Goal: Task Accomplishment & Management: Manage account settings

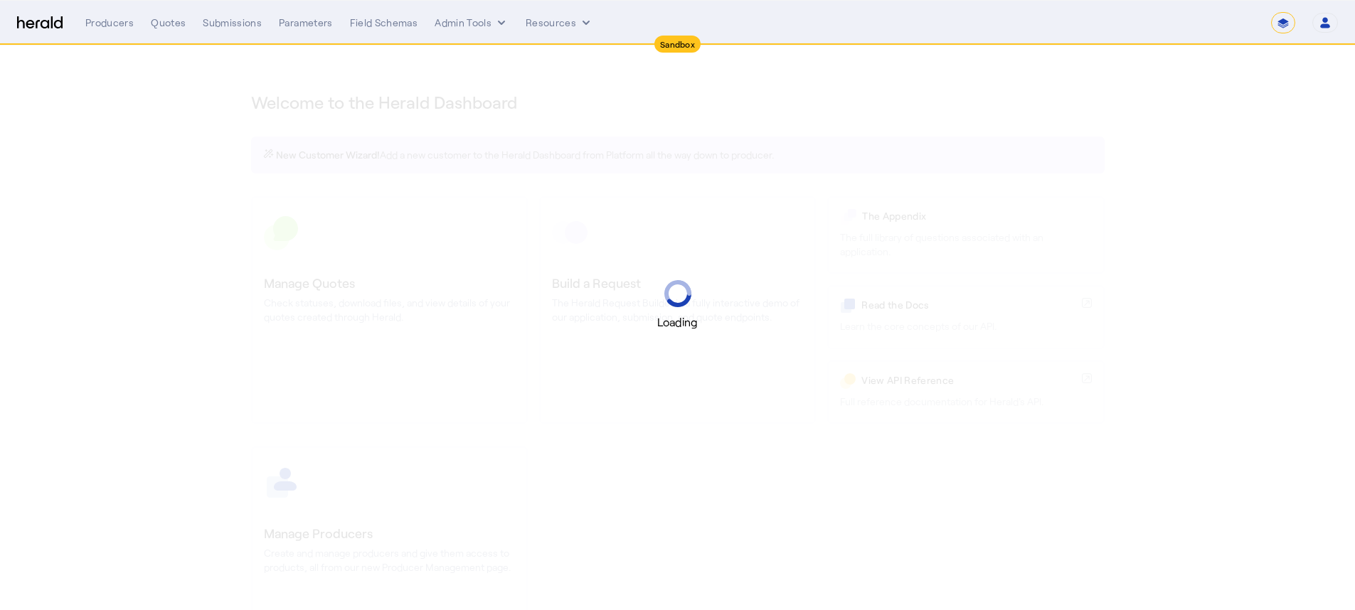
select select "*******"
select select "pfm_2v8p_herald_api"
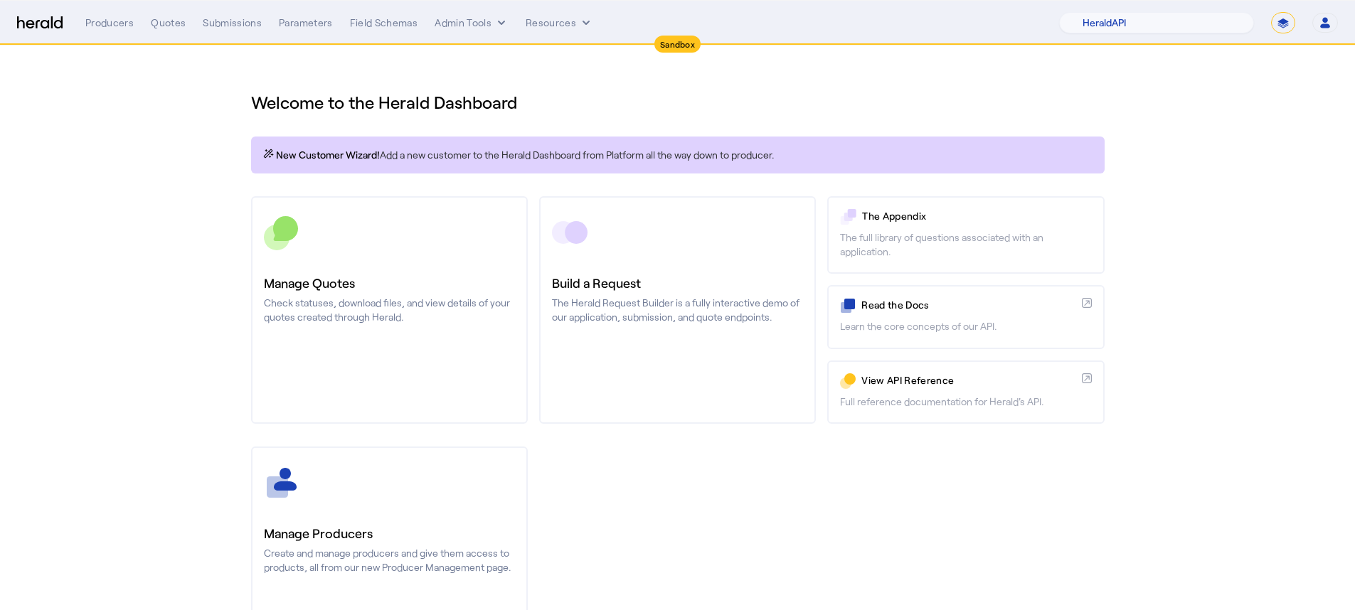
click at [1288, 23] on select "**********" at bounding box center [1283, 22] width 24 height 21
select select "**********"
click at [549, 23] on button "Resources" at bounding box center [560, 23] width 68 height 14
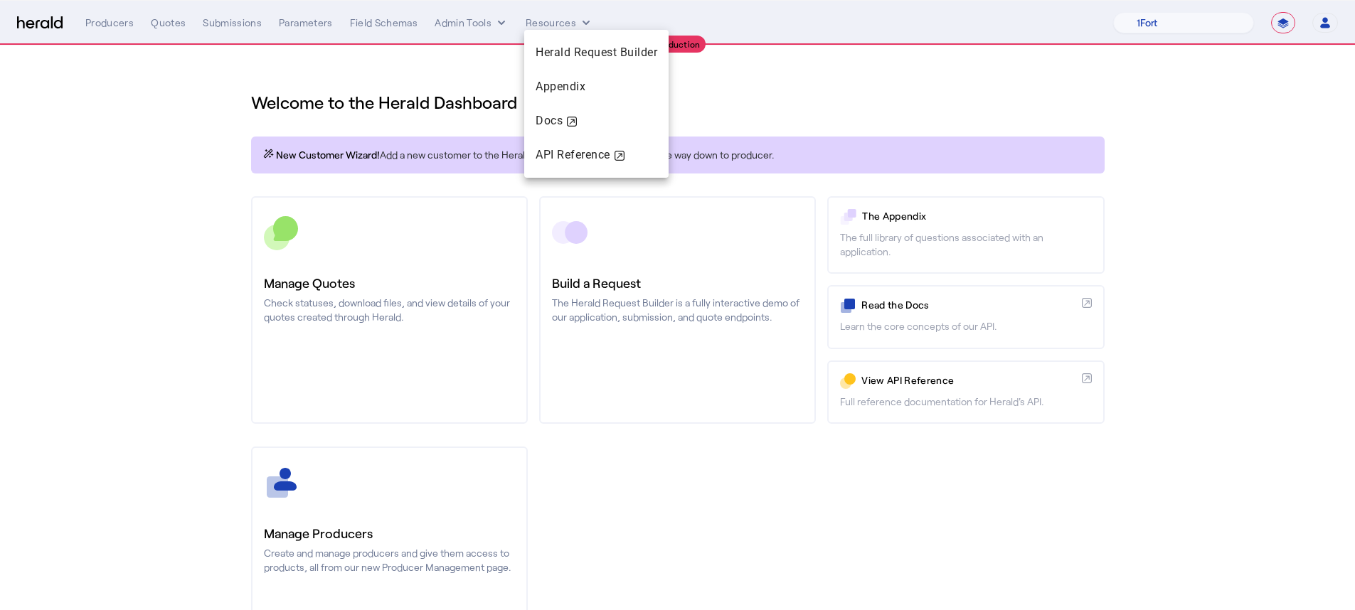
click at [501, 23] on div at bounding box center [677, 305] width 1355 height 610
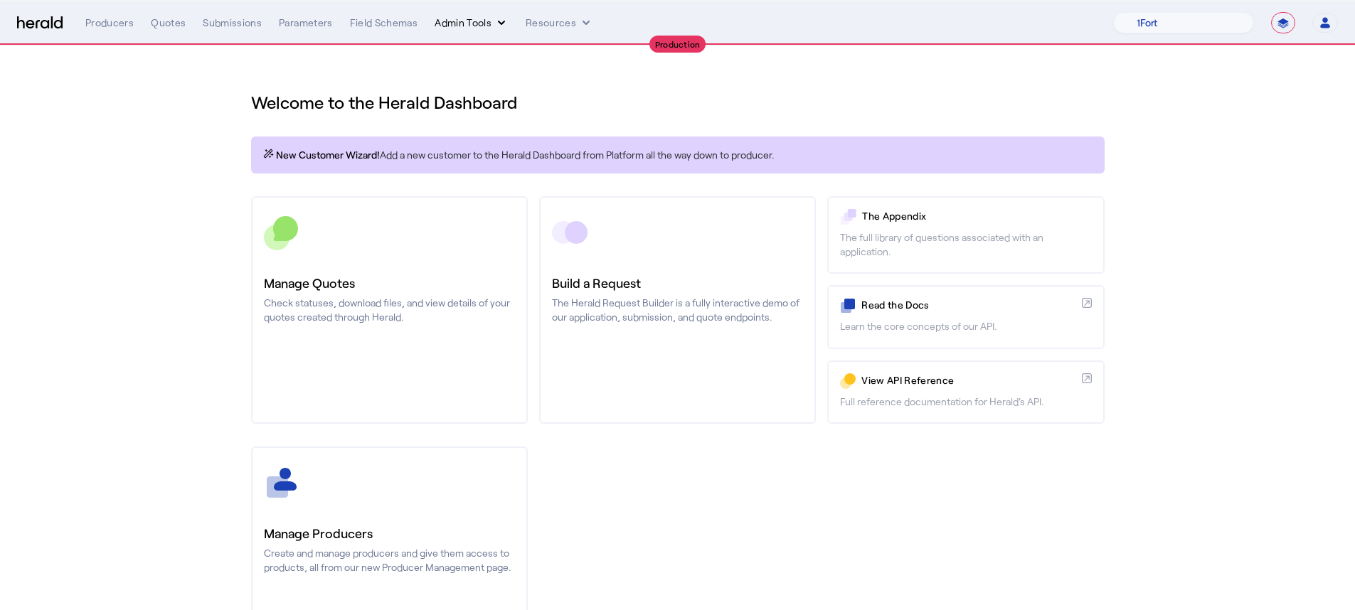
click at [495, 23] on icon "internal dropdown menu" at bounding box center [501, 23] width 14 height 14
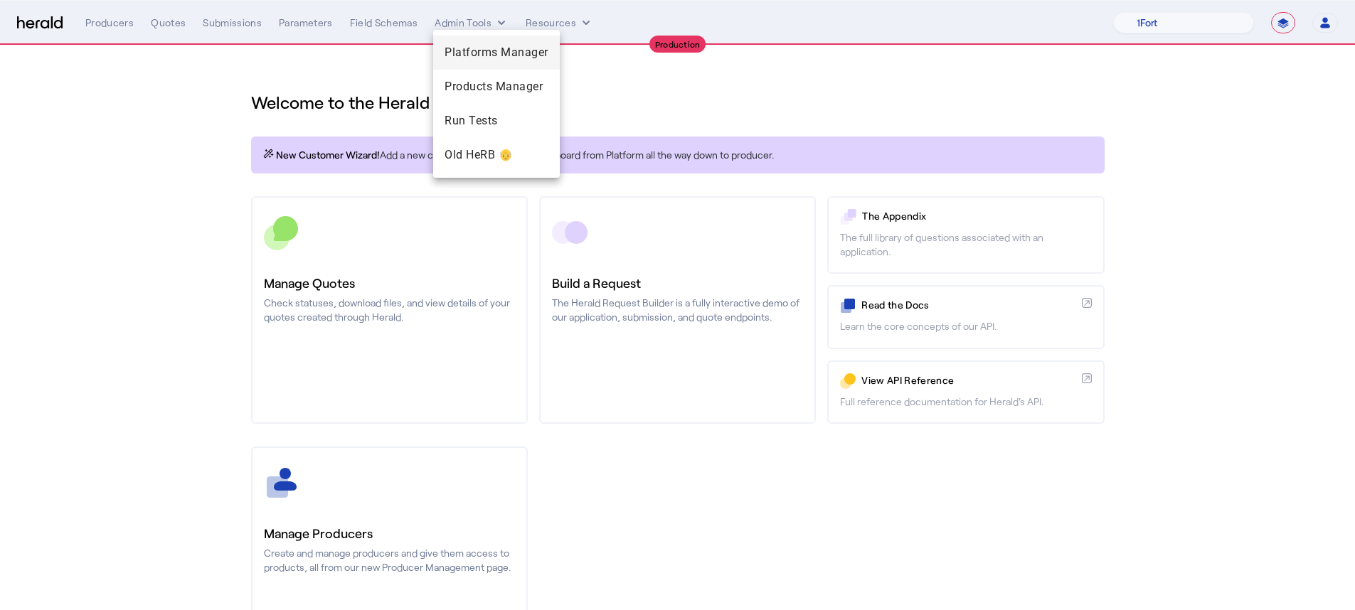
click at [494, 52] on span "Platforms Manager" at bounding box center [497, 52] width 104 height 17
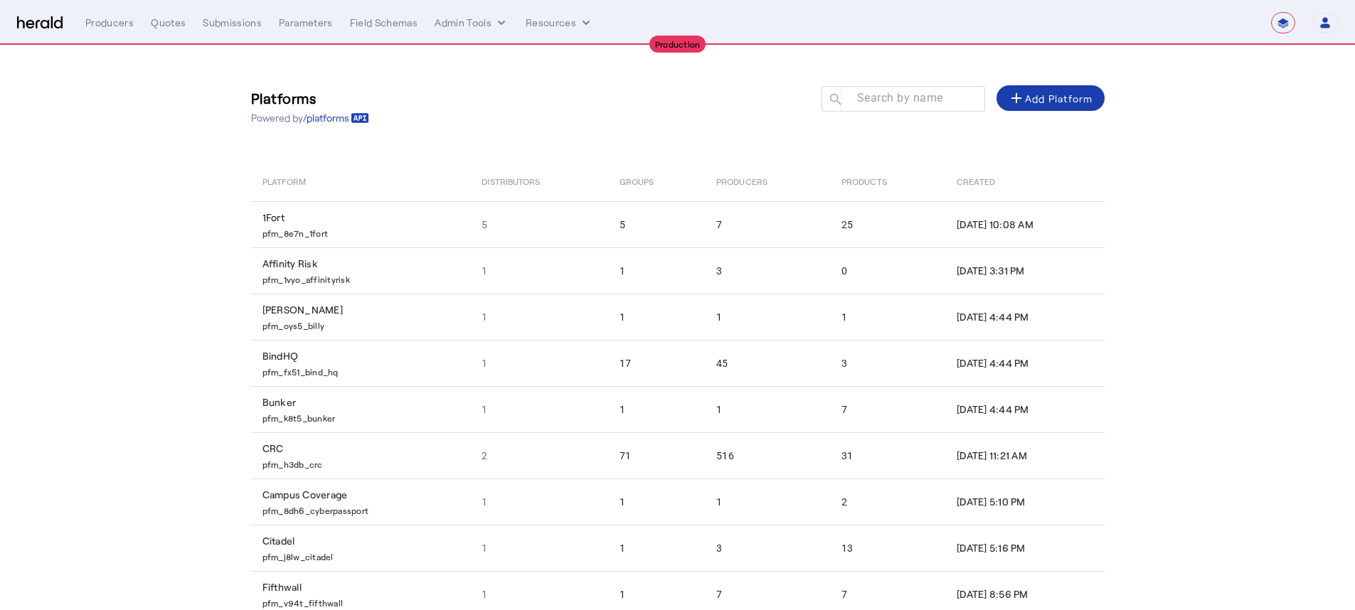
click at [1070, 92] on div "add Add Platform" at bounding box center [1050, 98] width 85 height 17
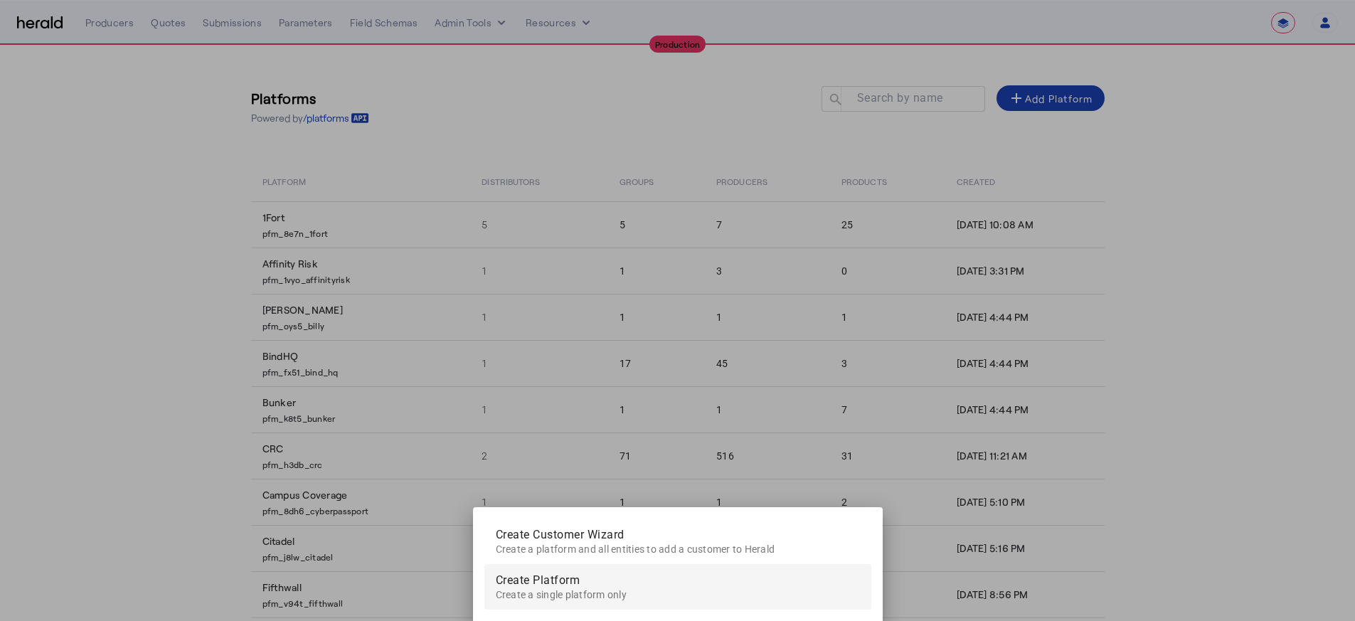
click at [571, 591] on span "Create a single platform only" at bounding box center [561, 594] width 131 height 11
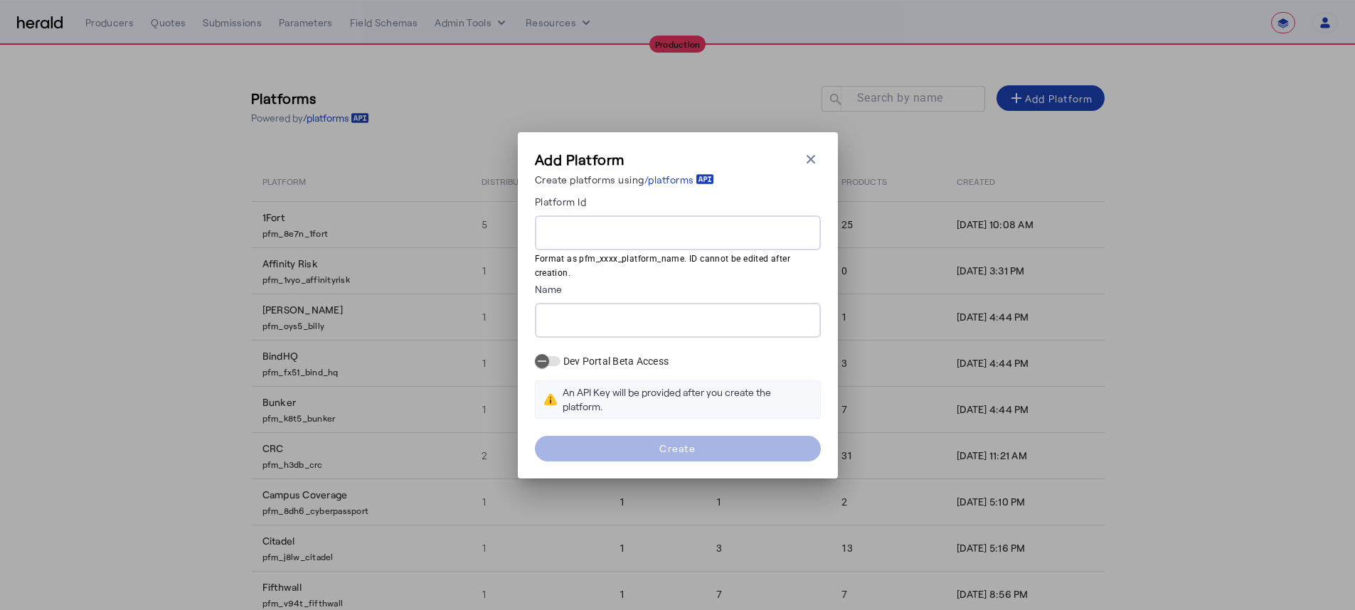
click at [592, 231] on input "Platform Id" at bounding box center [677, 233] width 263 height 17
type input "**********"
click at [593, 313] on input "Name" at bounding box center [677, 320] width 263 height 17
type input "*"
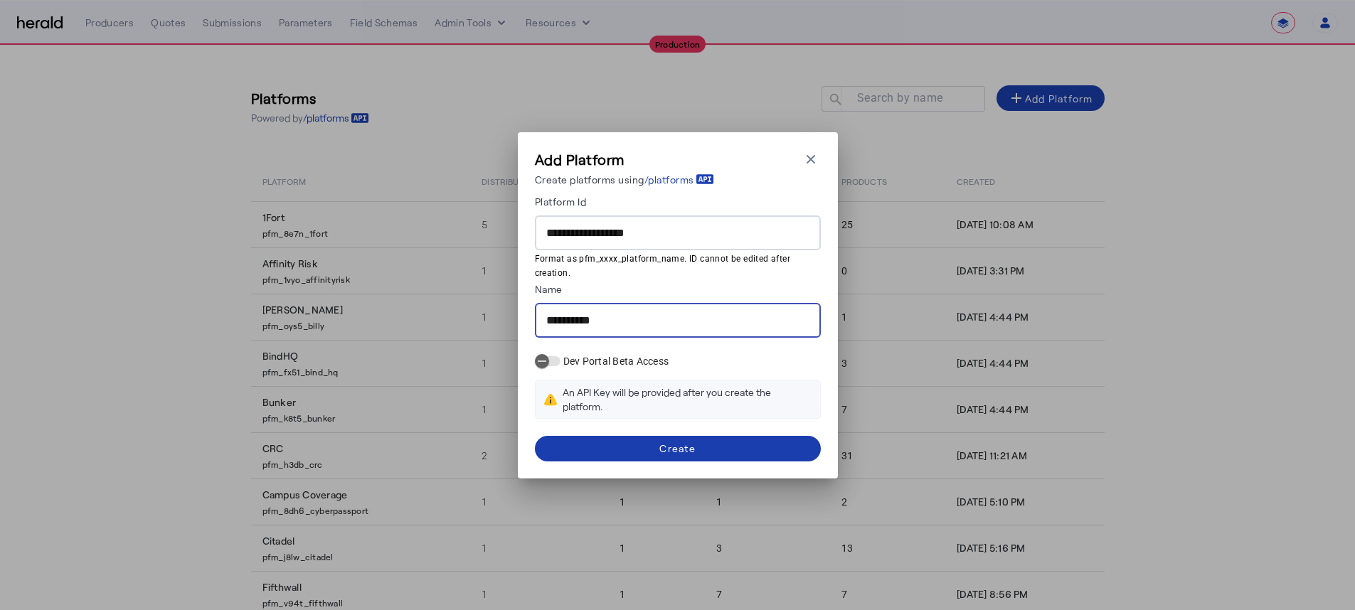
type input "**********"
click at [684, 444] on div "Create" at bounding box center [678, 448] width 36 height 15
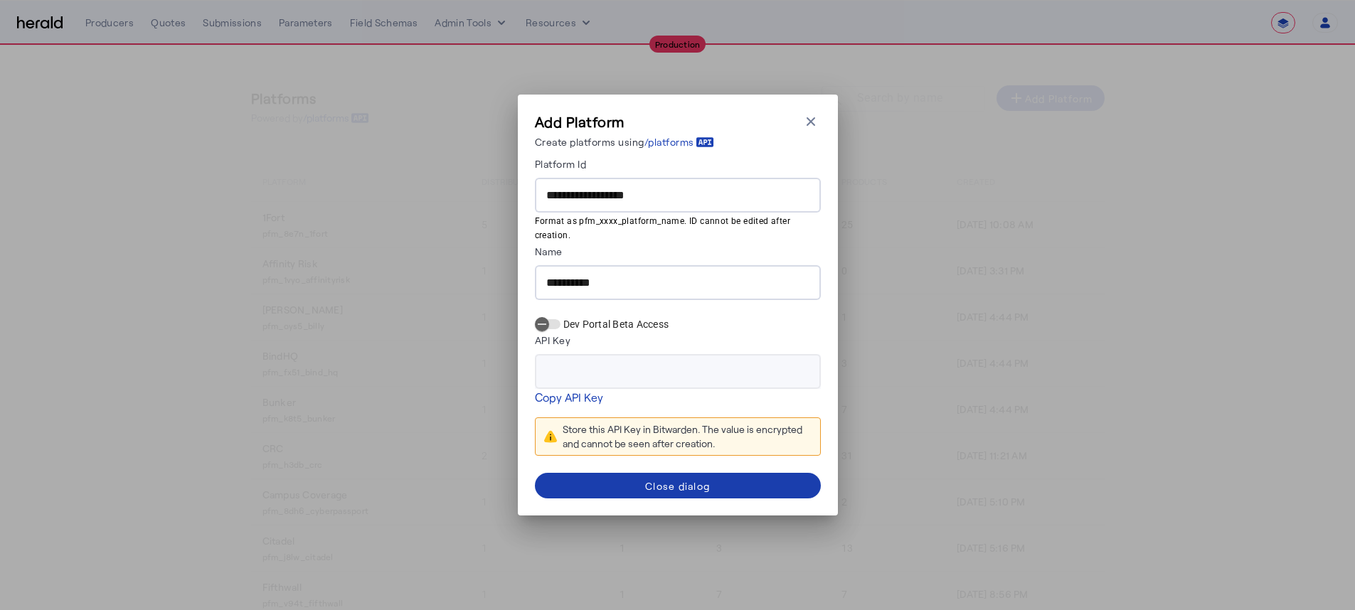
type input "**********"
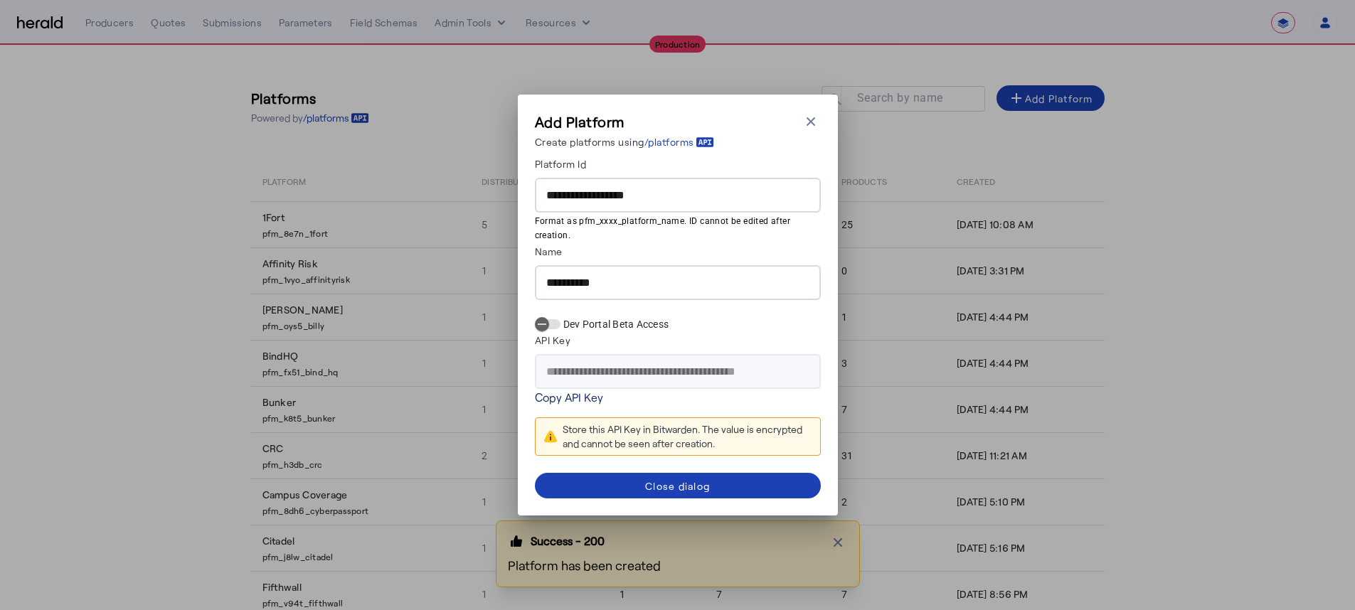
click at [576, 398] on link "Copy API Key" at bounding box center [569, 397] width 68 height 17
click at [582, 396] on link "Copy API Key" at bounding box center [569, 397] width 68 height 17
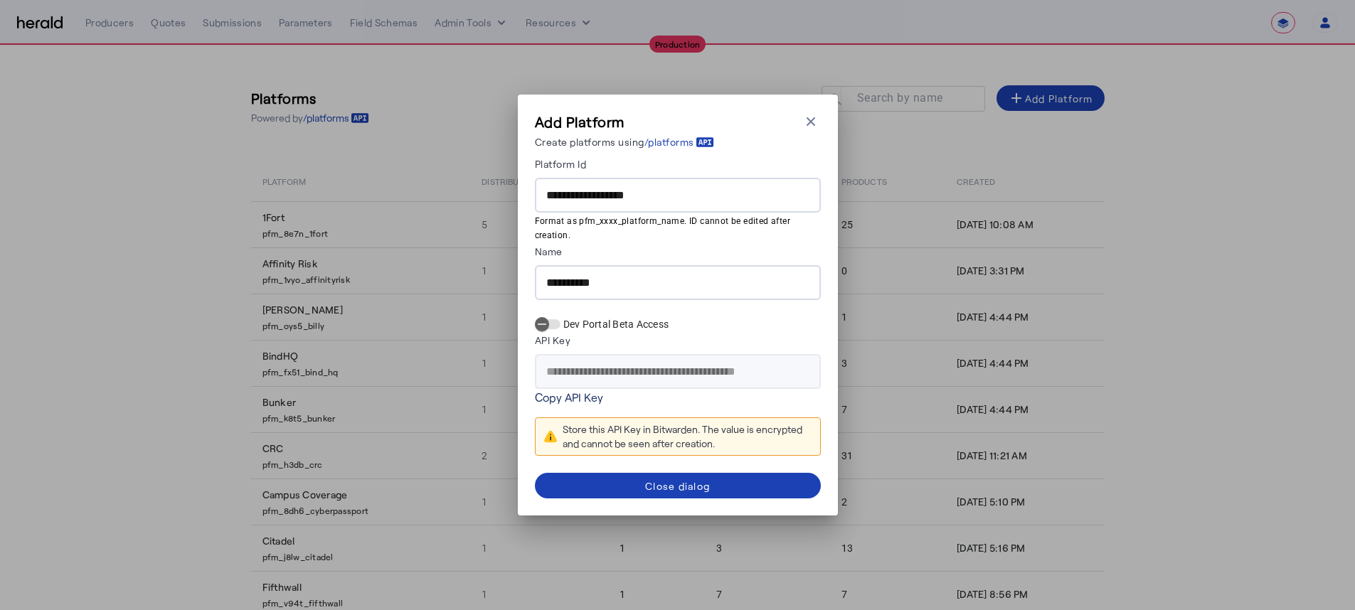
click at [573, 393] on link "Copy API Key" at bounding box center [569, 397] width 68 height 17
click at [694, 488] on div "Close dialog" at bounding box center [677, 486] width 65 height 15
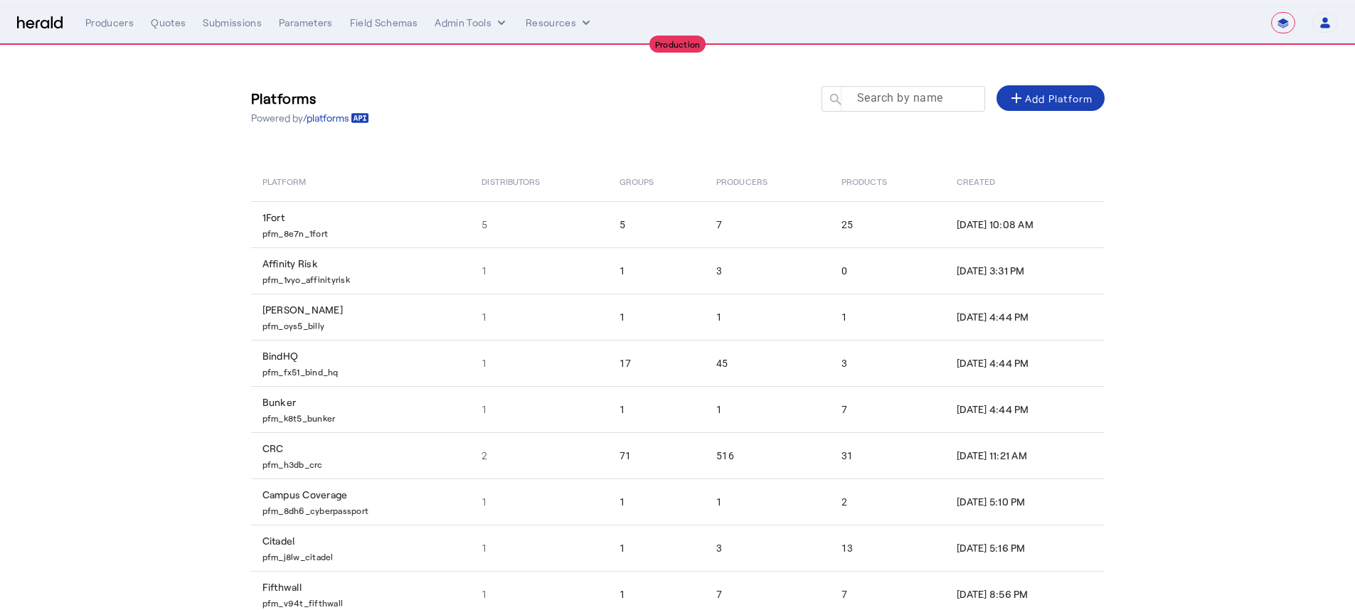
click at [903, 105] on input "Search by name" at bounding box center [910, 98] width 128 height 17
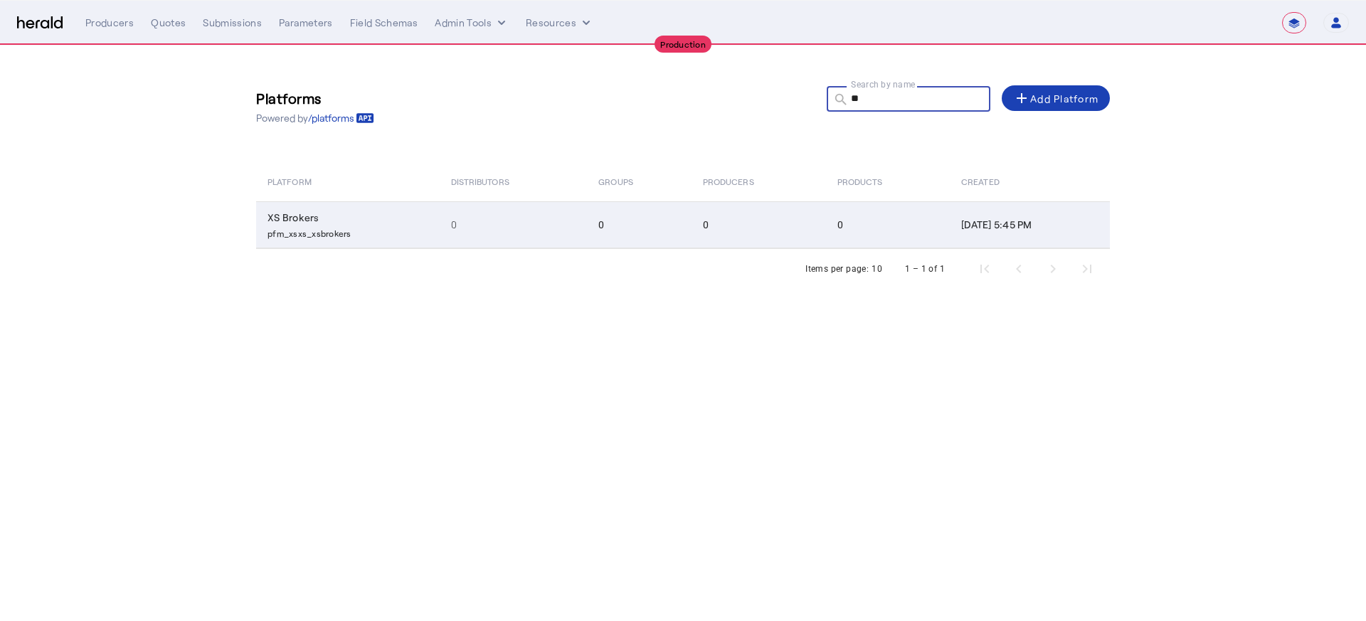
type input "**"
click at [556, 243] on td "0" at bounding box center [514, 224] width 148 height 47
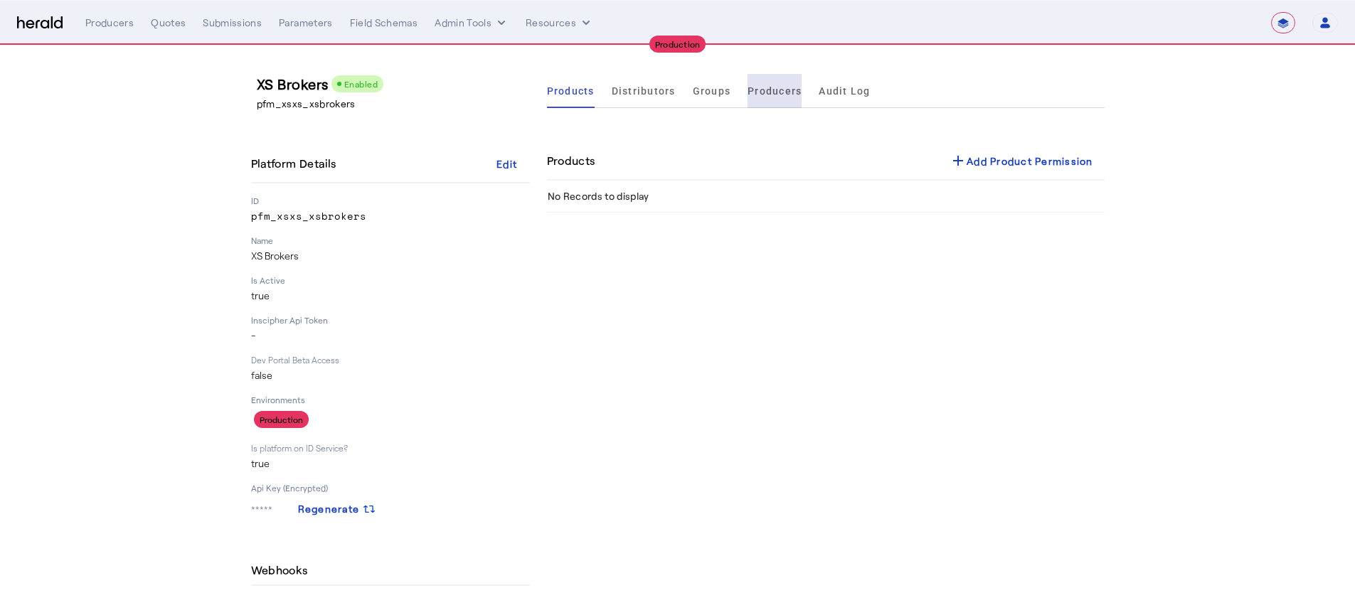
click at [795, 97] on span "Producers" at bounding box center [775, 91] width 54 height 34
click at [137, 31] on div "**********" at bounding box center [711, 22] width 1253 height 21
click at [120, 25] on div "Producers" at bounding box center [109, 23] width 48 height 14
select select "pfm_2v8p_herald_api"
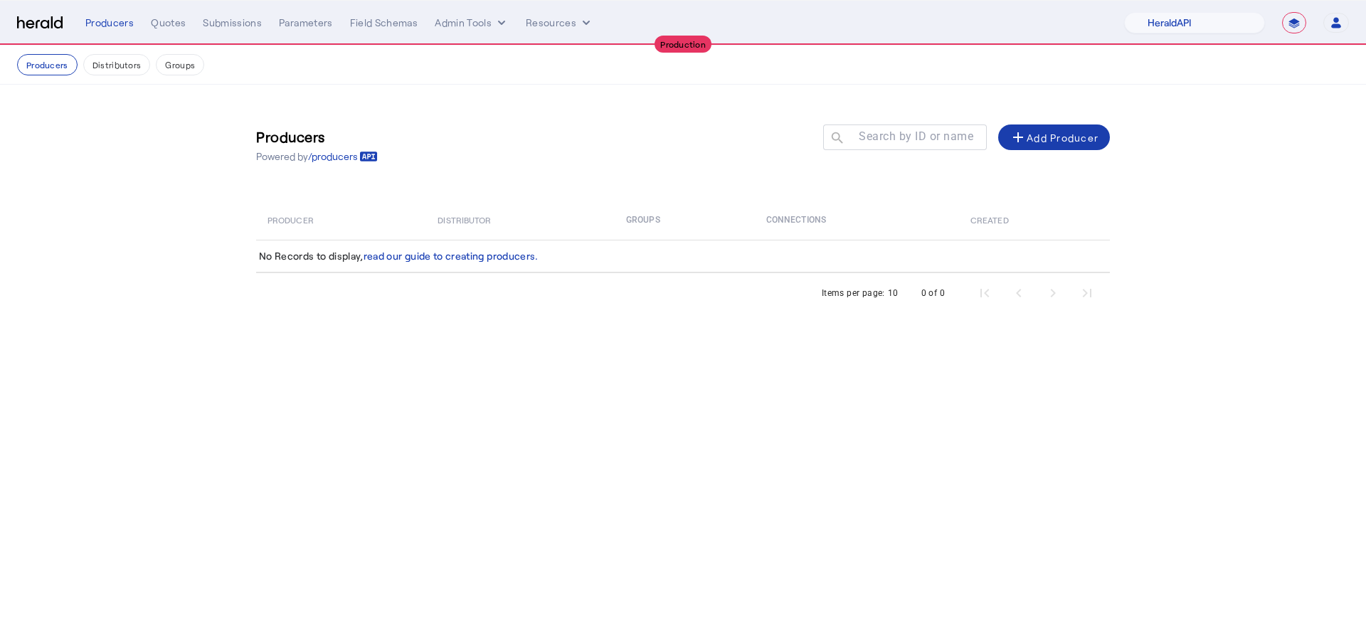
click at [1060, 135] on div "add Add Producer" at bounding box center [1054, 137] width 89 height 17
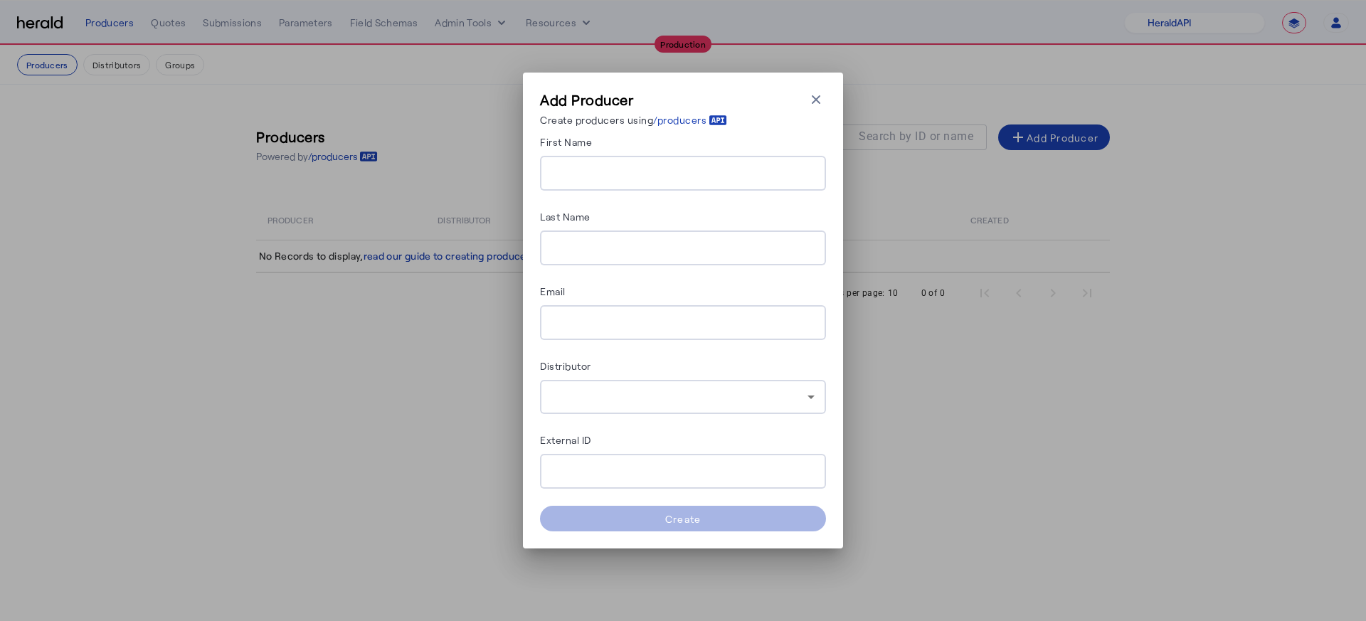
drag, startPoint x: 667, startPoint y: 170, endPoint x: 660, endPoint y: 166, distance: 8.3
click at [667, 170] on input "First Name" at bounding box center [682, 173] width 263 height 17
type input "*"
type input "*****"
type input "*"
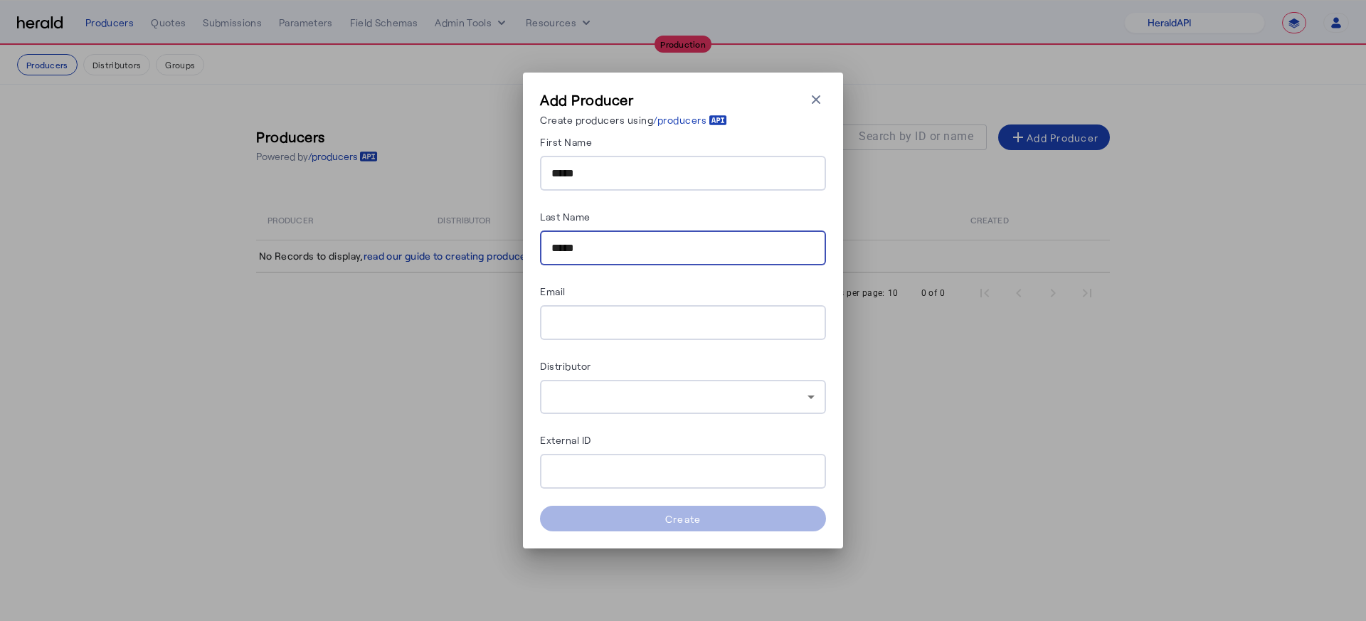
type input "*****"
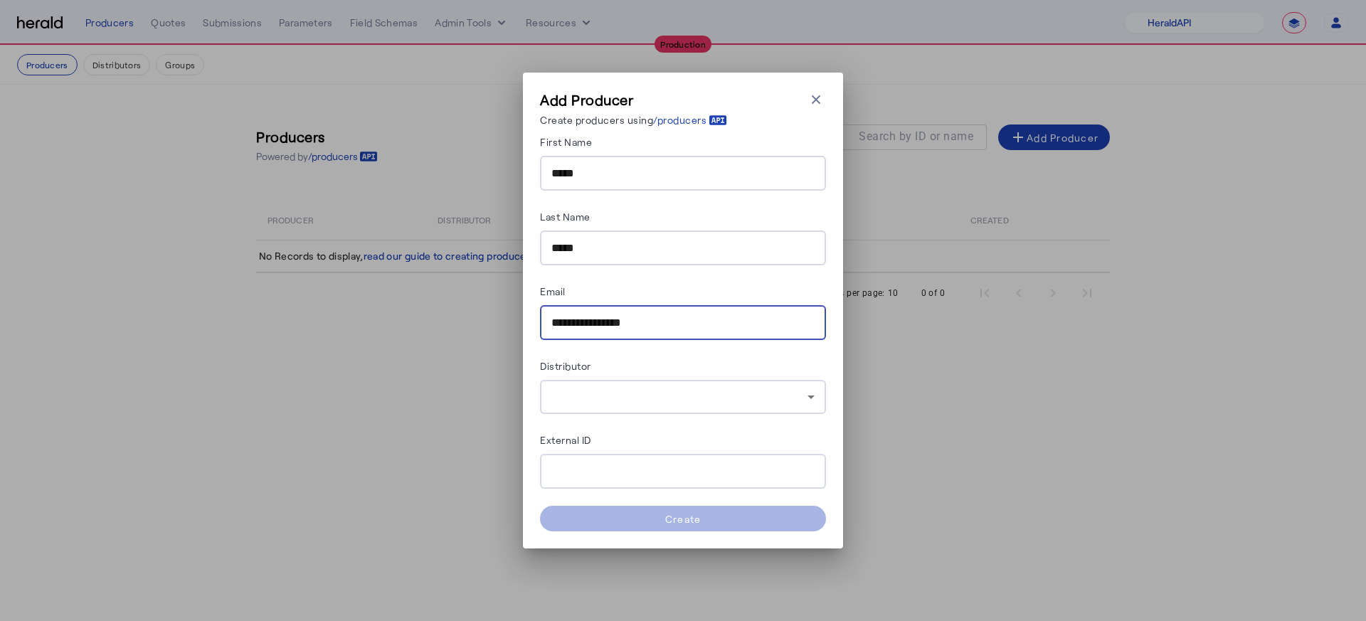
type input "**********"
click at [659, 386] on div at bounding box center [682, 397] width 263 height 34
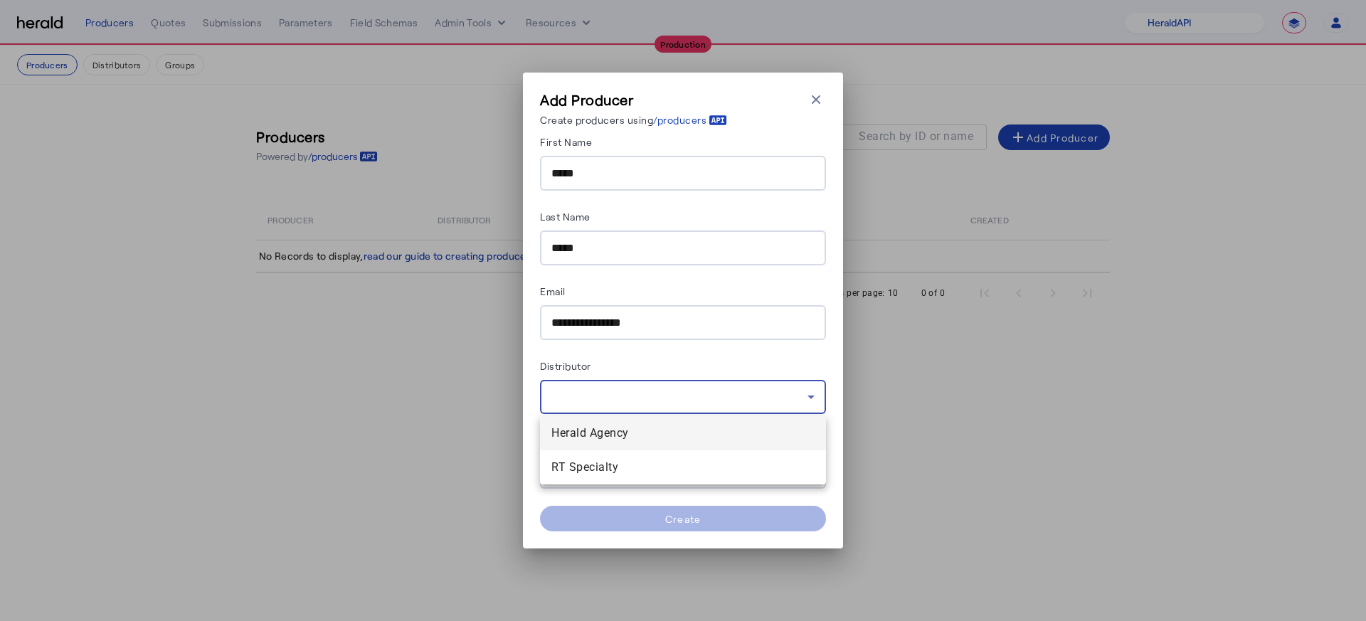
click at [838, 102] on div at bounding box center [683, 310] width 1366 height 621
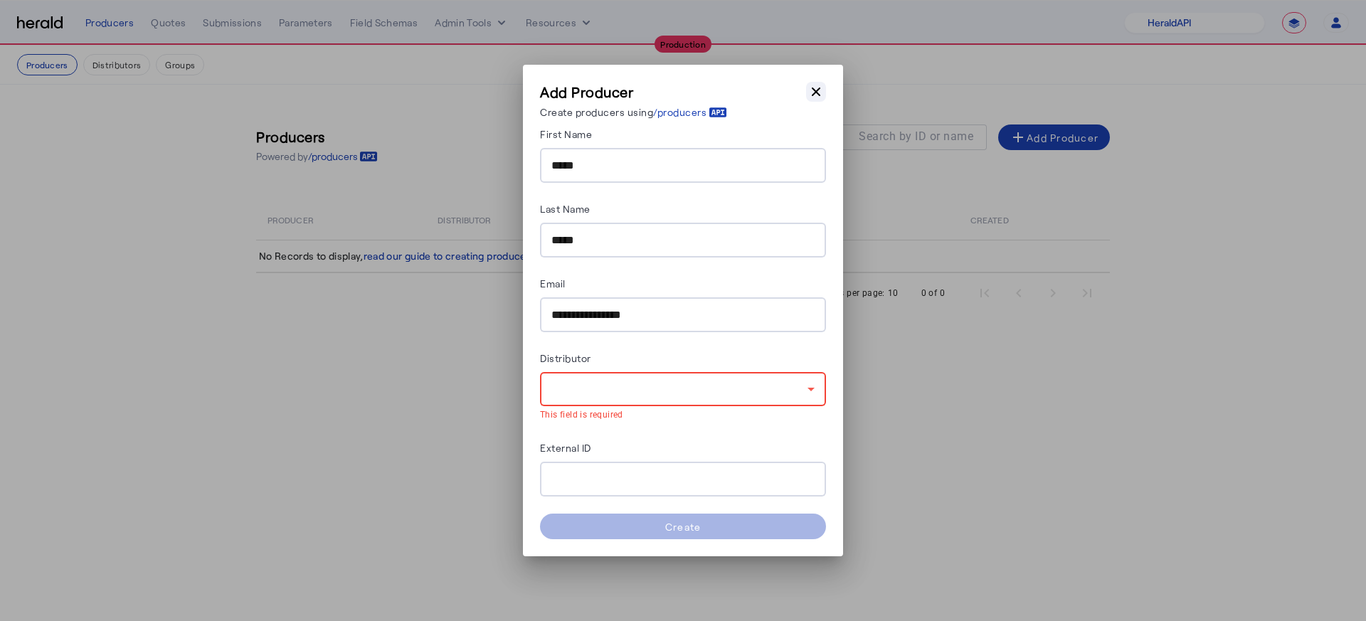
click at [815, 96] on icon "button" at bounding box center [816, 92] width 14 height 14
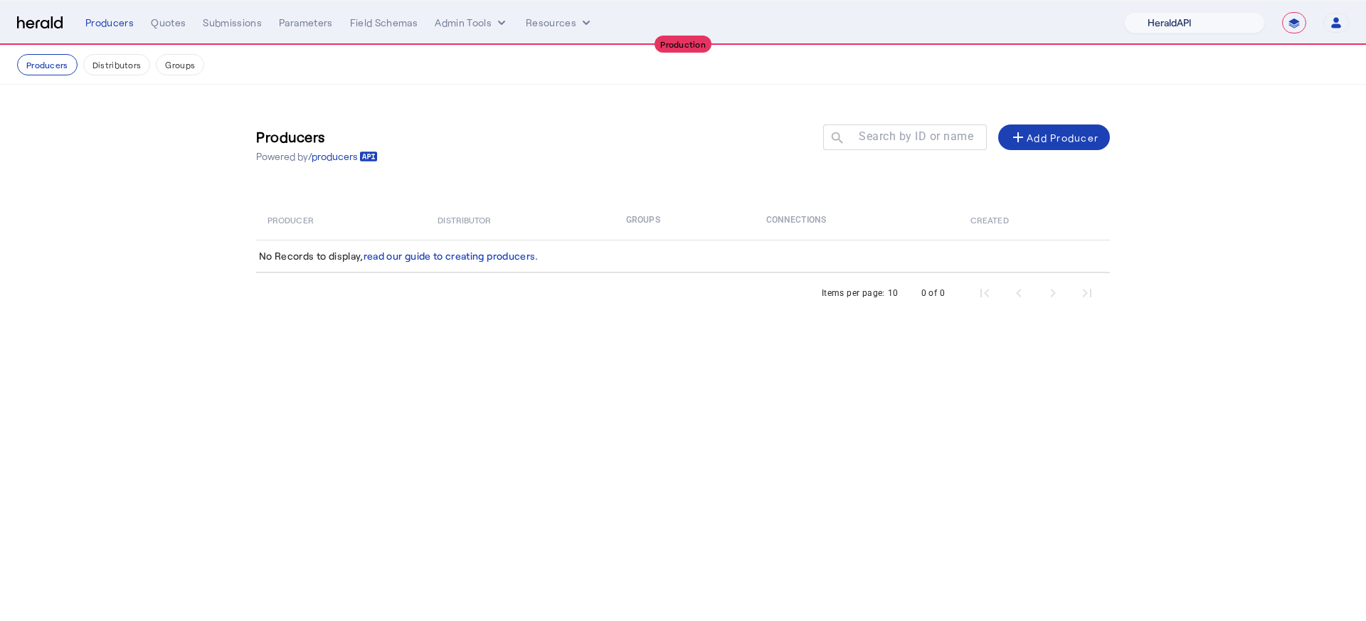
click at [1186, 16] on select "1Fort Affinity Risk [PERSON_NAME] [PERSON_NAME] CRC Campus Coverage Citadel Fif…" at bounding box center [1194, 22] width 141 height 21
select select "pfm_xsxs_xsbrokers"
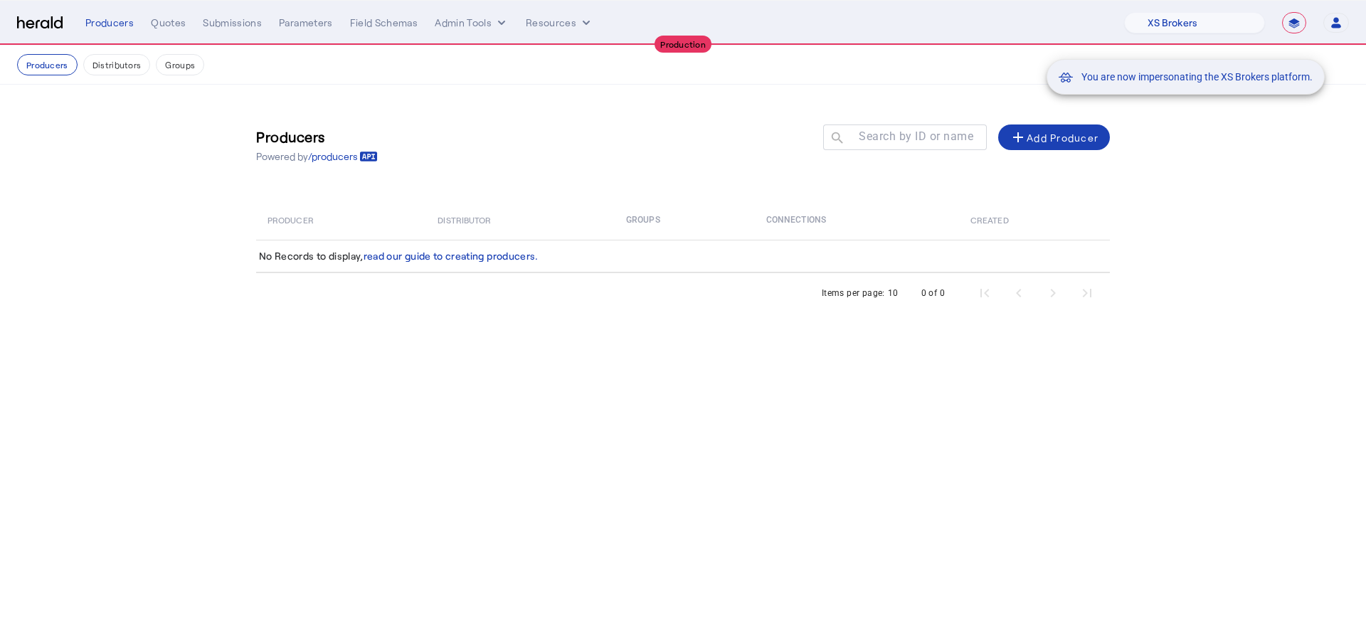
click at [1076, 124] on div "You are now impersonating the XS Brokers platform." at bounding box center [683, 310] width 1366 height 621
click at [1081, 137] on div "You are now impersonating the XS Brokers platform." at bounding box center [683, 310] width 1366 height 621
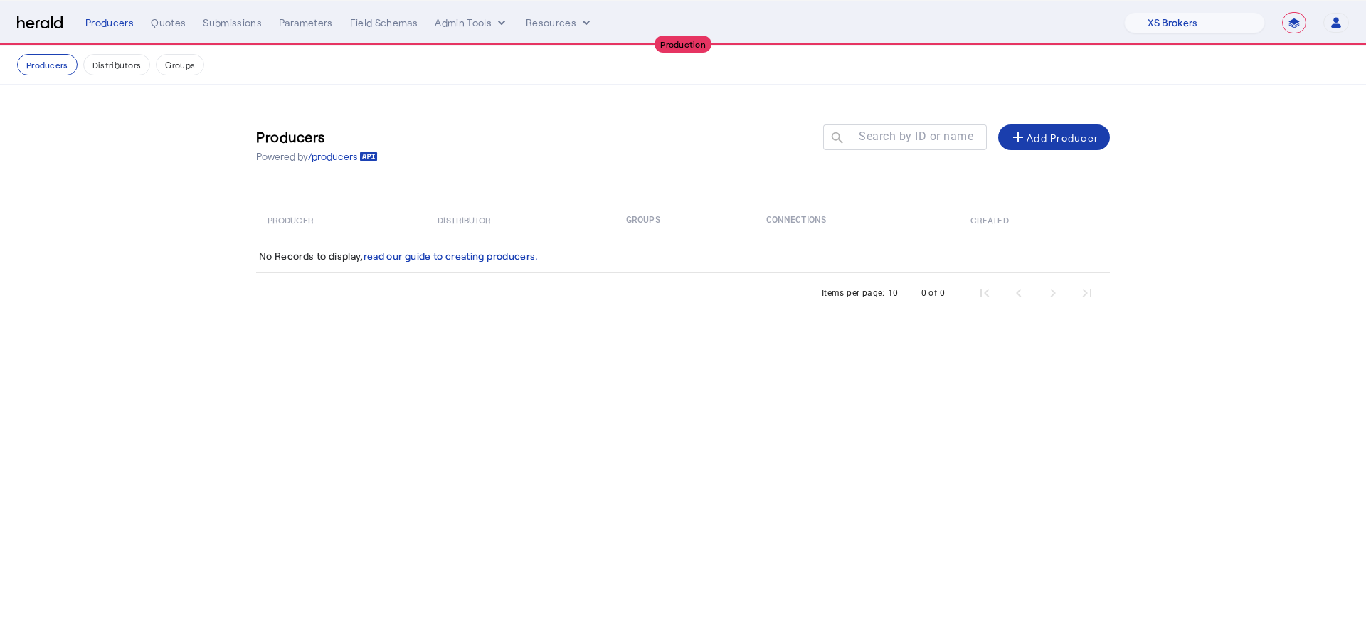
click at [1032, 137] on div "add Add Producer" at bounding box center [1054, 137] width 89 height 17
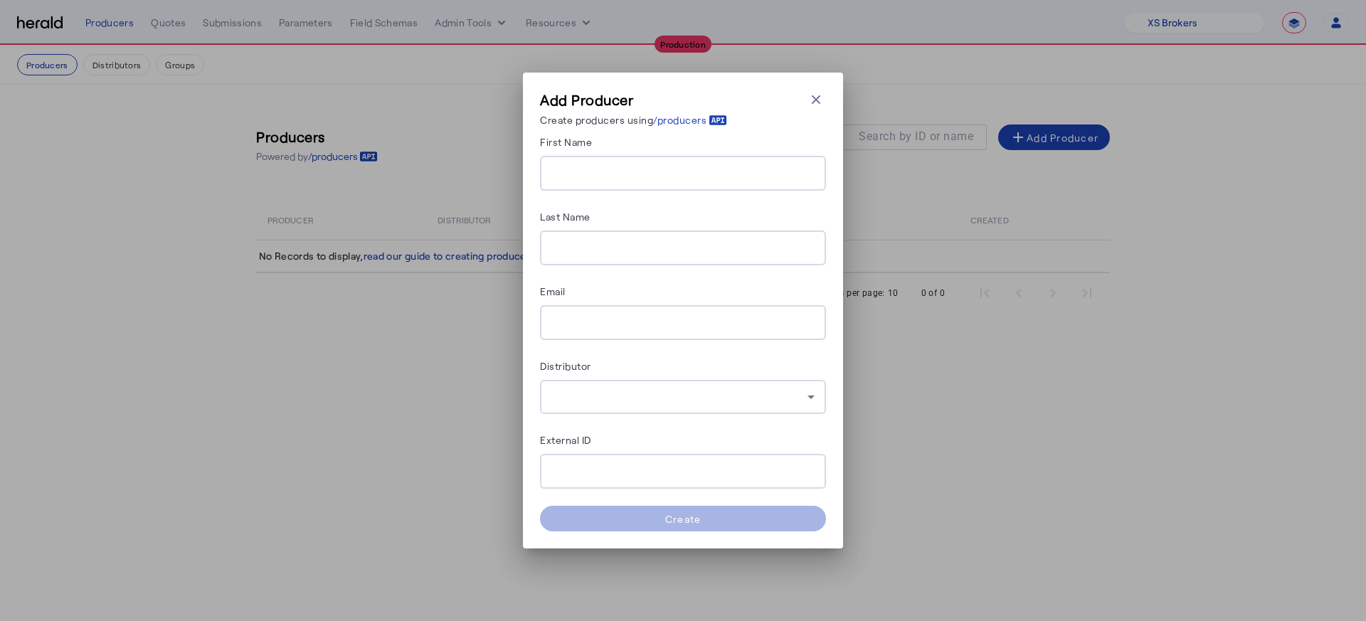
click at [830, 93] on div "Add Producer Create producers using /producers Close modal First Name Last Name…" at bounding box center [683, 311] width 320 height 476
click at [821, 99] on icon "button" at bounding box center [816, 99] width 14 height 14
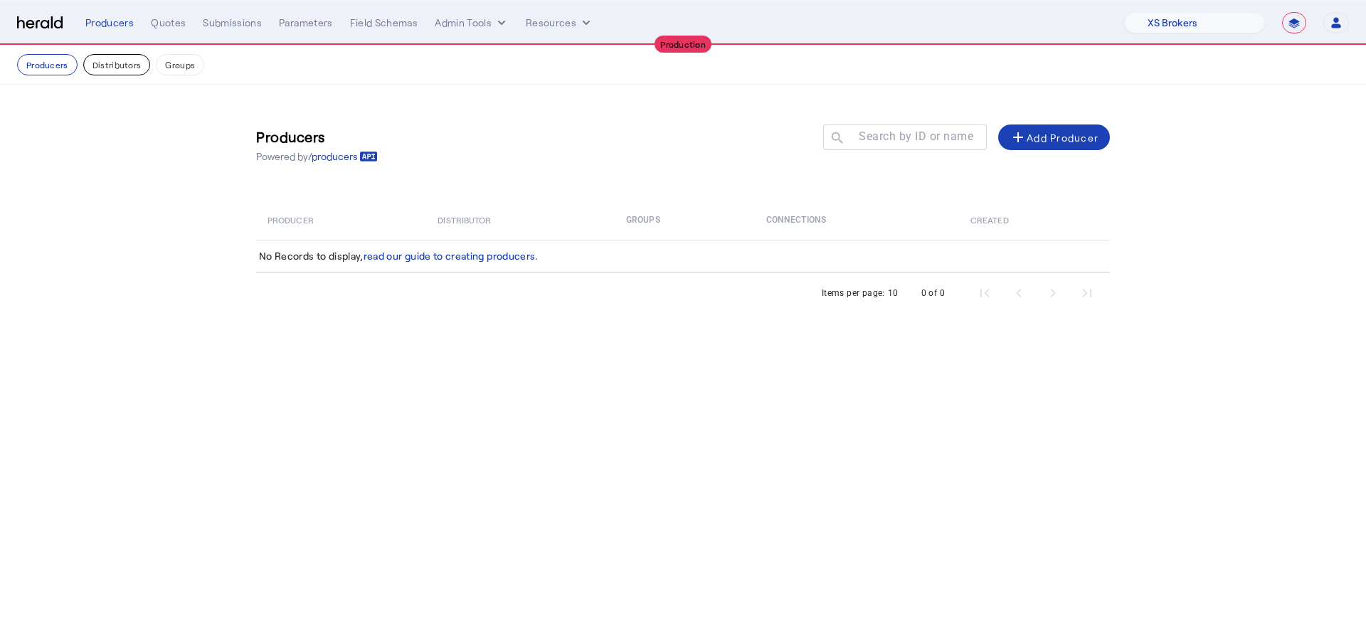
click at [124, 54] on button "Distributors" at bounding box center [117, 64] width 68 height 21
click at [1069, 148] on span at bounding box center [1050, 137] width 120 height 34
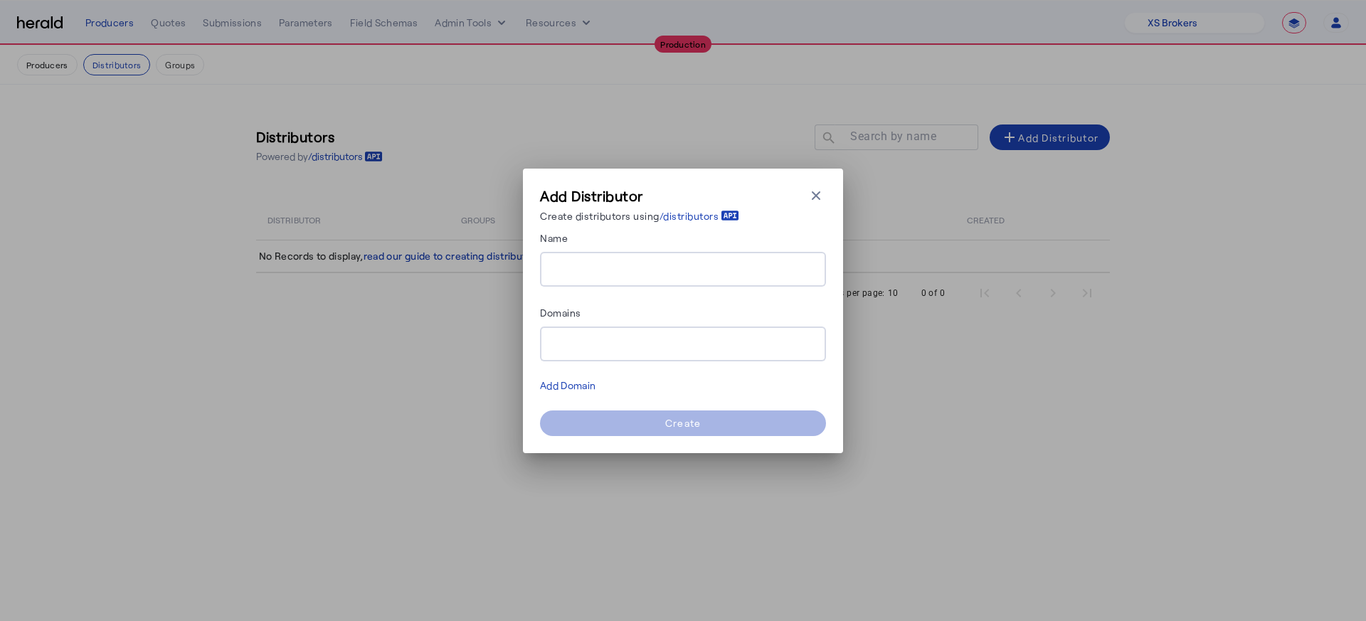
click at [628, 271] on input "Name" at bounding box center [682, 269] width 263 height 17
type input "**********"
click at [721, 338] on input "Domains" at bounding box center [682, 344] width 263 height 17
paste input "**********"
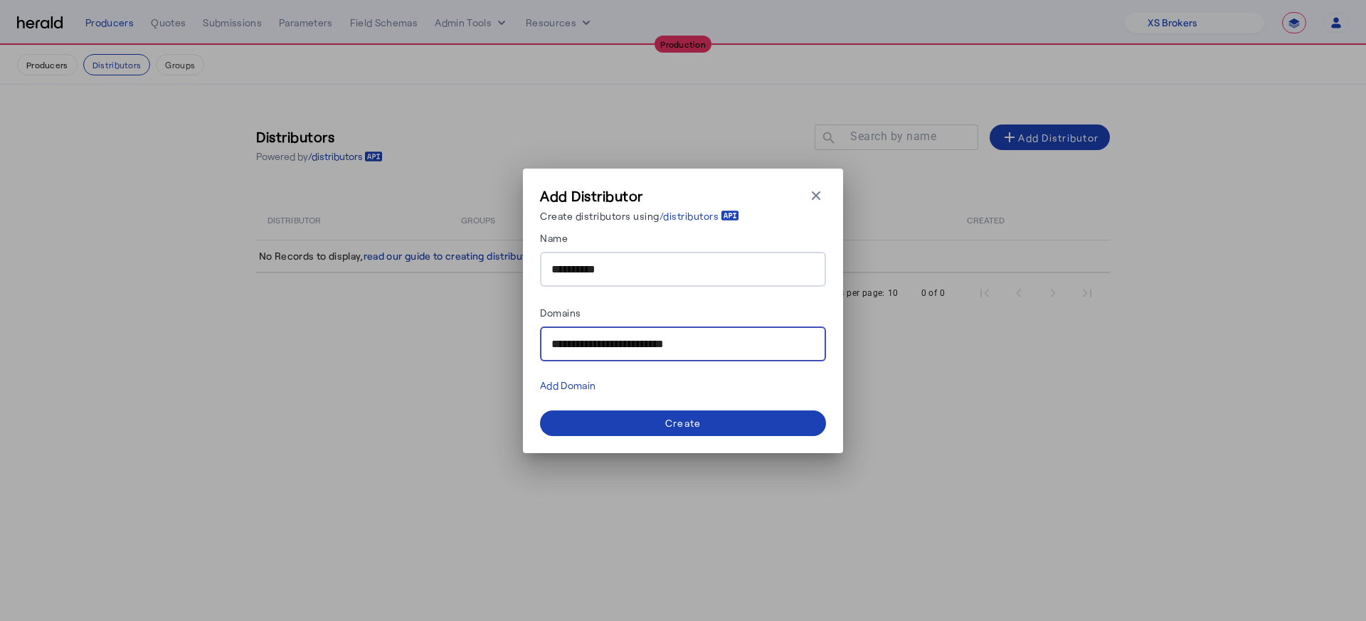
click at [586, 344] on input "**********" at bounding box center [682, 344] width 263 height 17
drag, startPoint x: 593, startPoint y: 344, endPoint x: 531, endPoint y: 344, distance: 61.9
click at [531, 344] on div "**********" at bounding box center [683, 311] width 320 height 285
click at [709, 338] on input "**********" at bounding box center [682, 344] width 263 height 17
type input "**********"
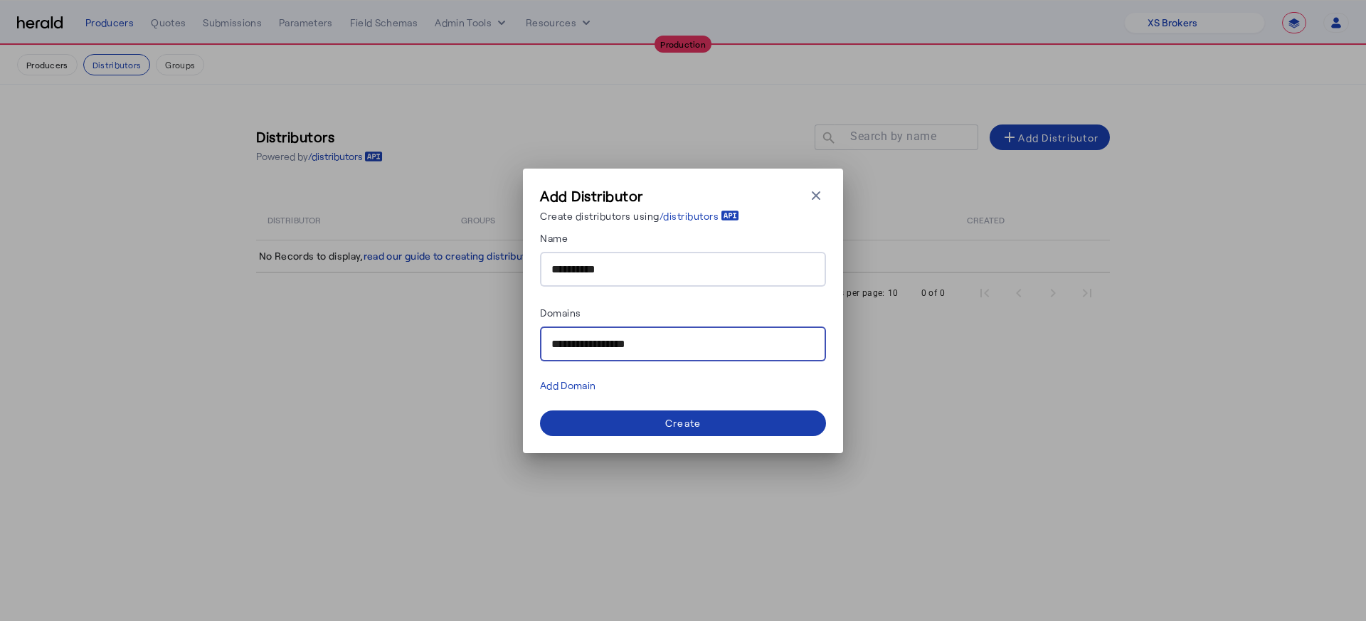
click at [668, 433] on span at bounding box center [683, 423] width 286 height 34
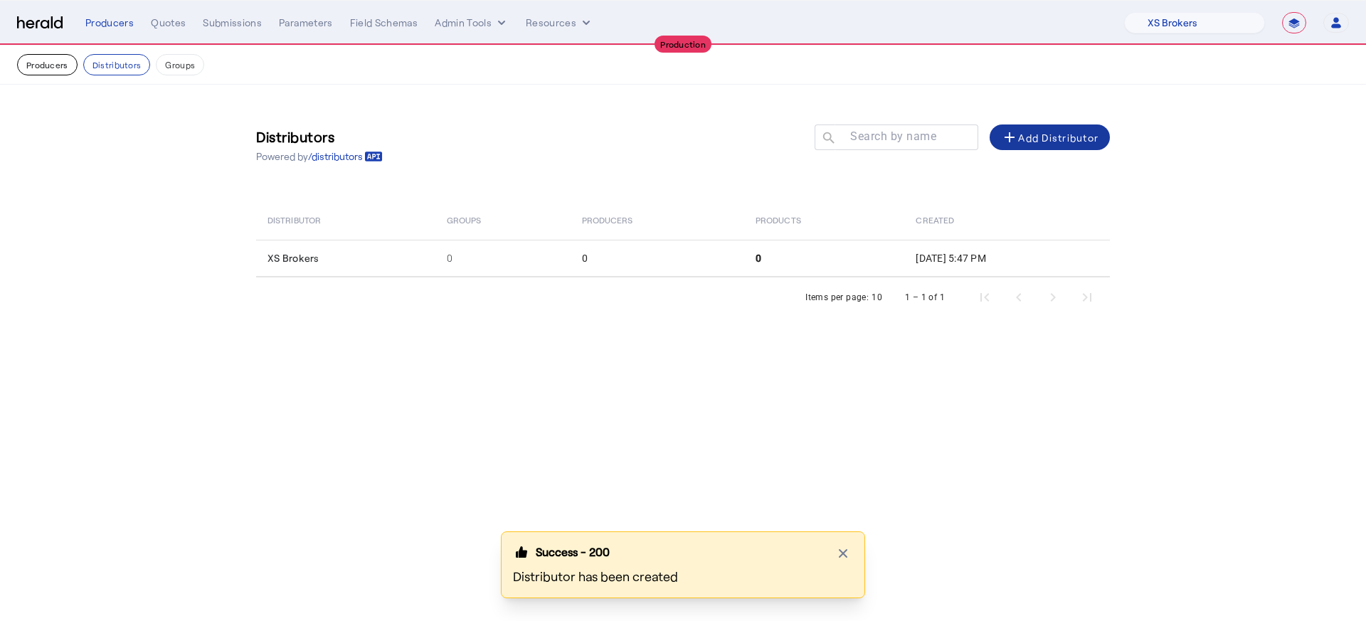
click at [57, 63] on button "Producers" at bounding box center [47, 64] width 60 height 21
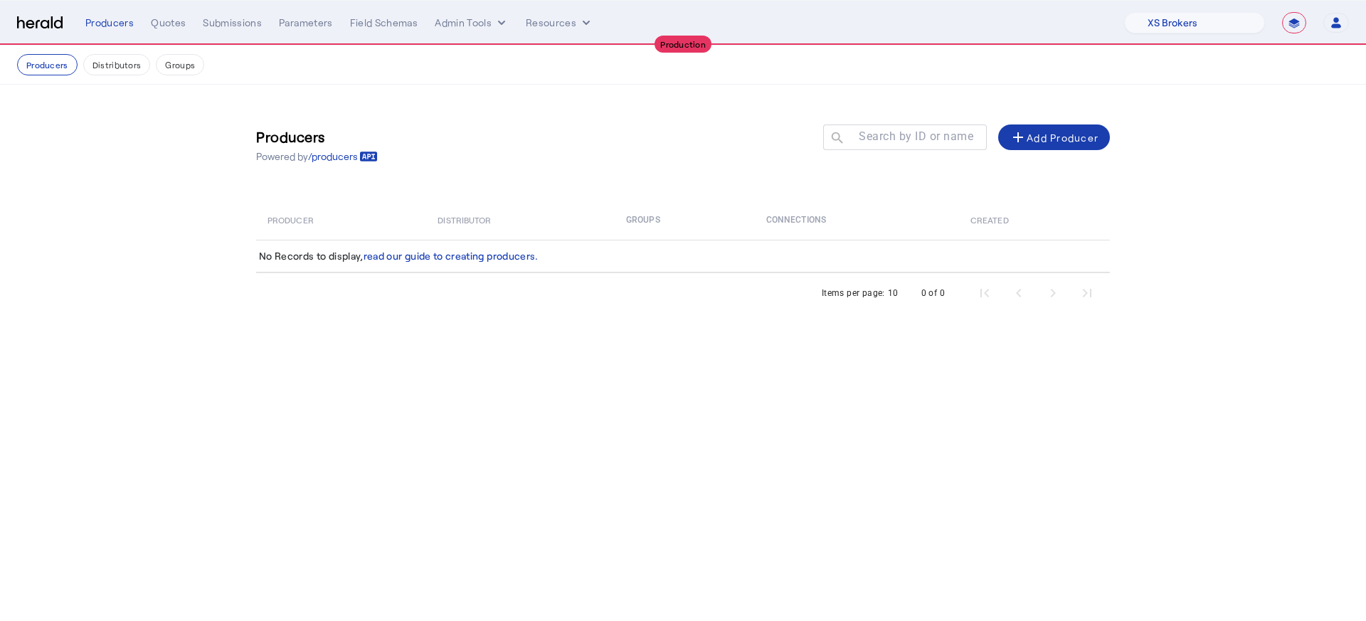
click at [1091, 129] on div "add Add Producer" at bounding box center [1054, 137] width 89 height 17
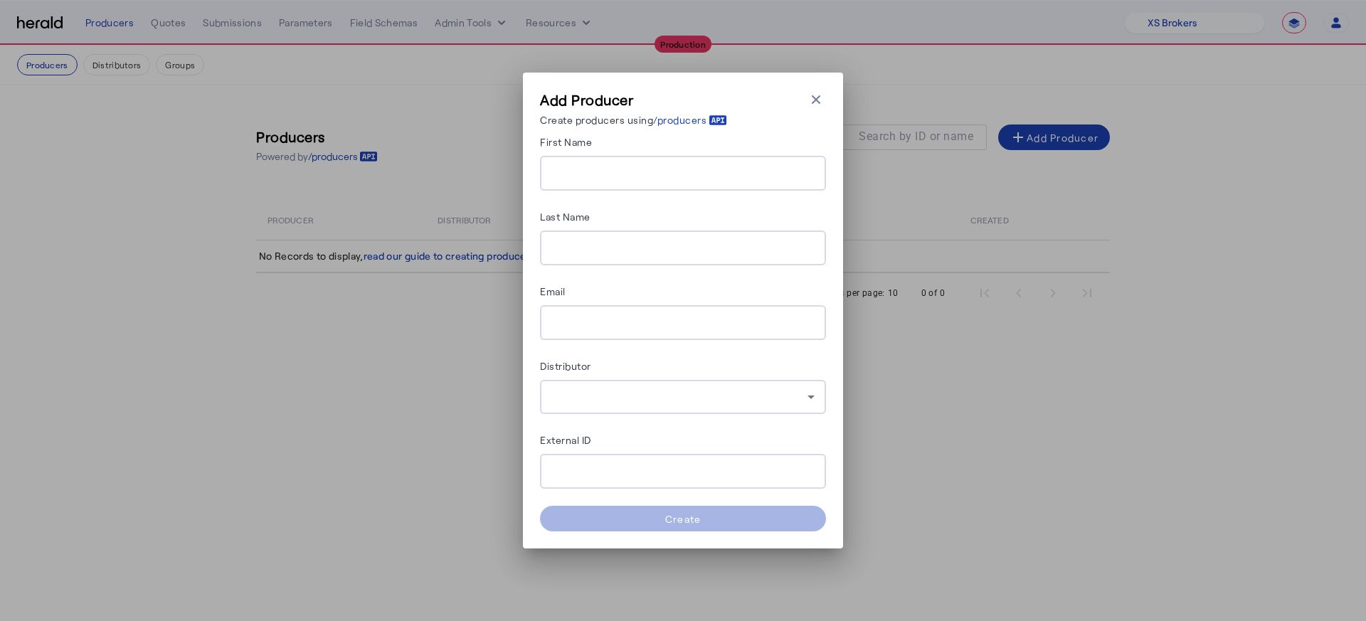
click at [570, 185] on div at bounding box center [682, 173] width 263 height 35
type input "*****"
type input "**********"
click at [639, 380] on div at bounding box center [682, 397] width 263 height 34
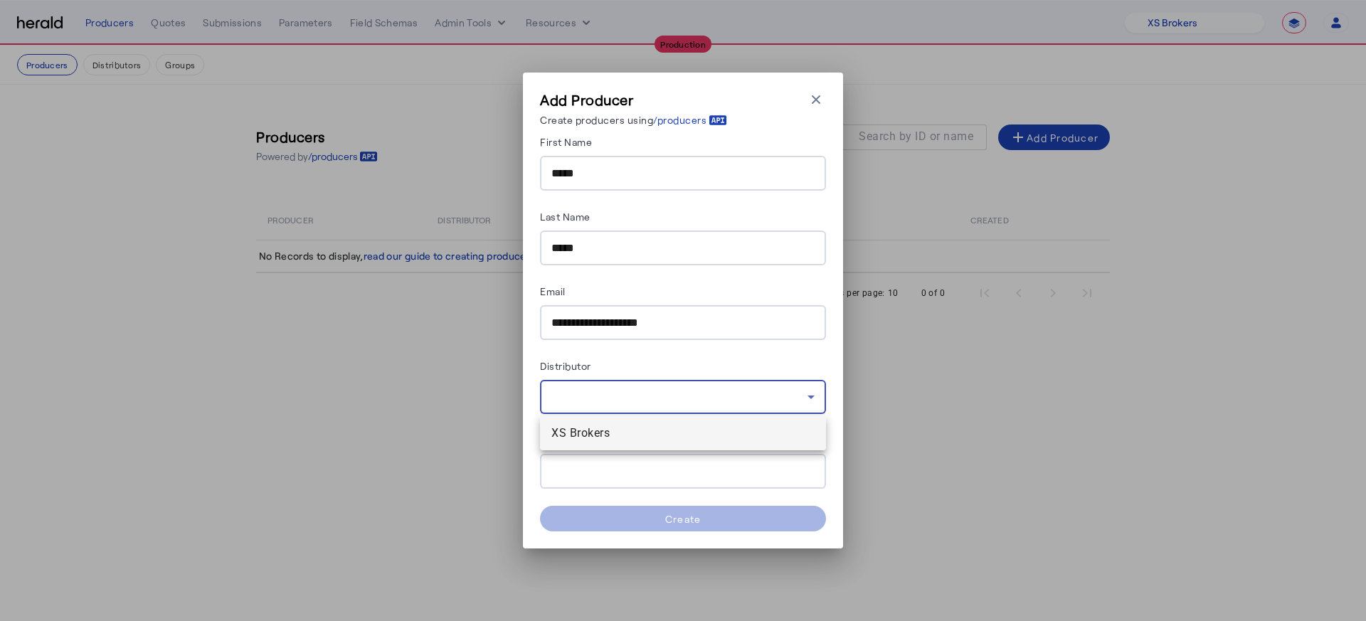
click at [643, 433] on span "XS Brokers" at bounding box center [682, 433] width 263 height 17
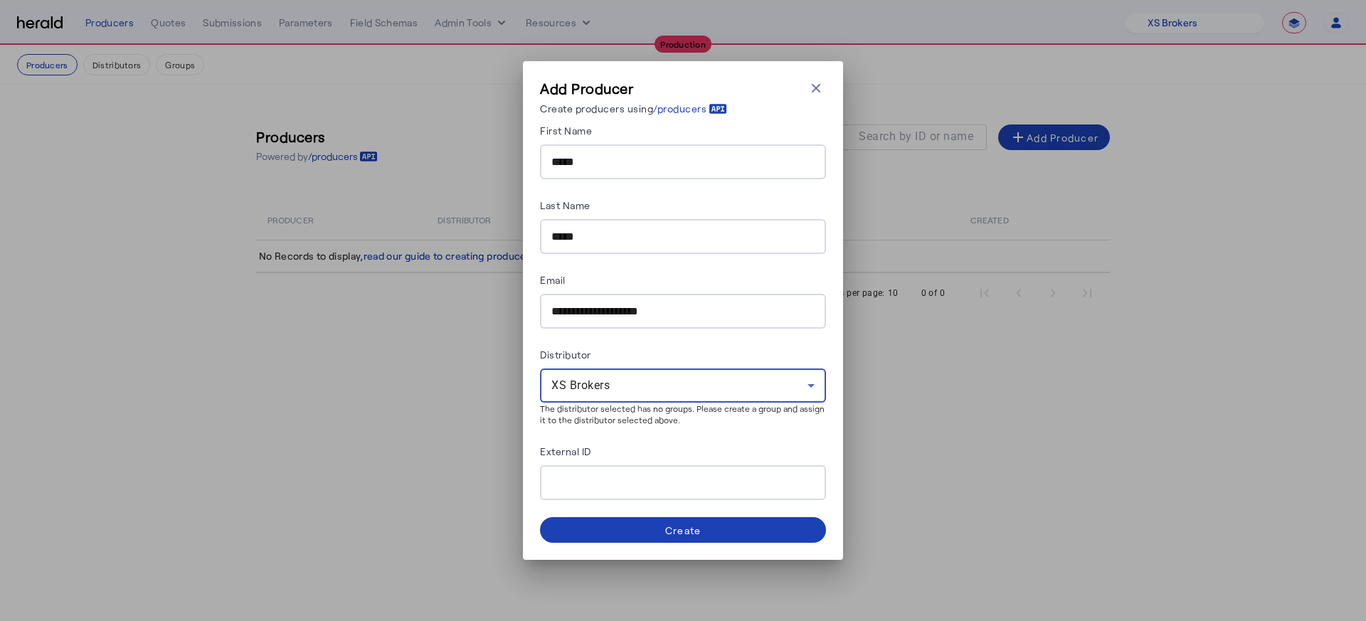
click at [786, 348] on div "Distributor" at bounding box center [683, 357] width 286 height 23
click at [646, 528] on span at bounding box center [683, 530] width 286 height 34
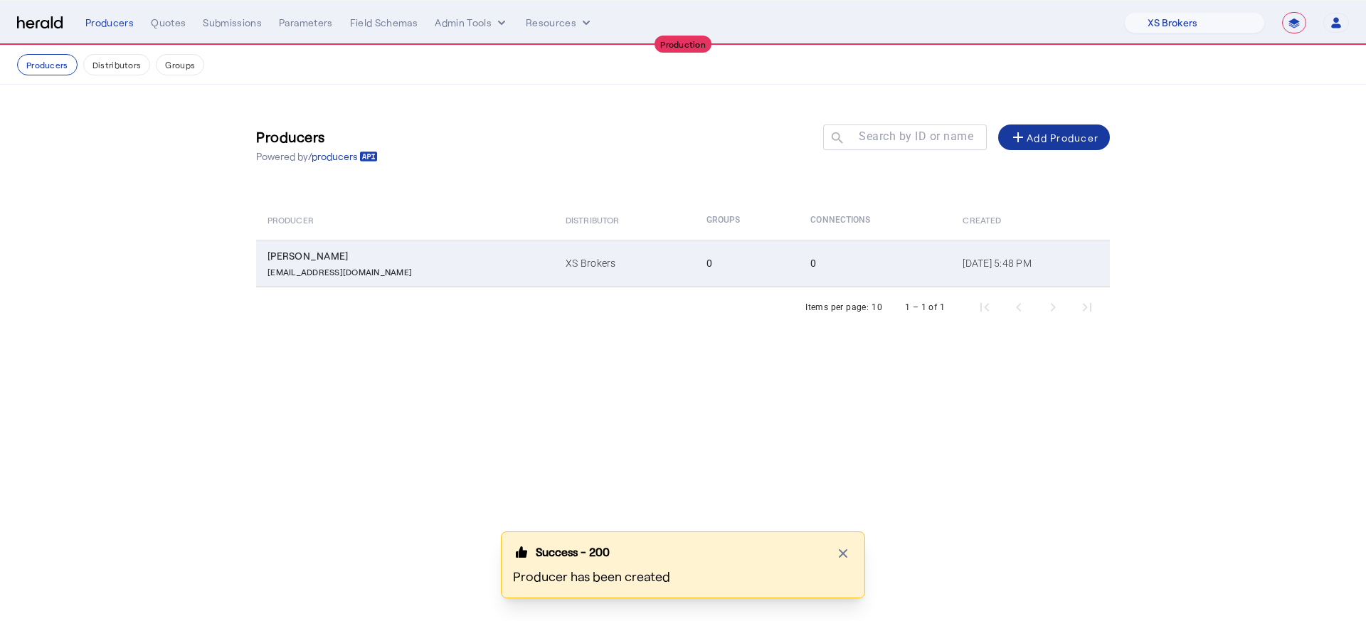
click at [554, 263] on td "XS Brokers" at bounding box center [624, 263] width 140 height 47
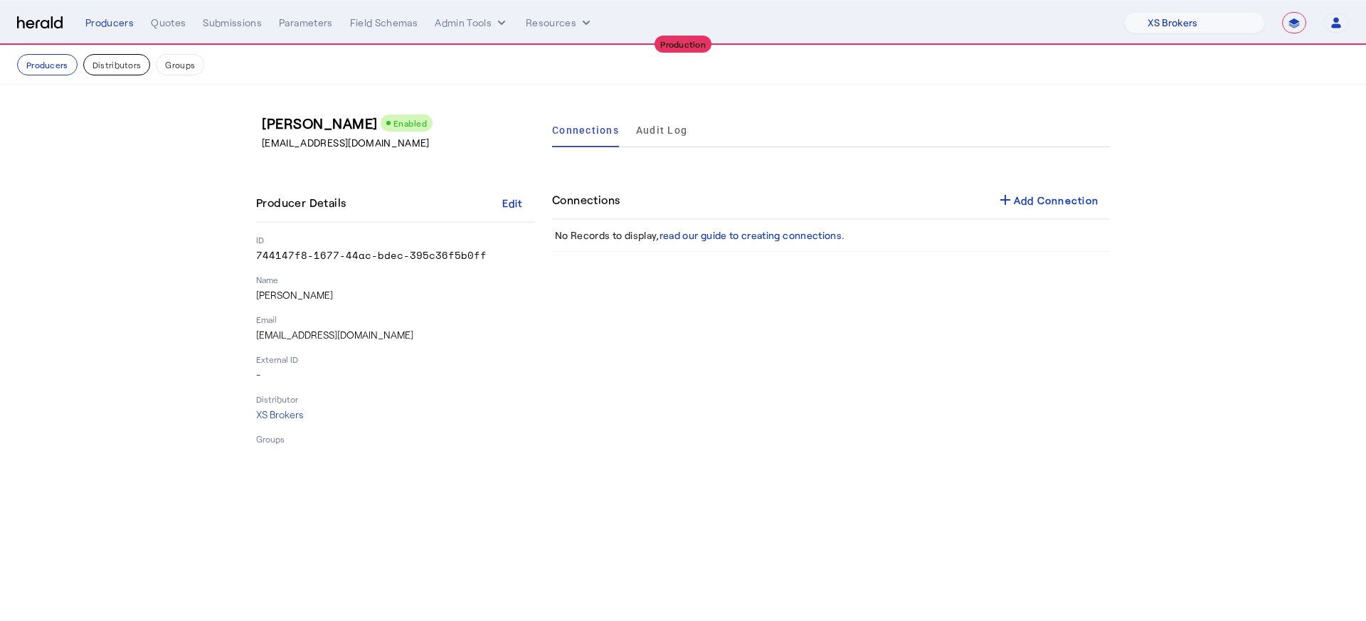
click at [132, 58] on button "Distributors" at bounding box center [117, 64] width 68 height 21
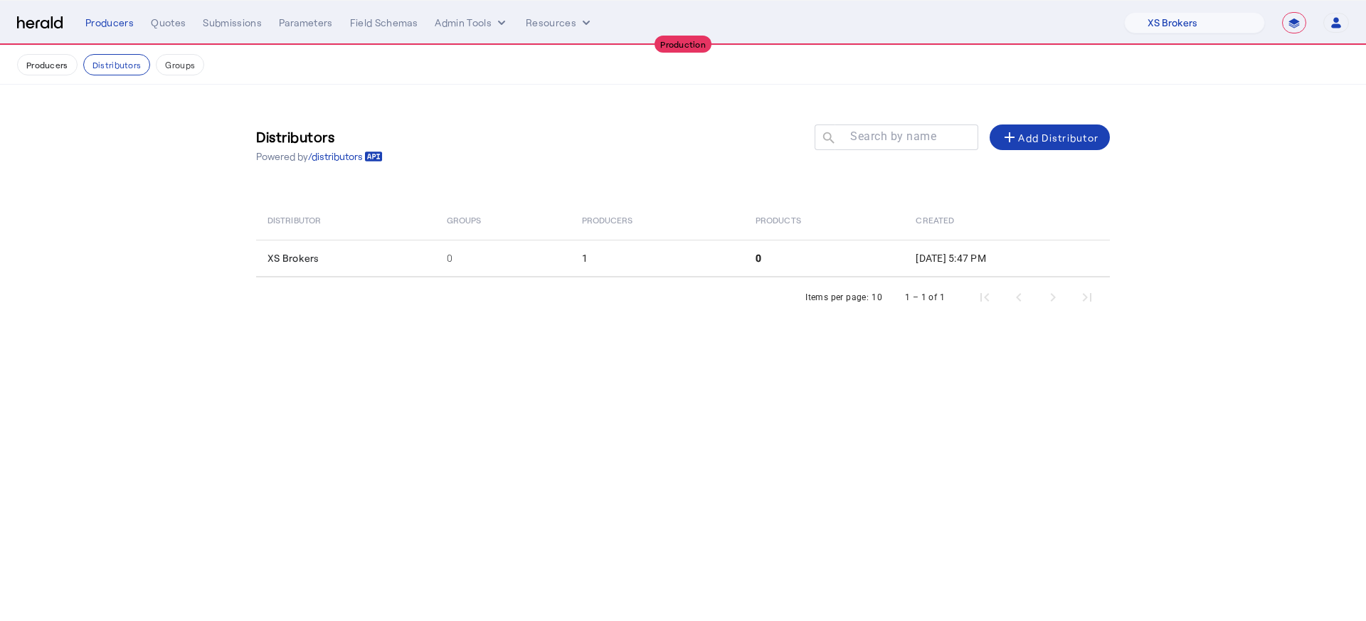
click at [449, 8] on nav "**********" at bounding box center [683, 23] width 1366 height 44
click at [476, 24] on button "Admin Tools" at bounding box center [472, 23] width 74 height 14
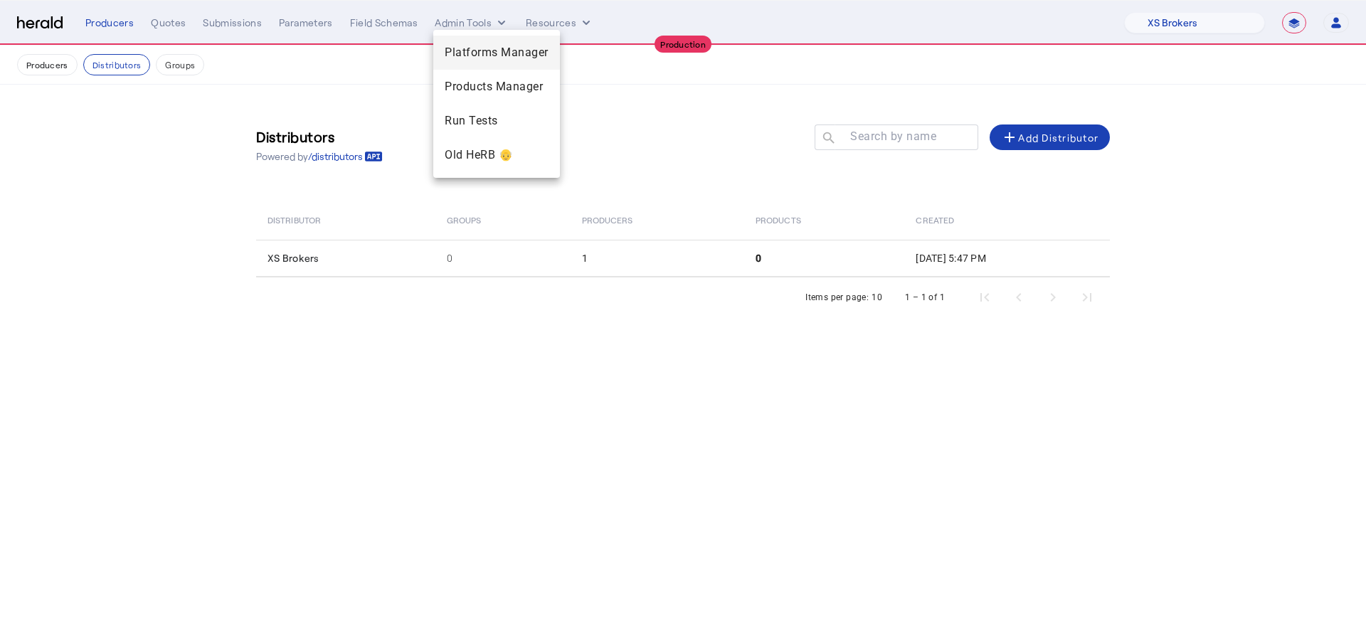
click at [477, 38] on div "Platforms Manager" at bounding box center [496, 53] width 127 height 34
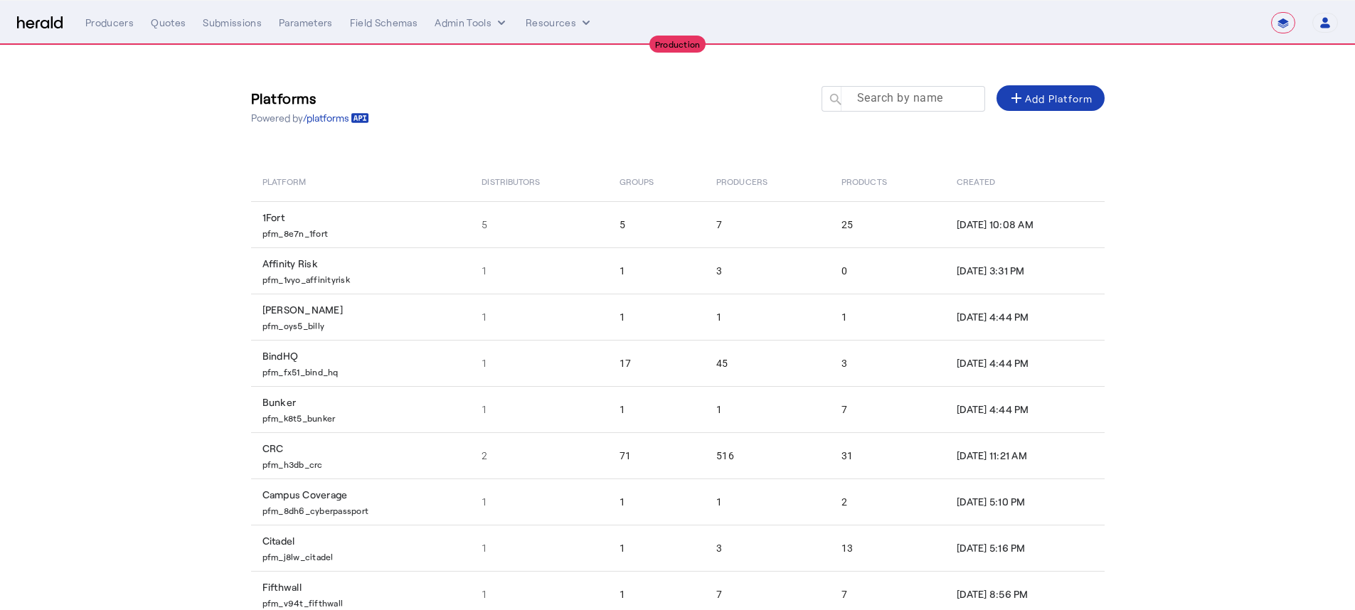
click at [914, 100] on mat-label "Search by name" at bounding box center [900, 98] width 86 height 14
click at [914, 100] on input "Search by name" at bounding box center [910, 98] width 128 height 17
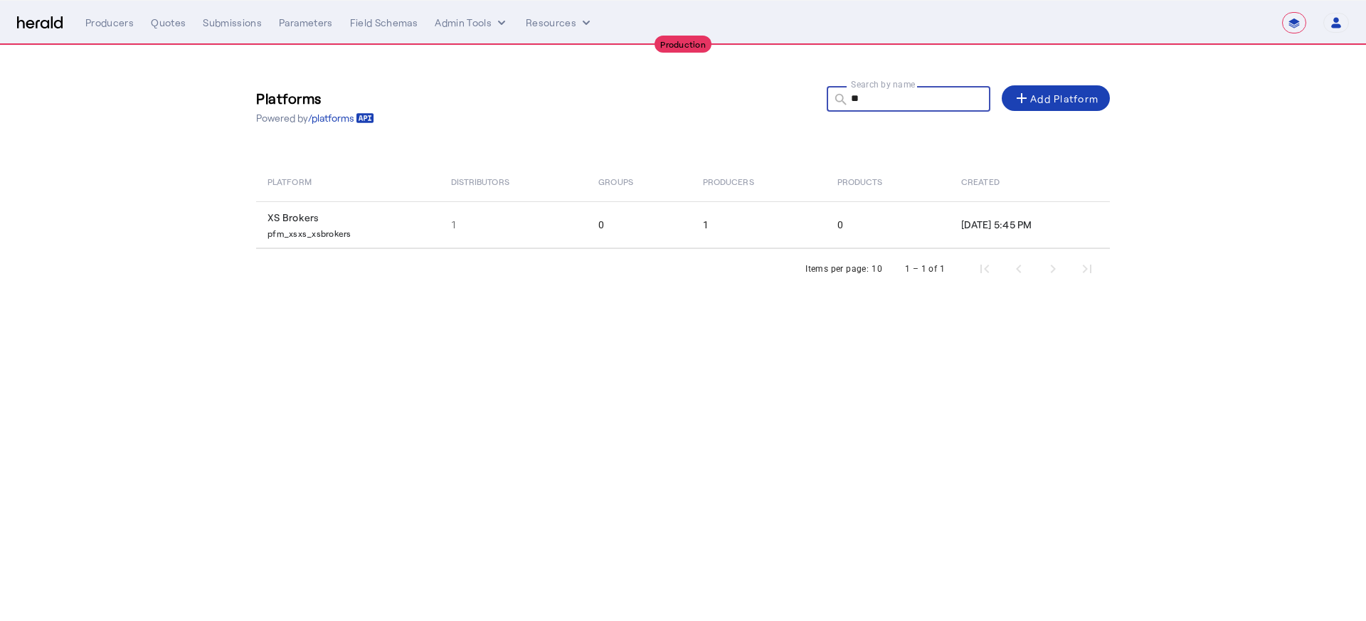
type input "**"
click at [522, 255] on div "Items per page: 10 1 – 1 of 1" at bounding box center [683, 269] width 854 height 40
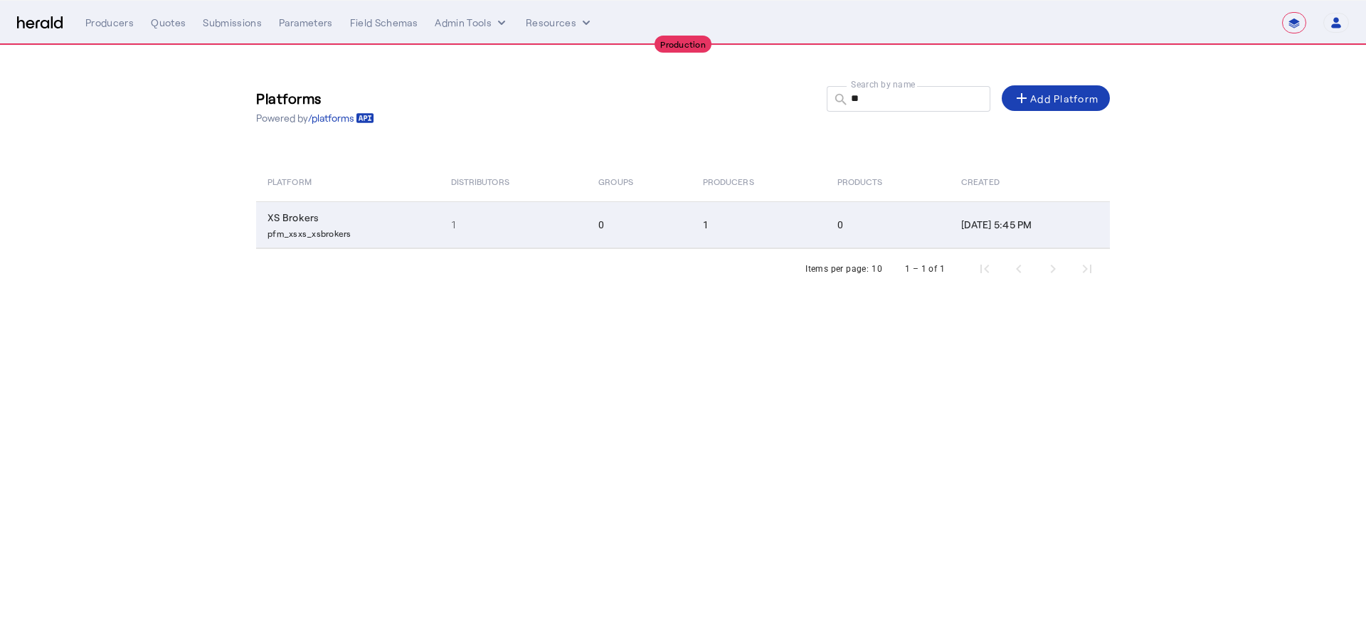
click at [519, 216] on td "1" at bounding box center [514, 224] width 148 height 47
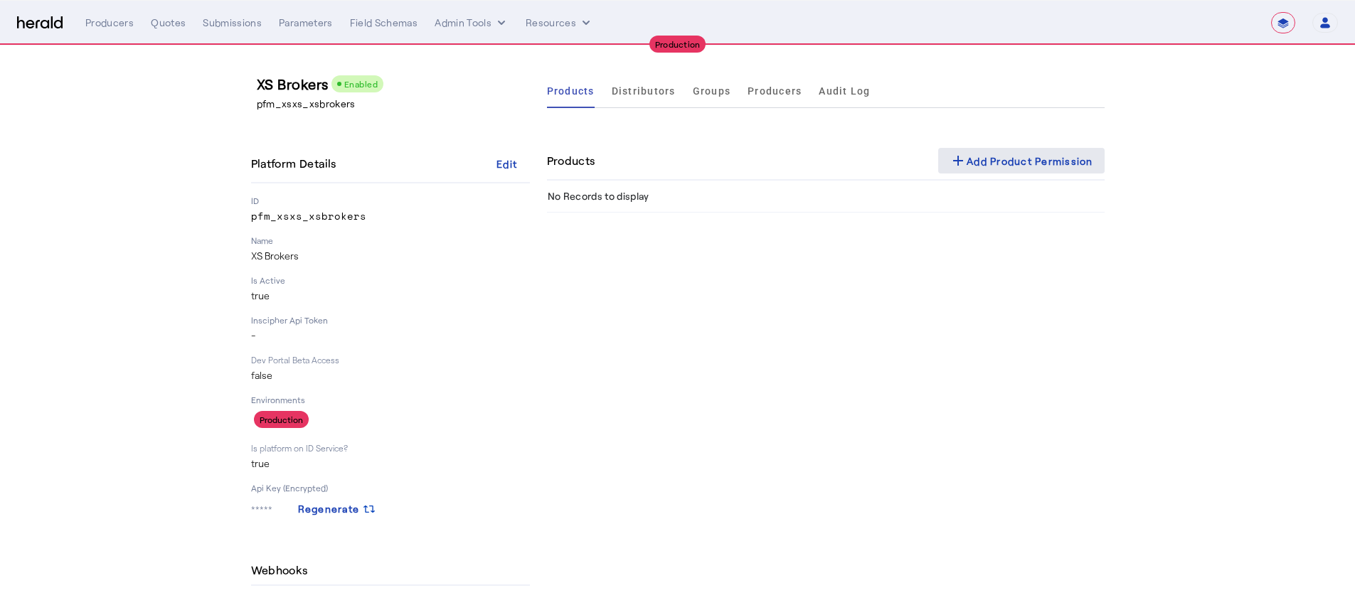
click at [1082, 156] on div "add Add Product Permission" at bounding box center [1022, 160] width 144 height 17
select select "pfm_xsxs_xsbrokers"
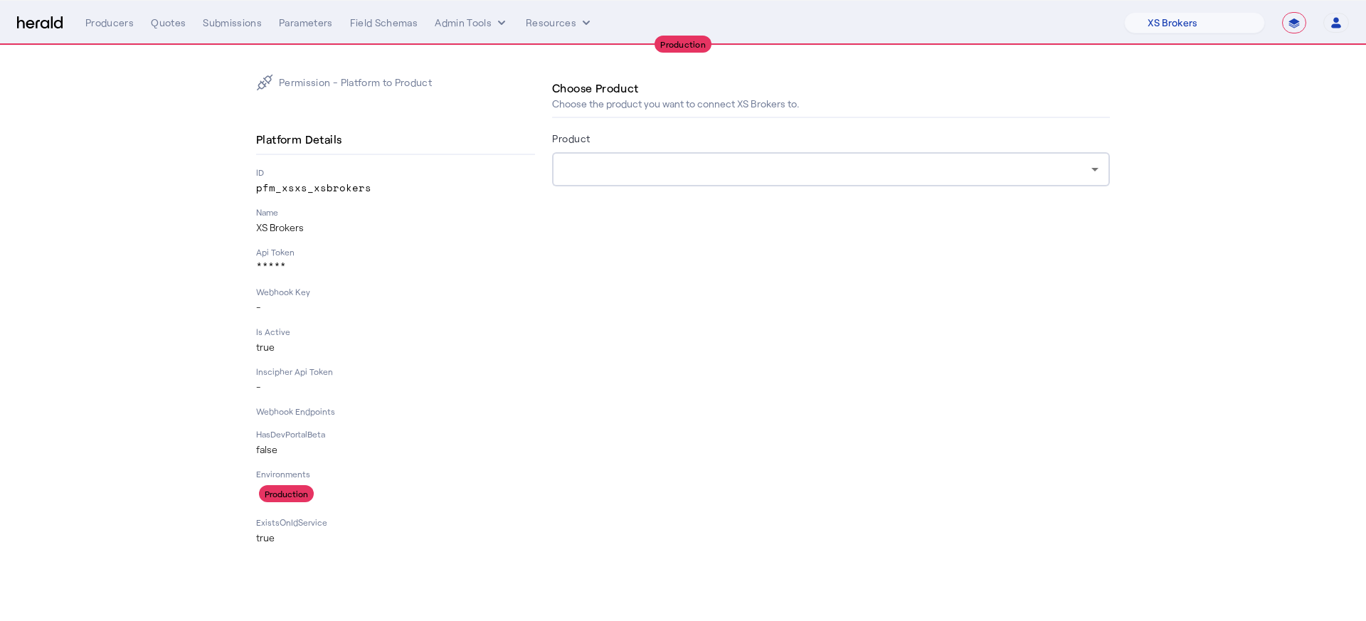
click at [734, 179] on div at bounding box center [830, 169] width 535 height 34
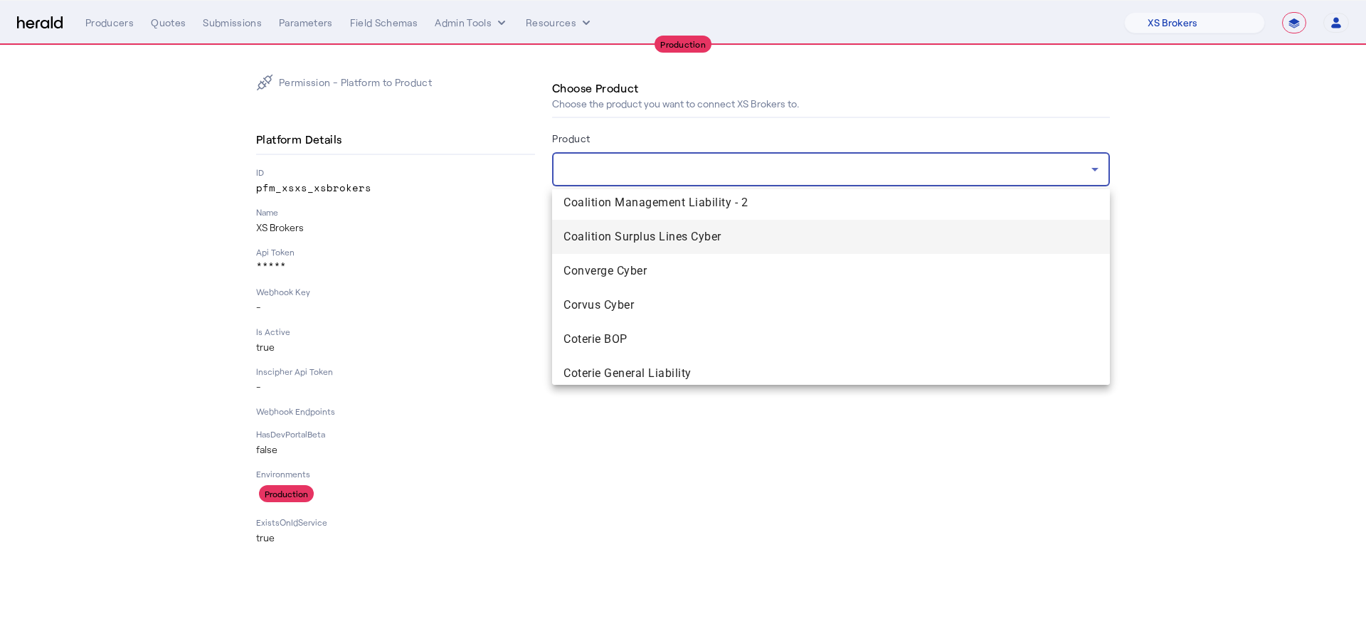
scroll to position [919, 0]
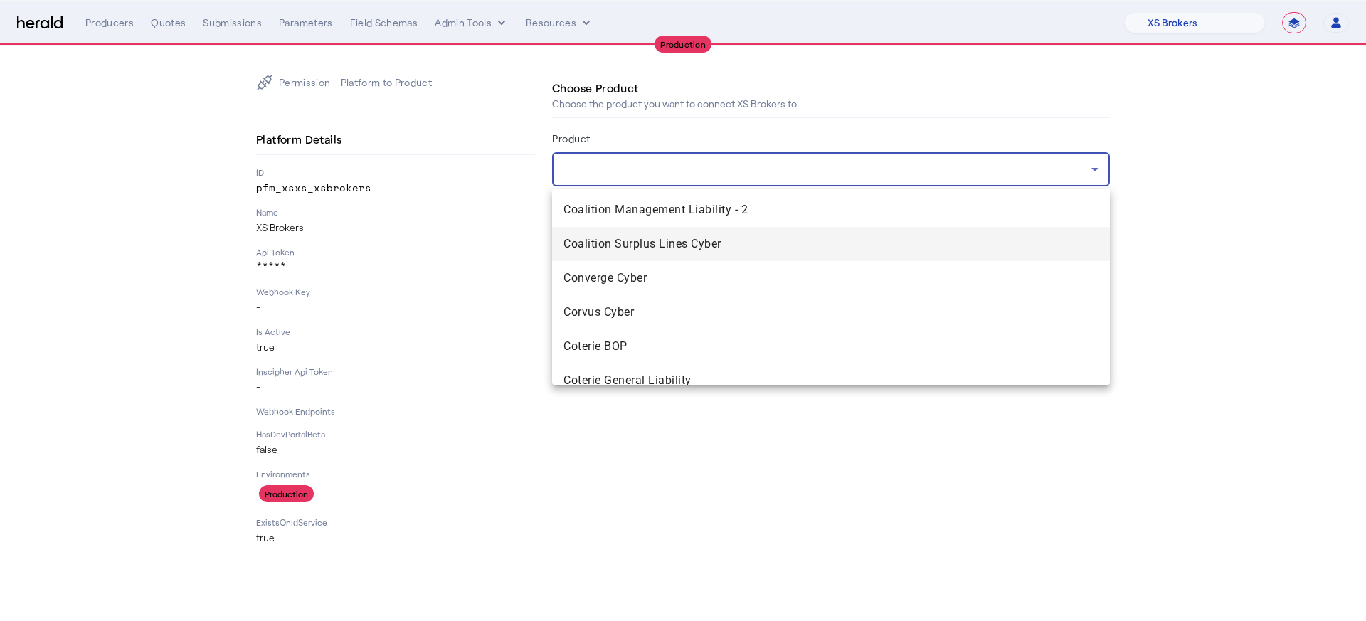
click at [696, 242] on span "Coalition Surplus Lines Cyber" at bounding box center [830, 244] width 535 height 17
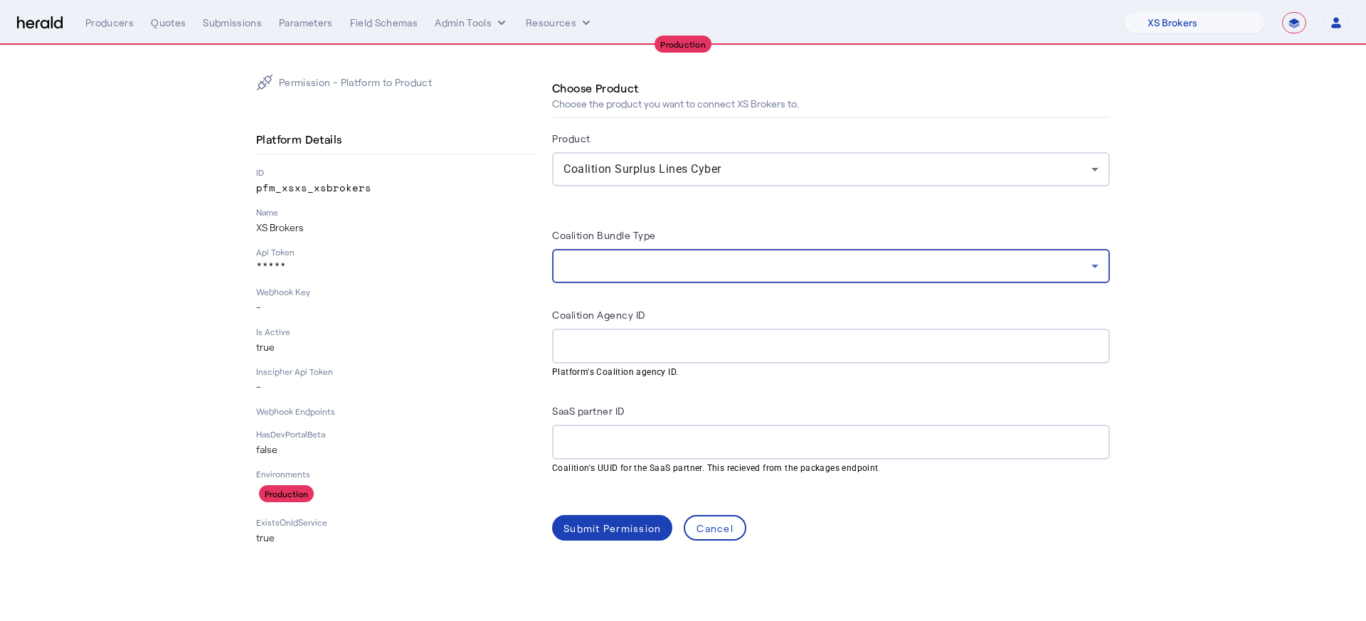
click at [657, 270] on div at bounding box center [827, 266] width 528 height 17
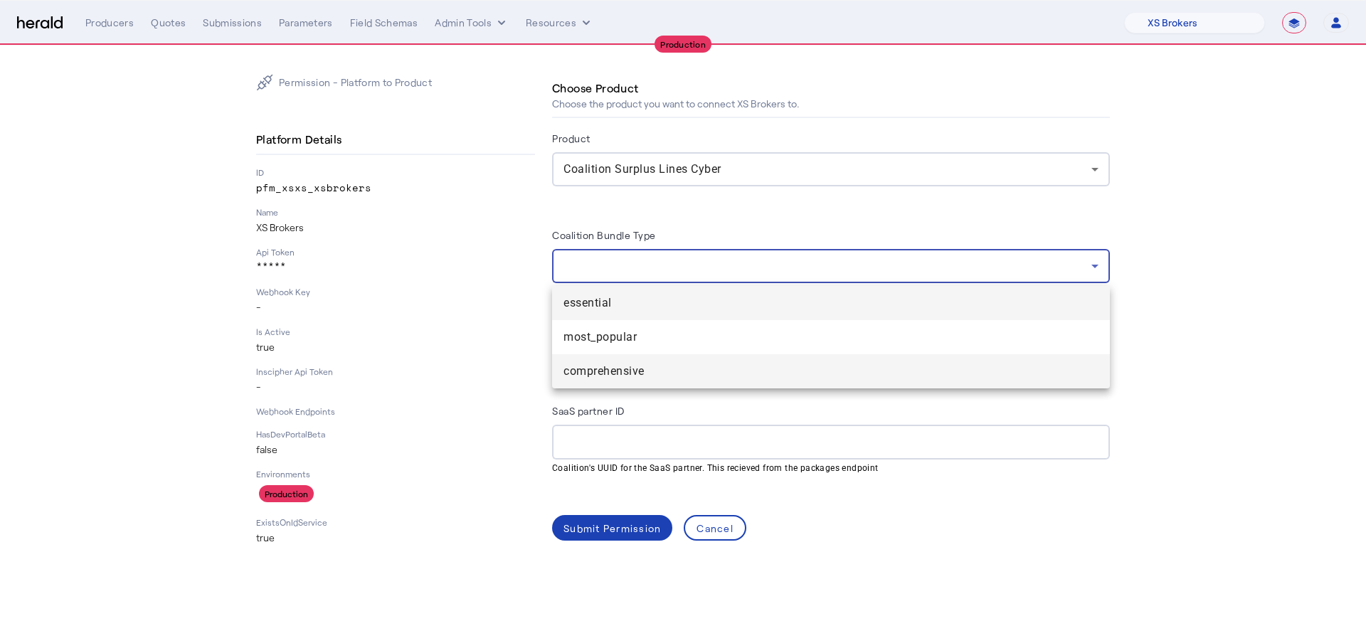
click at [692, 356] on mat-option "comprehensive" at bounding box center [831, 371] width 558 height 34
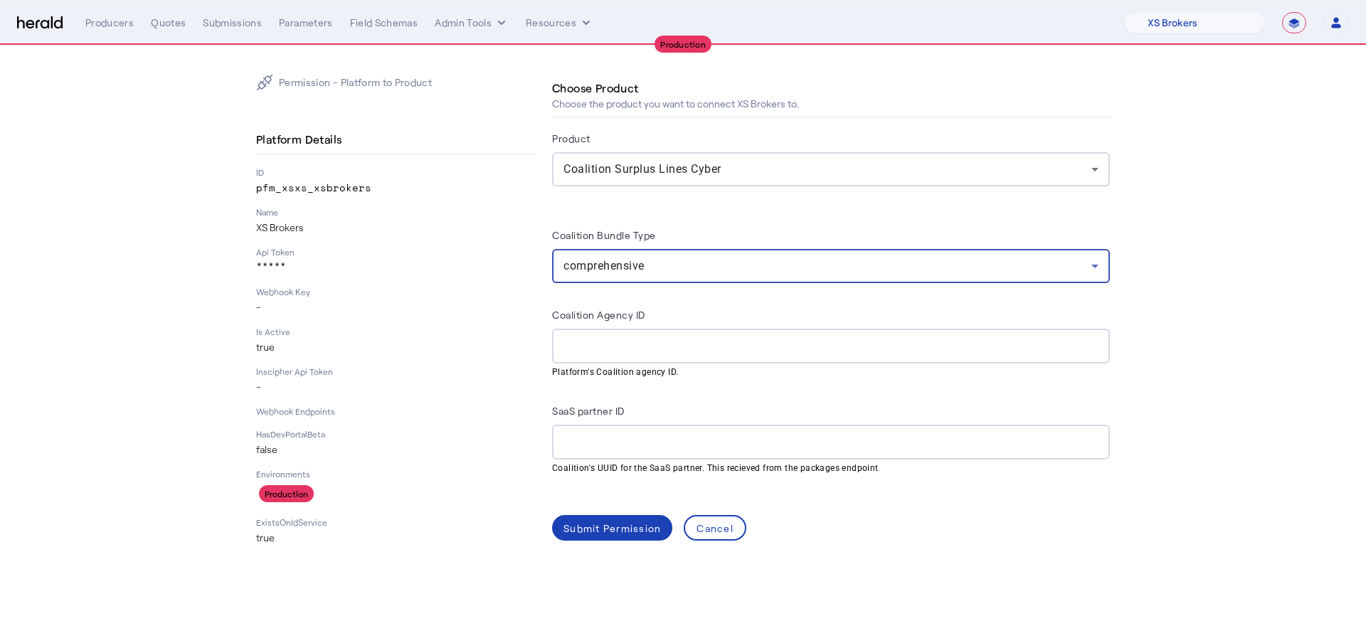
click at [840, 274] on div "comprehensive" at bounding box center [830, 266] width 535 height 34
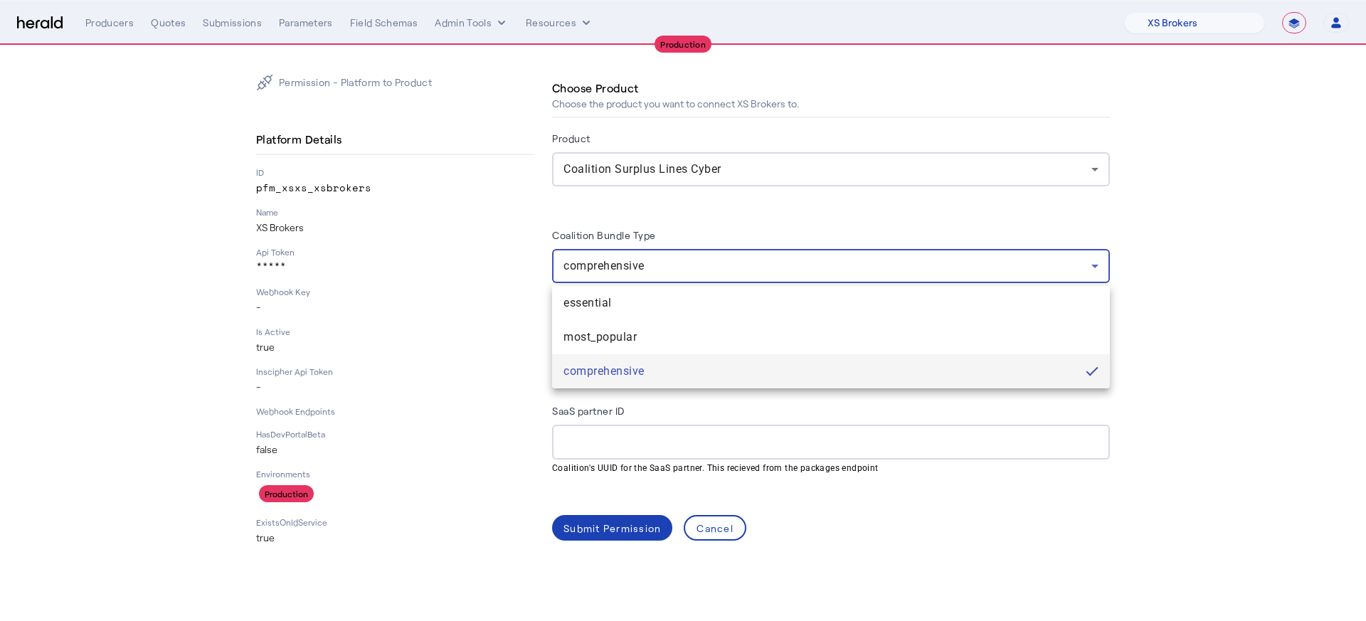
click at [836, 268] on div at bounding box center [683, 310] width 1366 height 621
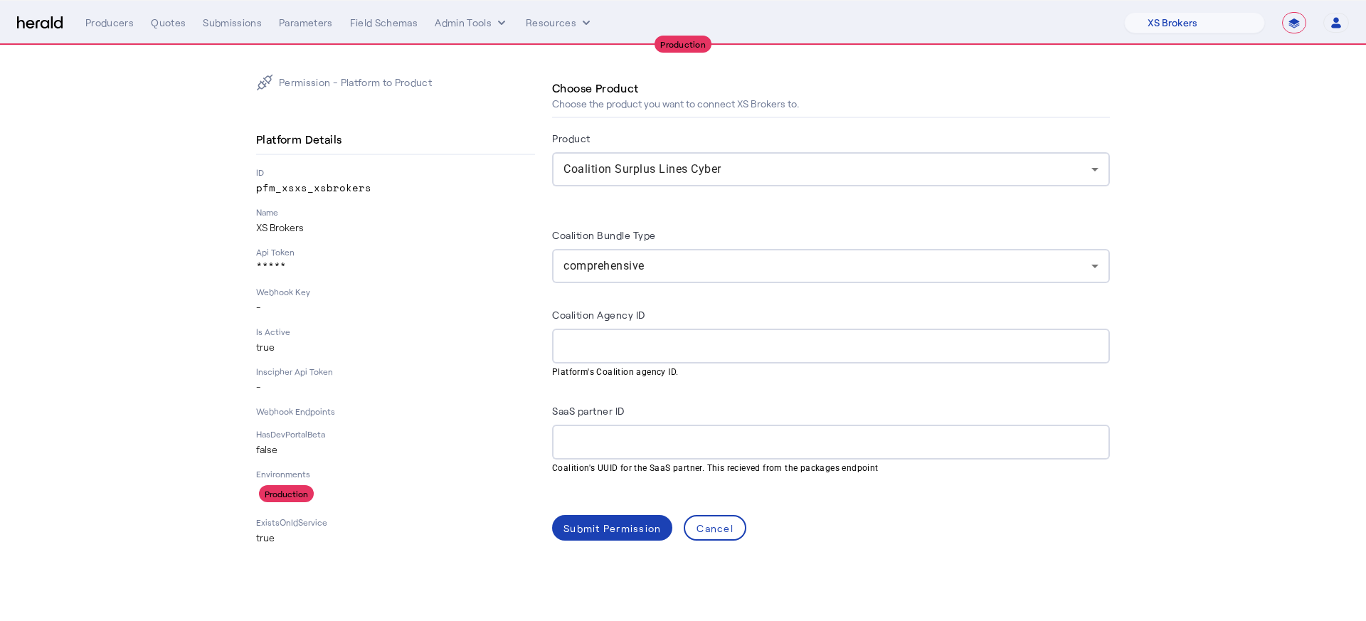
click at [514, 267] on p "*****" at bounding box center [395, 267] width 279 height 14
click at [730, 534] on span at bounding box center [715, 528] width 60 height 34
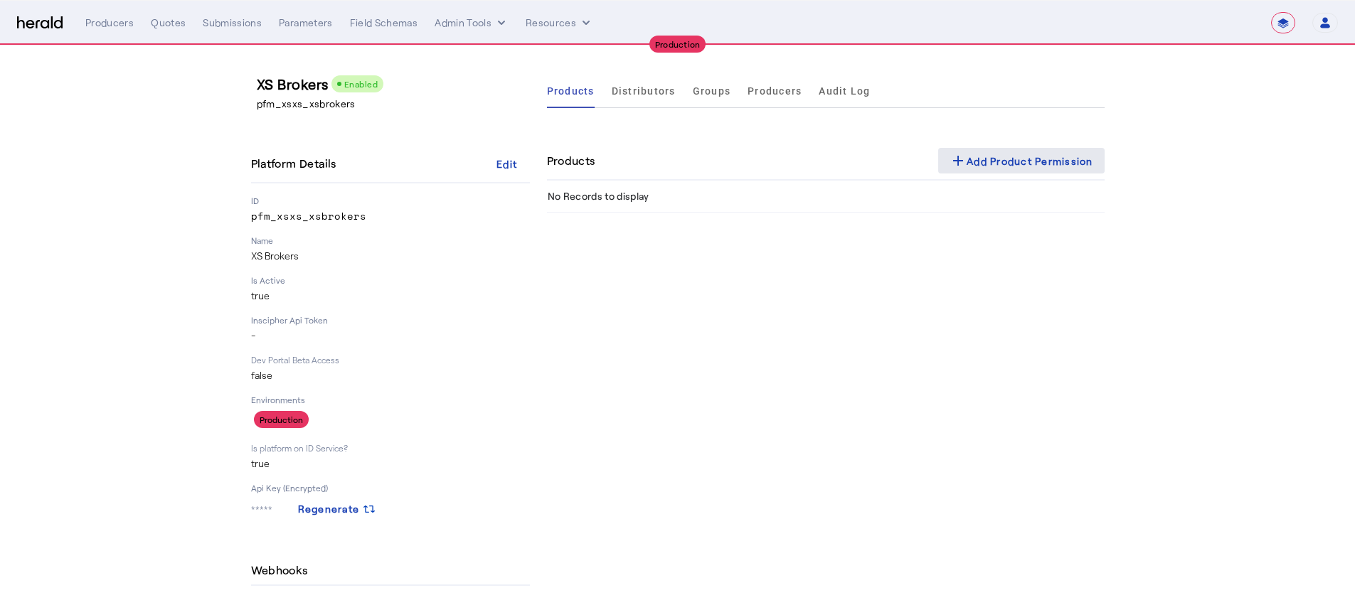
click at [1022, 147] on span at bounding box center [1021, 161] width 166 height 34
select select "pfm_xsxs_xsbrokers"
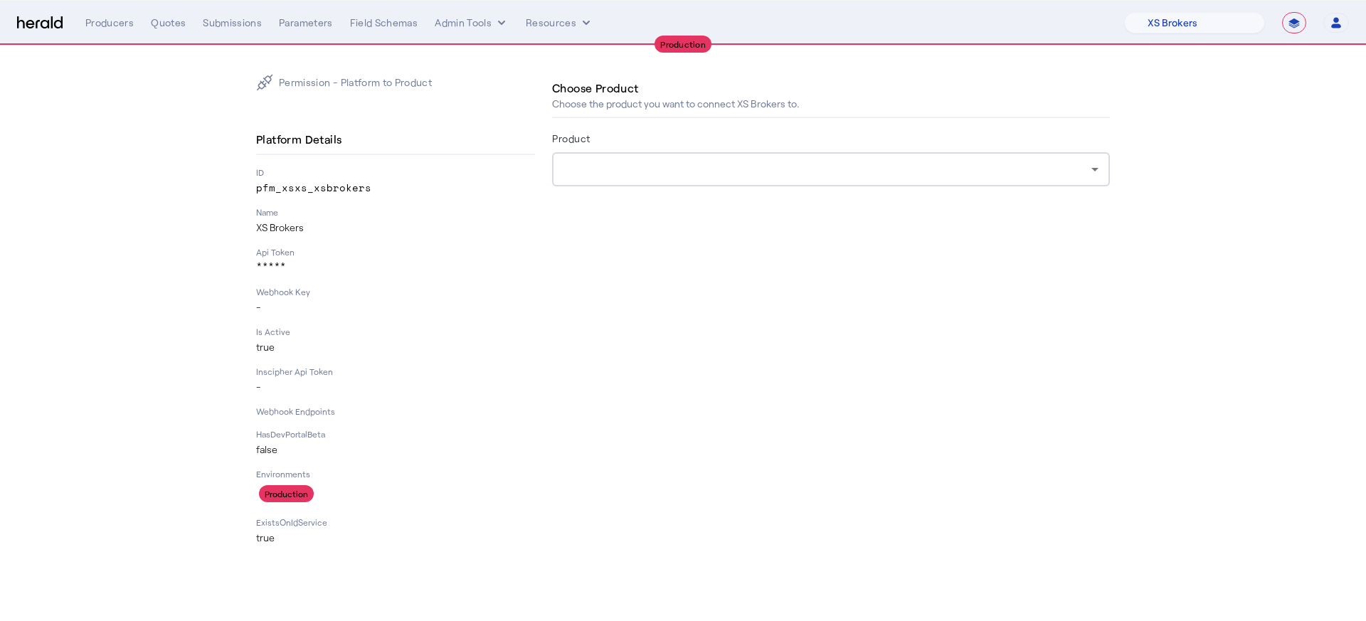
click at [732, 206] on div at bounding box center [831, 214] width 558 height 23
click at [728, 153] on div at bounding box center [830, 169] width 535 height 34
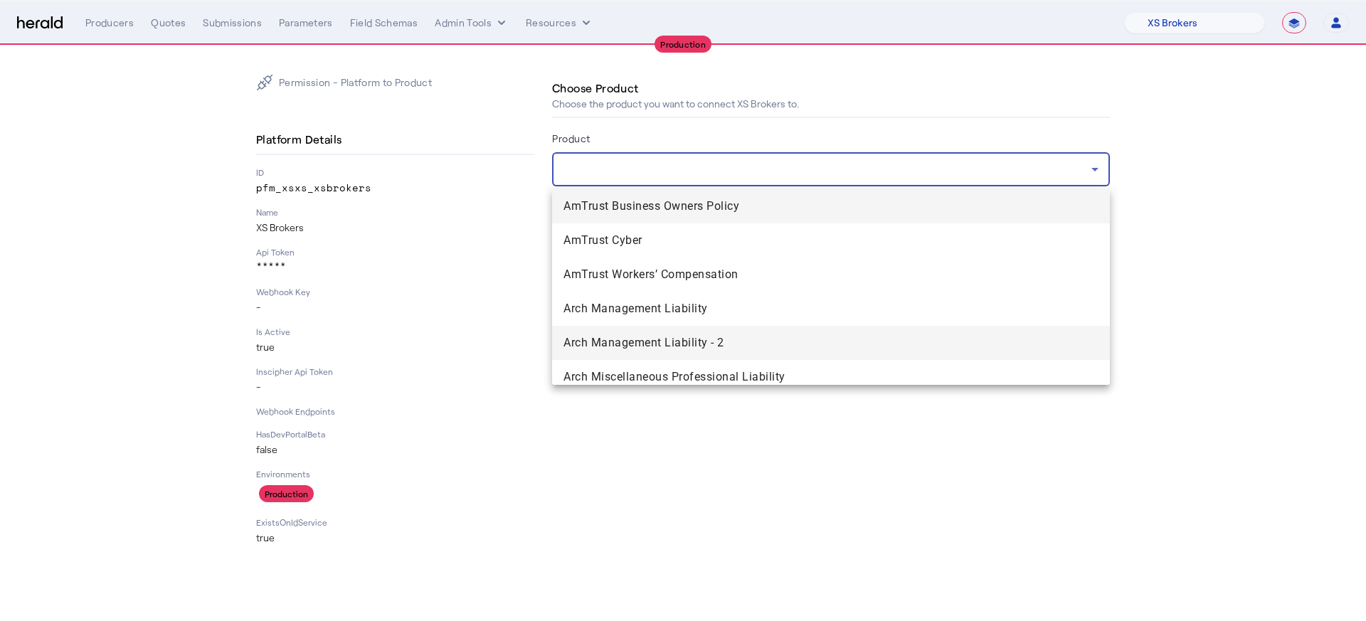
scroll to position [716, 0]
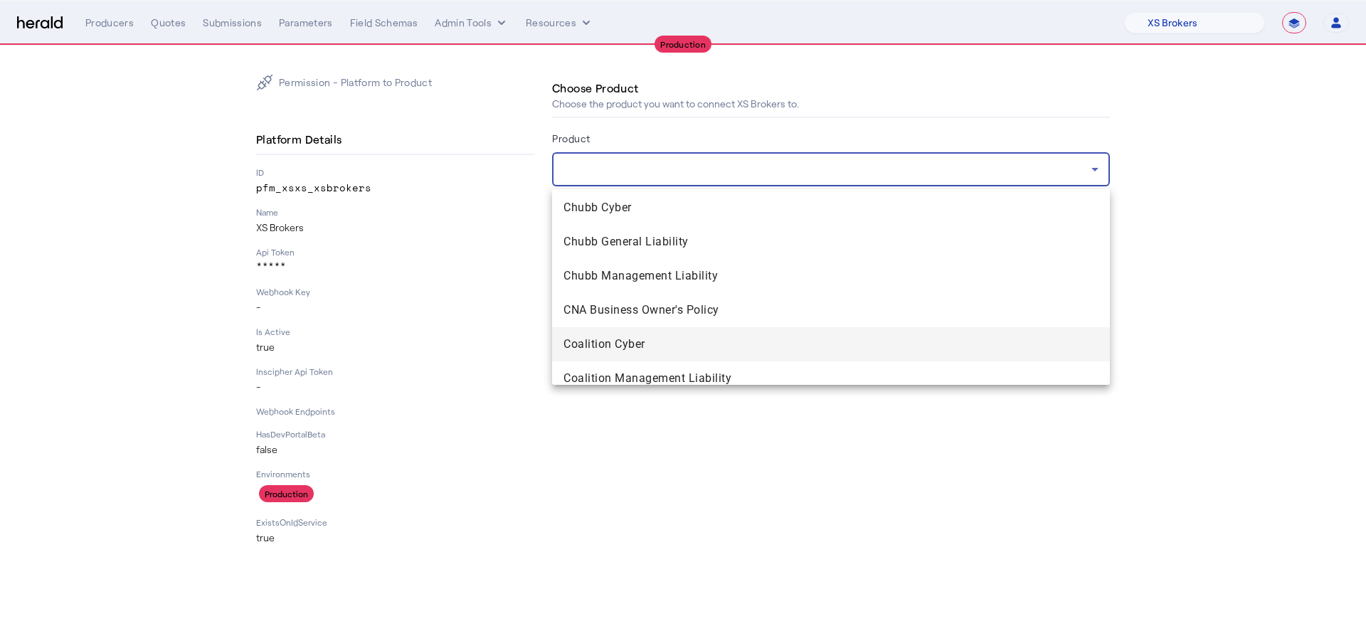
click at [686, 356] on mat-option "Coalition Cyber" at bounding box center [831, 344] width 558 height 34
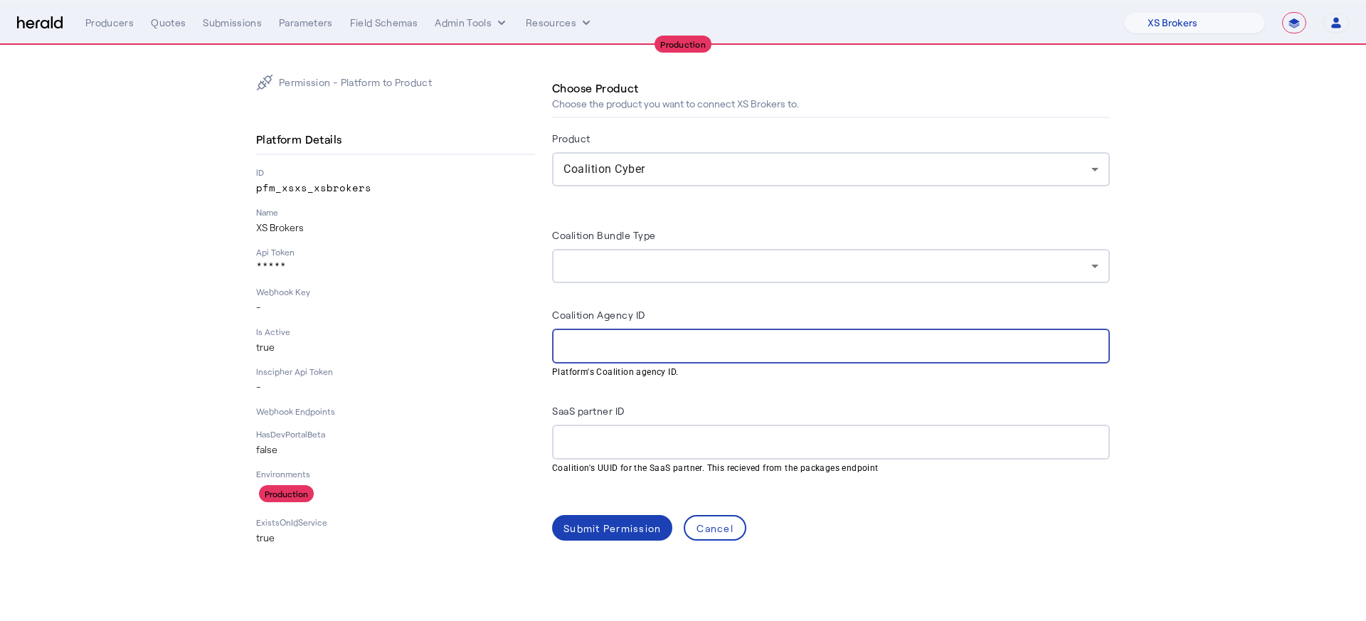
click at [599, 349] on input "Coalition Agency ID" at bounding box center [830, 346] width 535 height 17
click at [724, 524] on div "Cancel" at bounding box center [715, 528] width 37 height 15
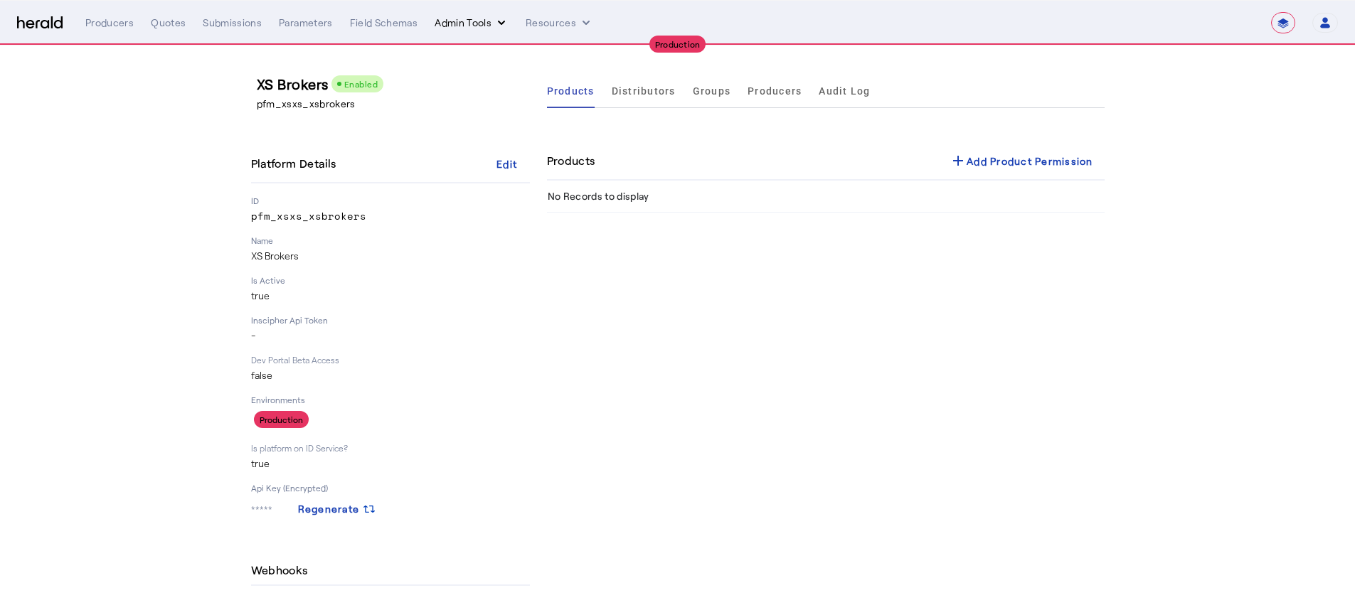
click at [487, 16] on button "Admin Tools" at bounding box center [472, 23] width 74 height 14
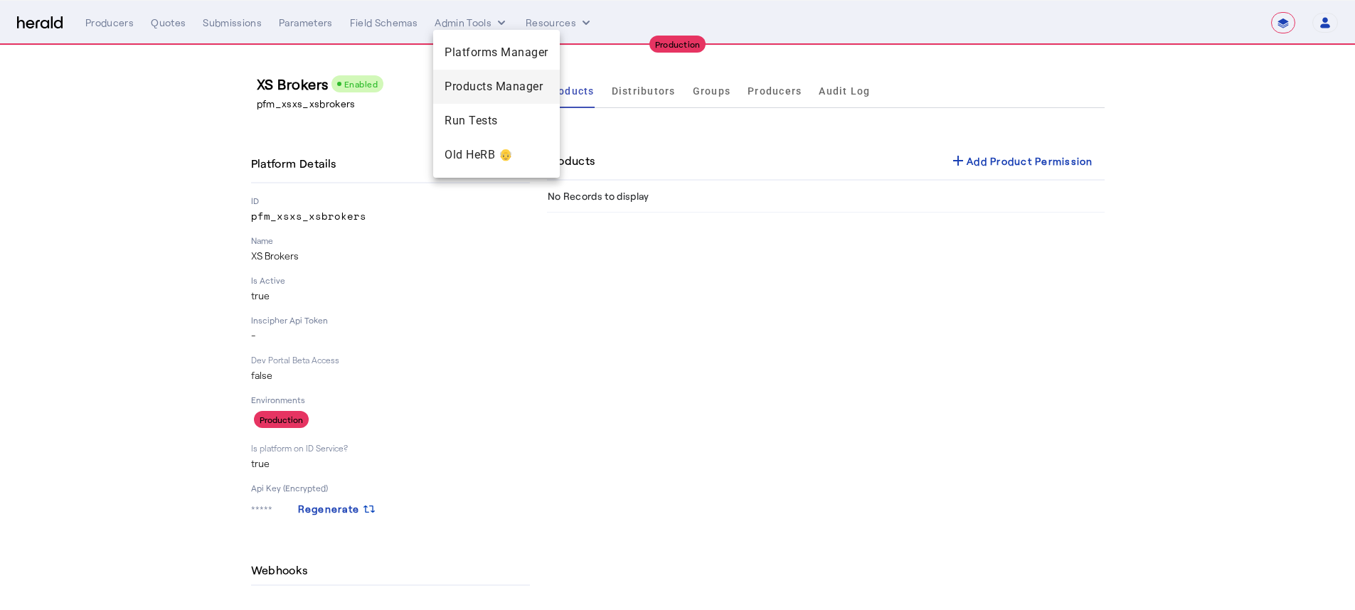
click at [481, 75] on div "Products Manager" at bounding box center [496, 87] width 127 height 34
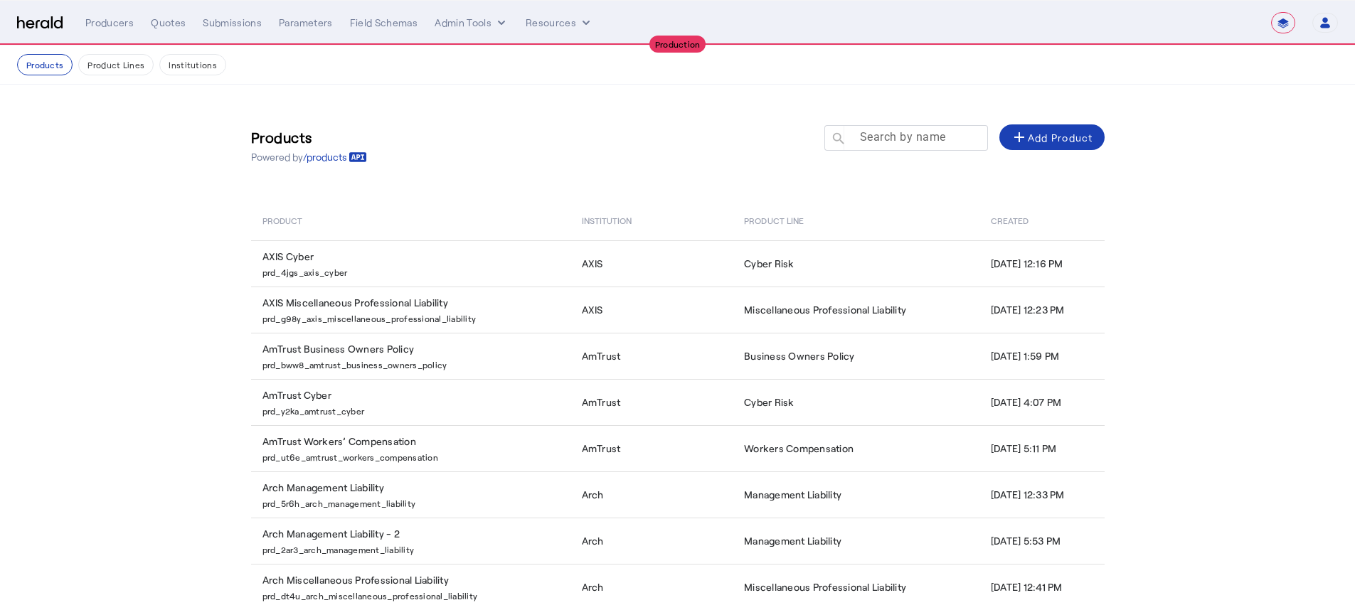
click at [943, 142] on mat-label "Search by name" at bounding box center [903, 137] width 86 height 14
click at [943, 142] on input "Search by name" at bounding box center [913, 137] width 128 height 17
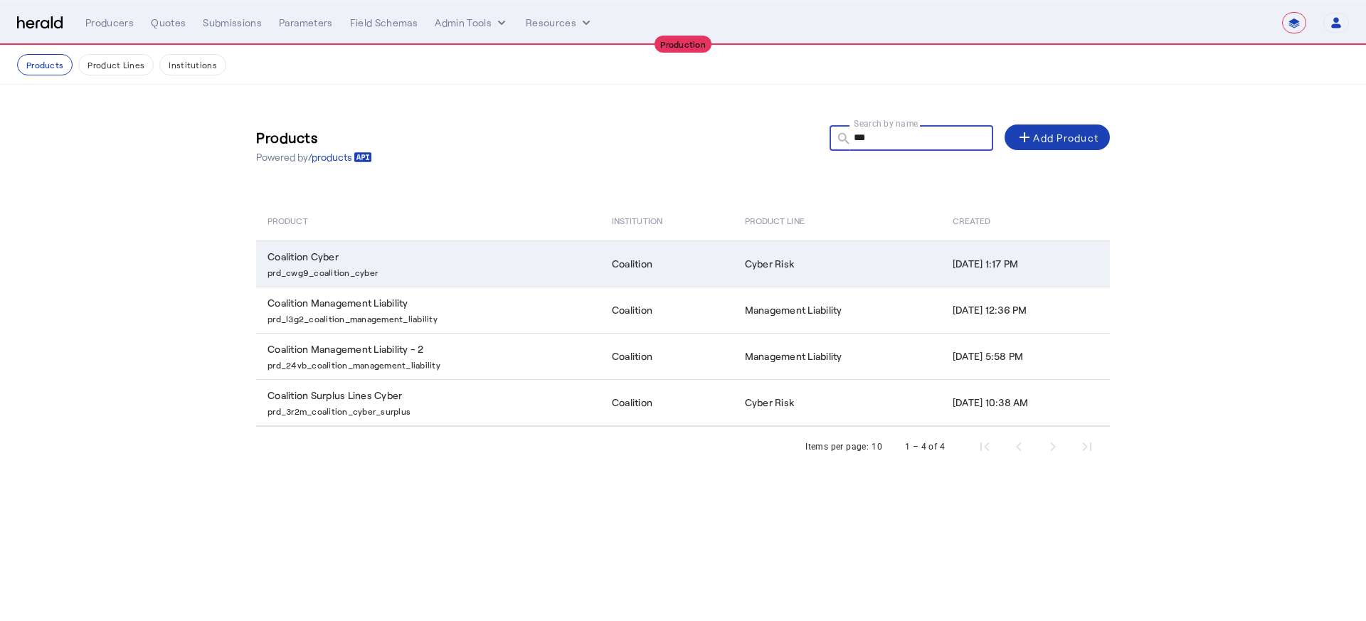
type input "***"
click at [657, 255] on td "Coalition" at bounding box center [666, 263] width 133 height 46
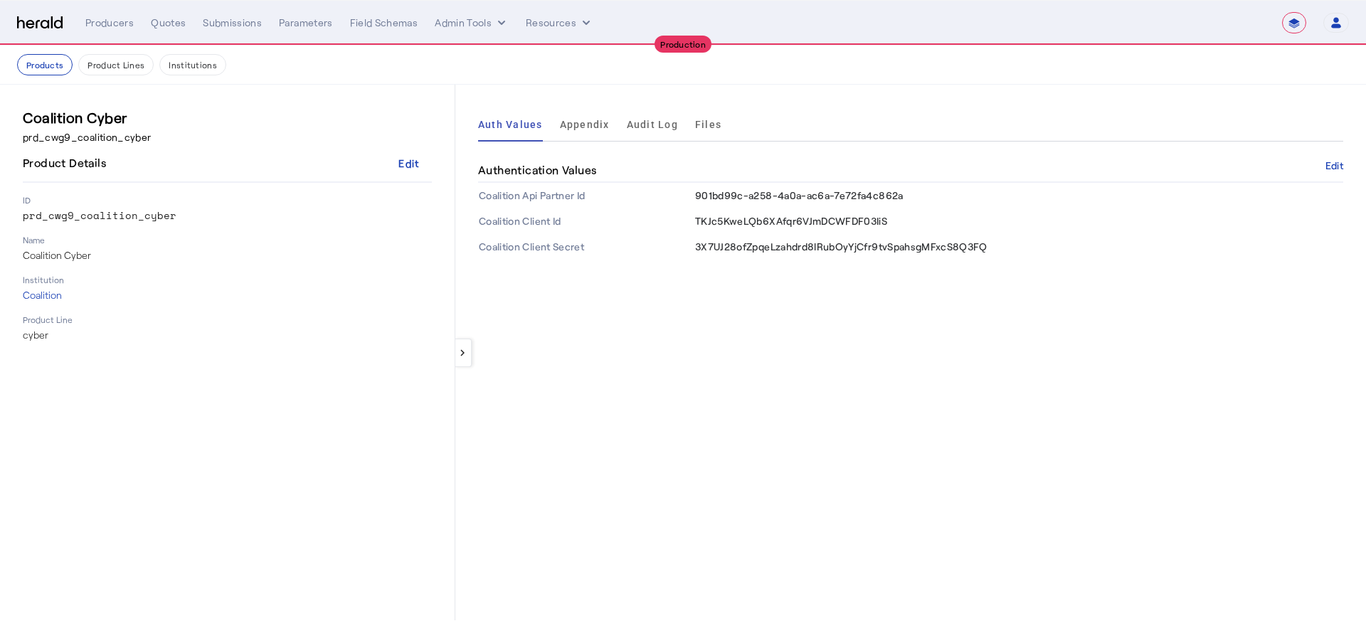
click at [568, 125] on span "Appendix" at bounding box center [585, 125] width 50 height 10
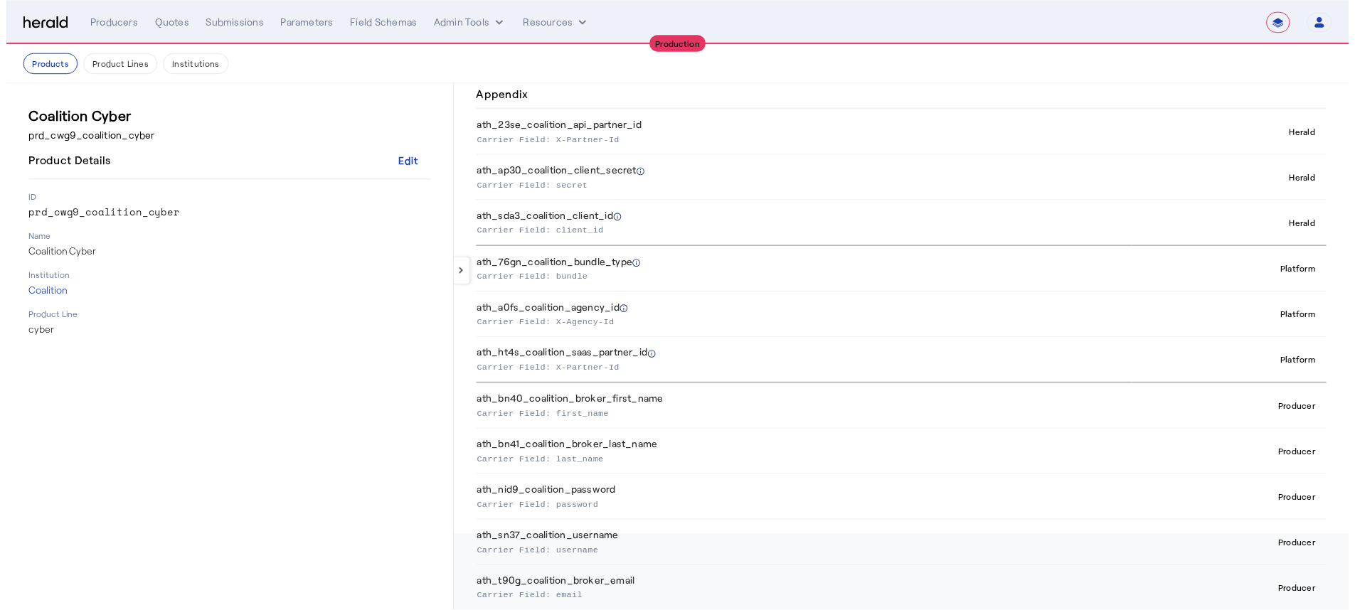
scroll to position [78, 0]
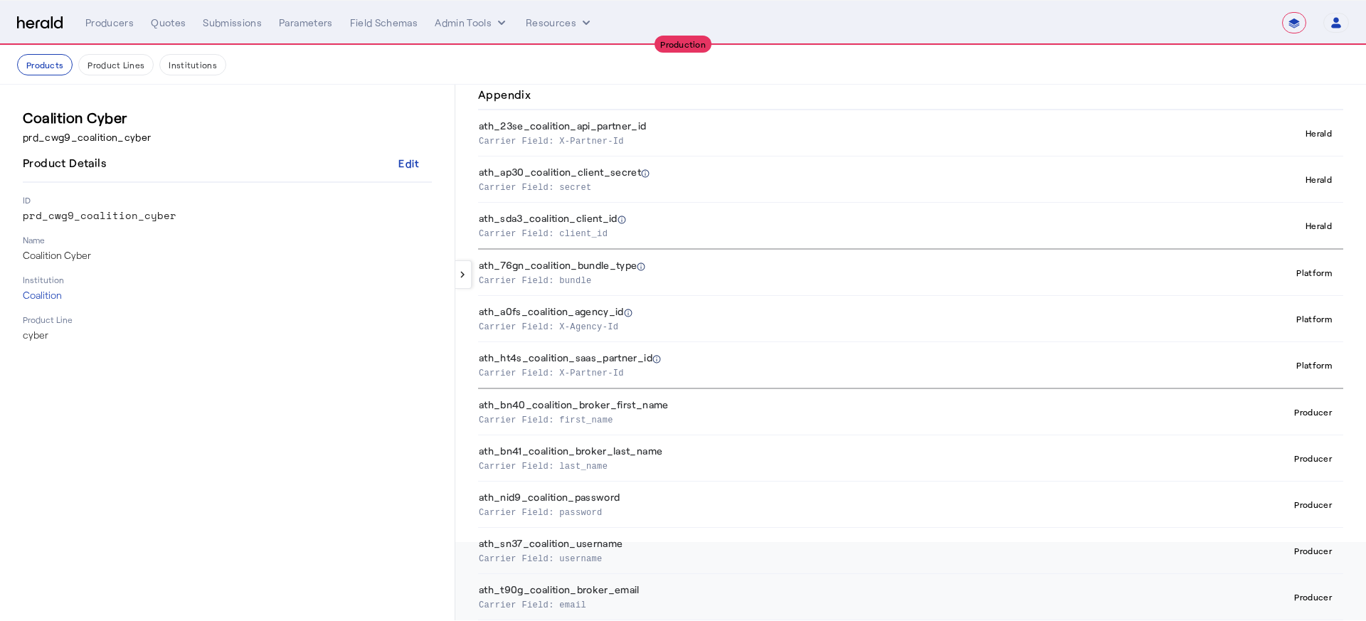
drag, startPoint x: 480, startPoint y: 265, endPoint x: 728, endPoint y: 371, distance: 270.0
click at [728, 371] on tbody "ath_23se_coalition_api_partner_id Carrier Field: X-Partner-Id Herald ath_ap30_c…" at bounding box center [910, 365] width 865 height 510
click at [110, 33] on nav "**********" at bounding box center [683, 23] width 1366 height 44
click at [122, 23] on div "Producers" at bounding box center [109, 23] width 48 height 14
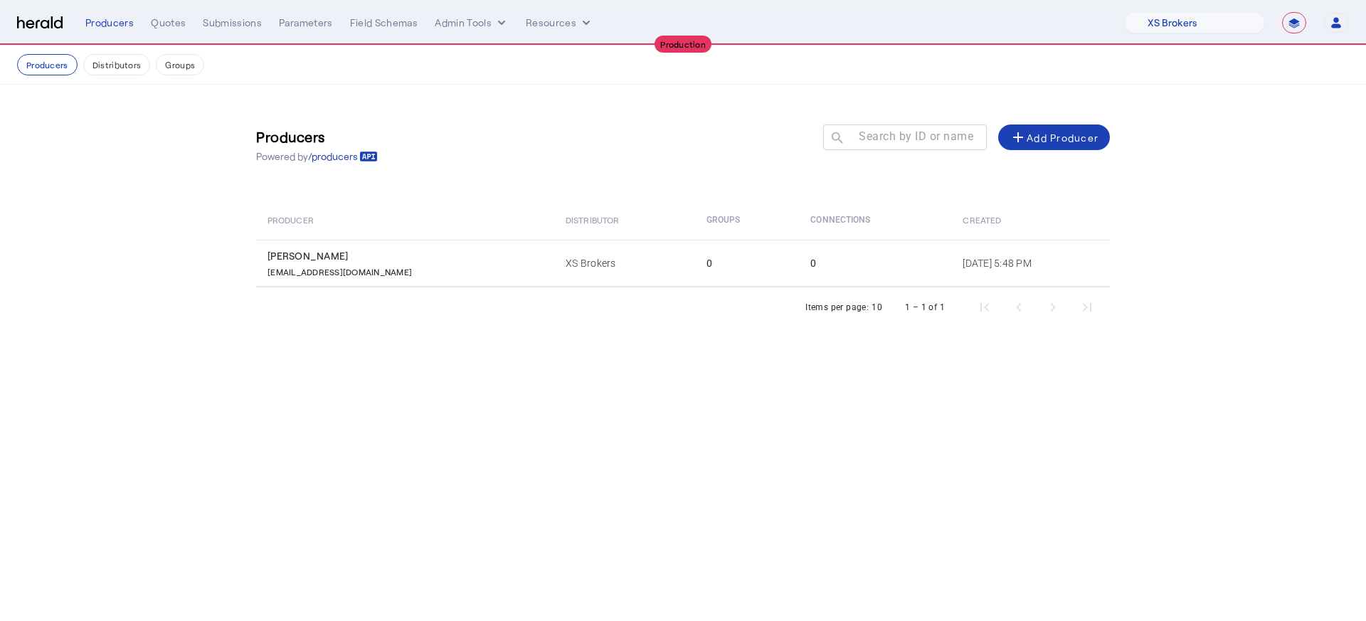
click at [1192, 40] on nav "**********" at bounding box center [683, 23] width 1366 height 44
click at [1190, 23] on select "1Fort Affinity Risk [PERSON_NAME] [PERSON_NAME] CRC Campus Coverage Citadel Fif…" at bounding box center [1194, 22] width 141 height 21
select select "pfm_z9k1_growthmill"
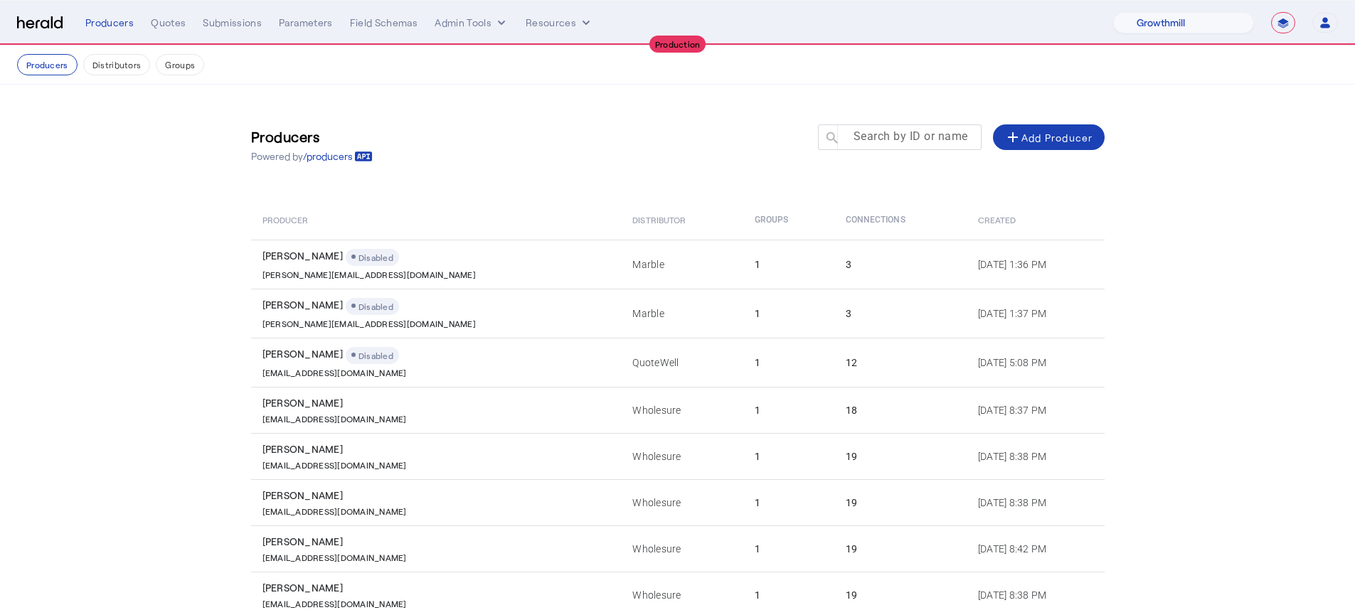
click at [925, 137] on mat-label "Search by ID or name" at bounding box center [911, 136] width 115 height 14
click at [925, 137] on input "Search by ID or name" at bounding box center [906, 136] width 128 height 17
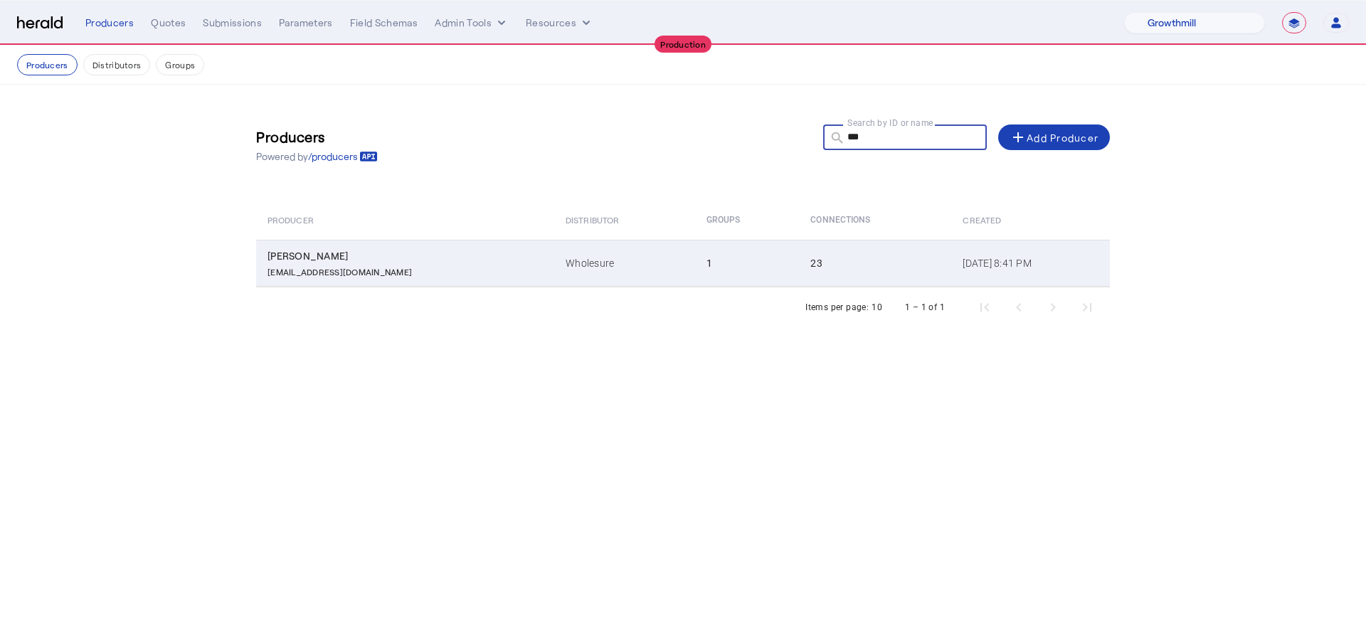
type input "***"
click at [810, 268] on div "23" at bounding box center [877, 263] width 135 height 14
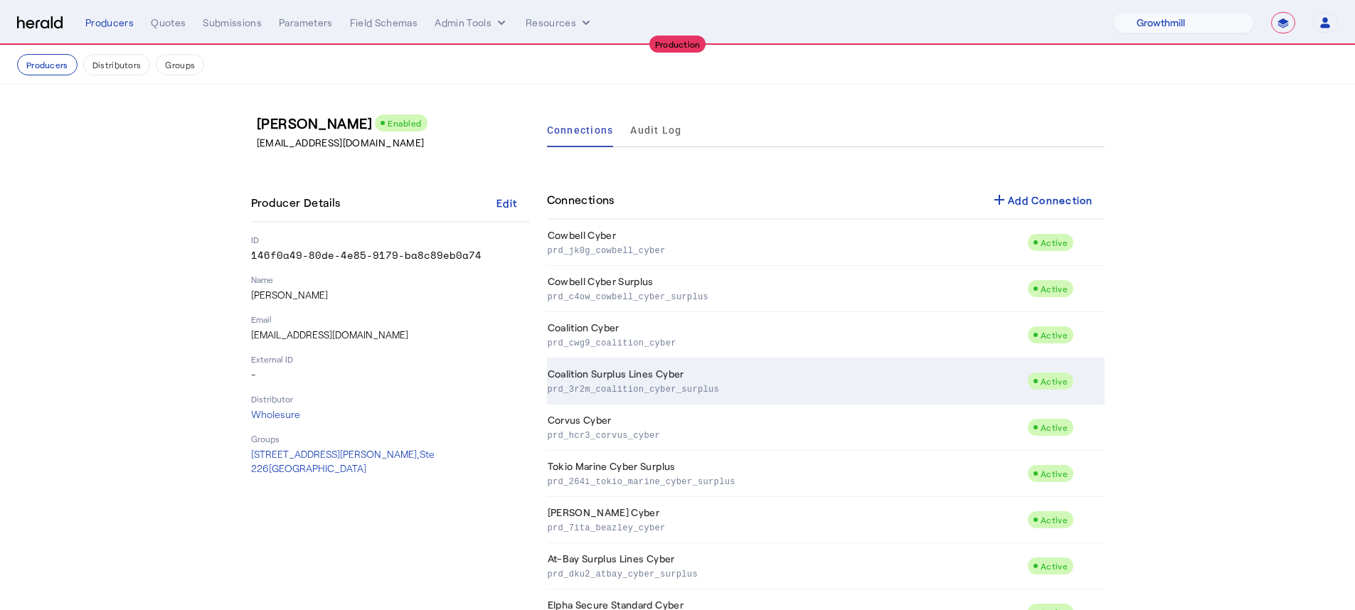
click at [671, 389] on p "prd_3r2m_coalition_cyber_surplus" at bounding box center [785, 388] width 474 height 14
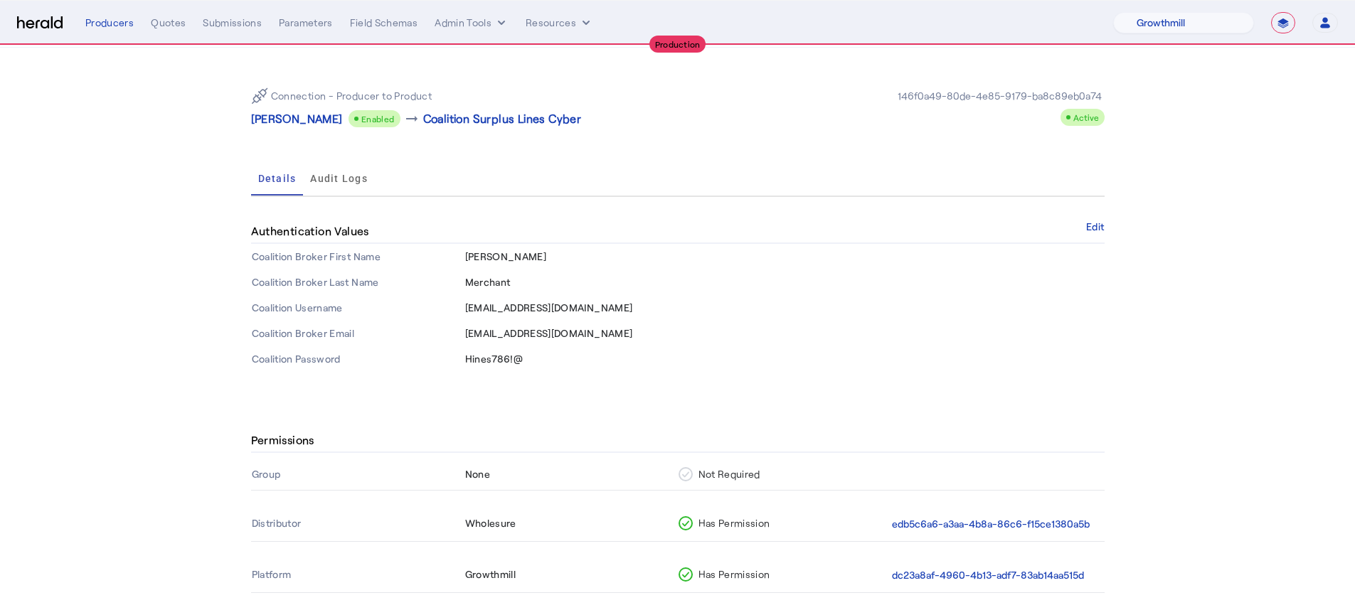
scroll to position [116, 0]
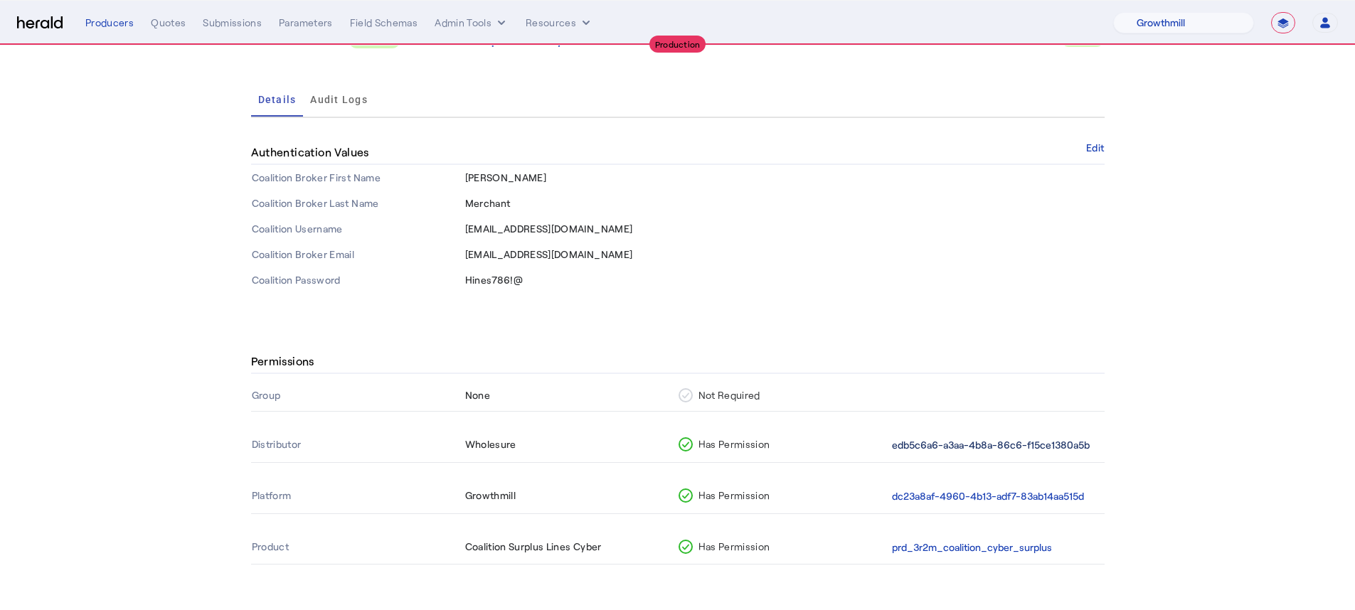
click at [921, 450] on button "edb5c6a6-a3aa-4b8a-86c6-f15ce1380a5b" at bounding box center [991, 446] width 198 height 16
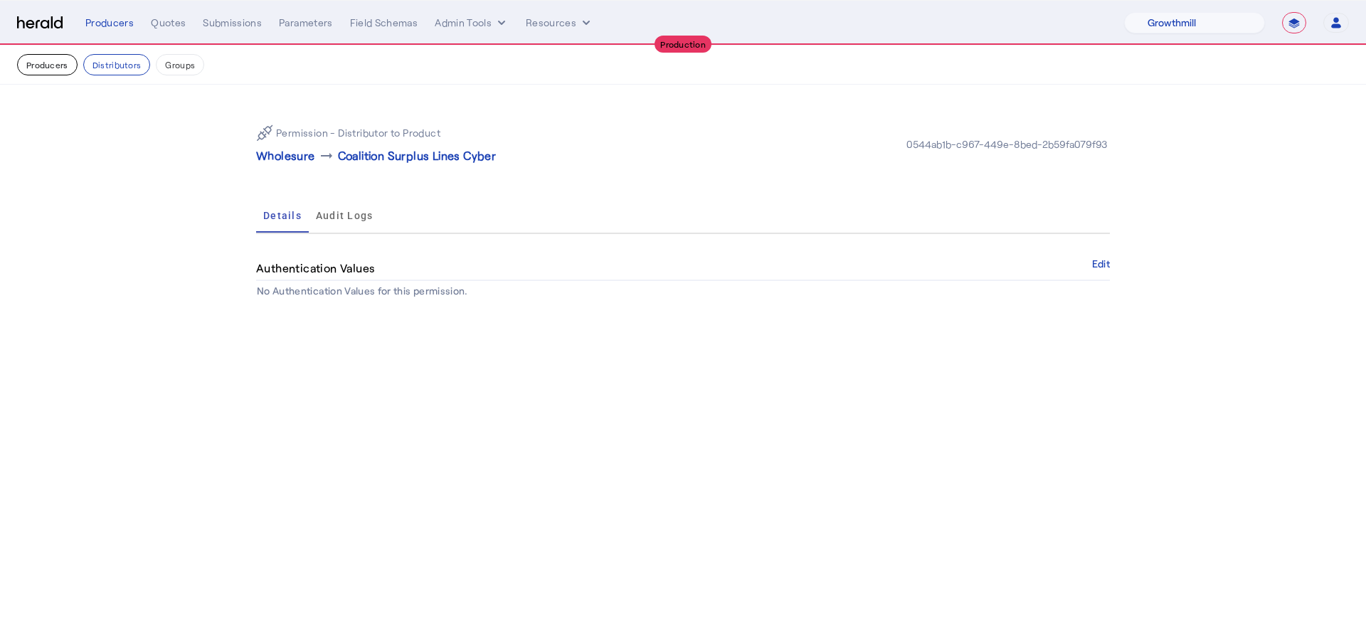
click at [25, 65] on button "Producers" at bounding box center [47, 64] width 60 height 21
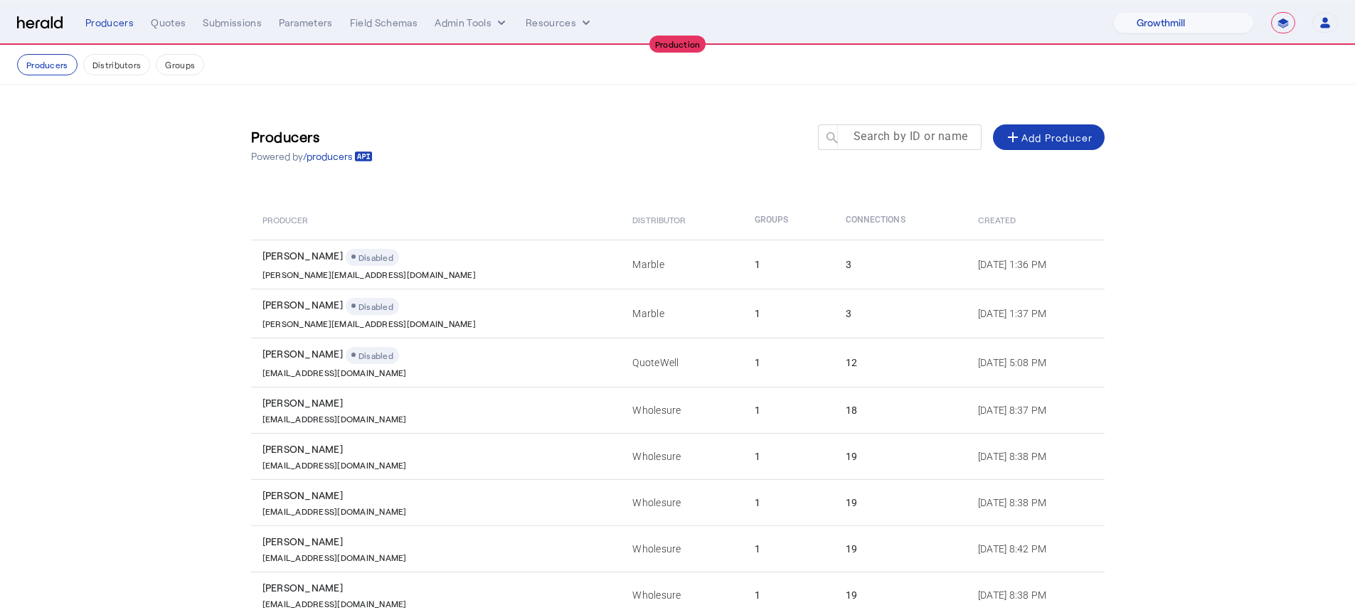
click at [882, 138] on mat-label "Search by ID or name" at bounding box center [911, 136] width 115 height 14
click at [882, 138] on input "Search by ID or name" at bounding box center [906, 136] width 128 height 17
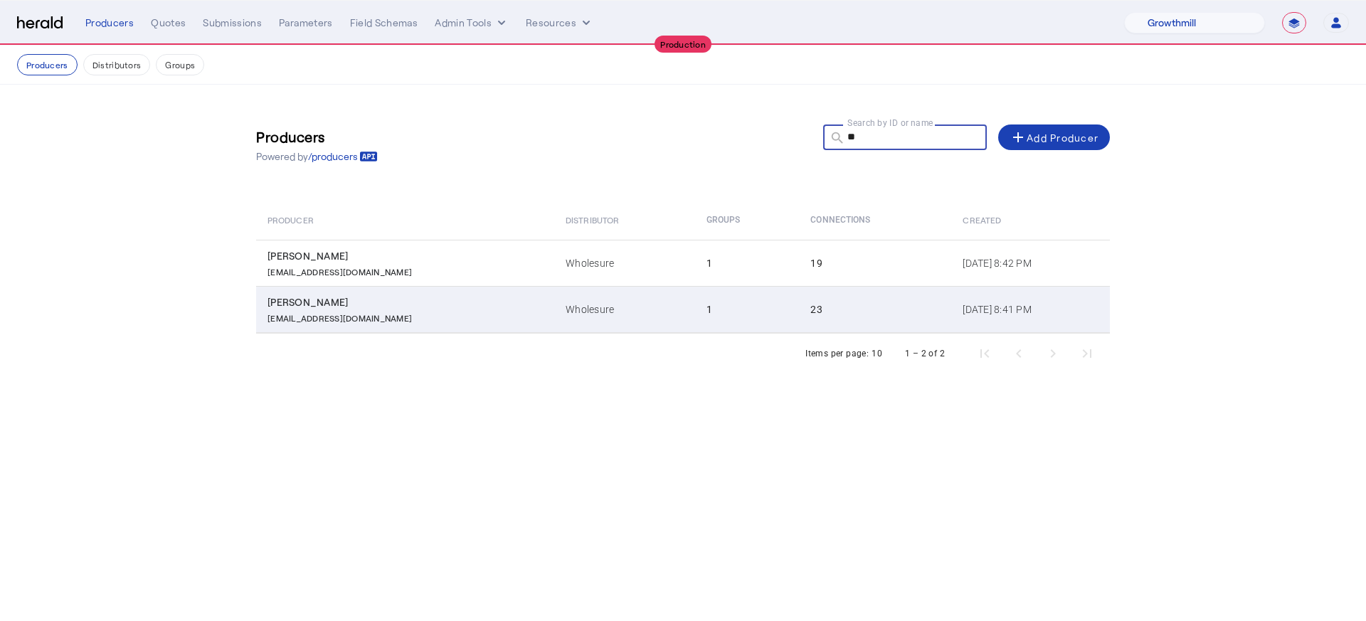
type input "**"
click at [609, 293] on td "Wholesure" at bounding box center [624, 309] width 140 height 47
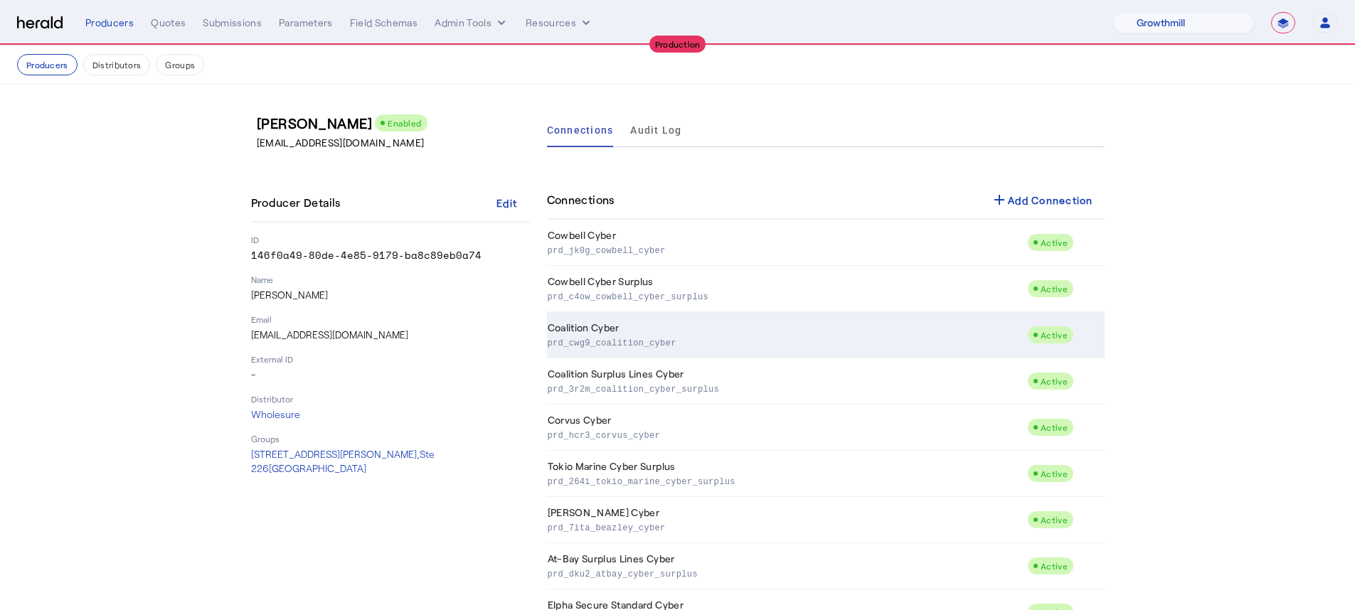
click at [711, 341] on p "prd_cwg9_coalition_cyber" at bounding box center [785, 342] width 474 height 14
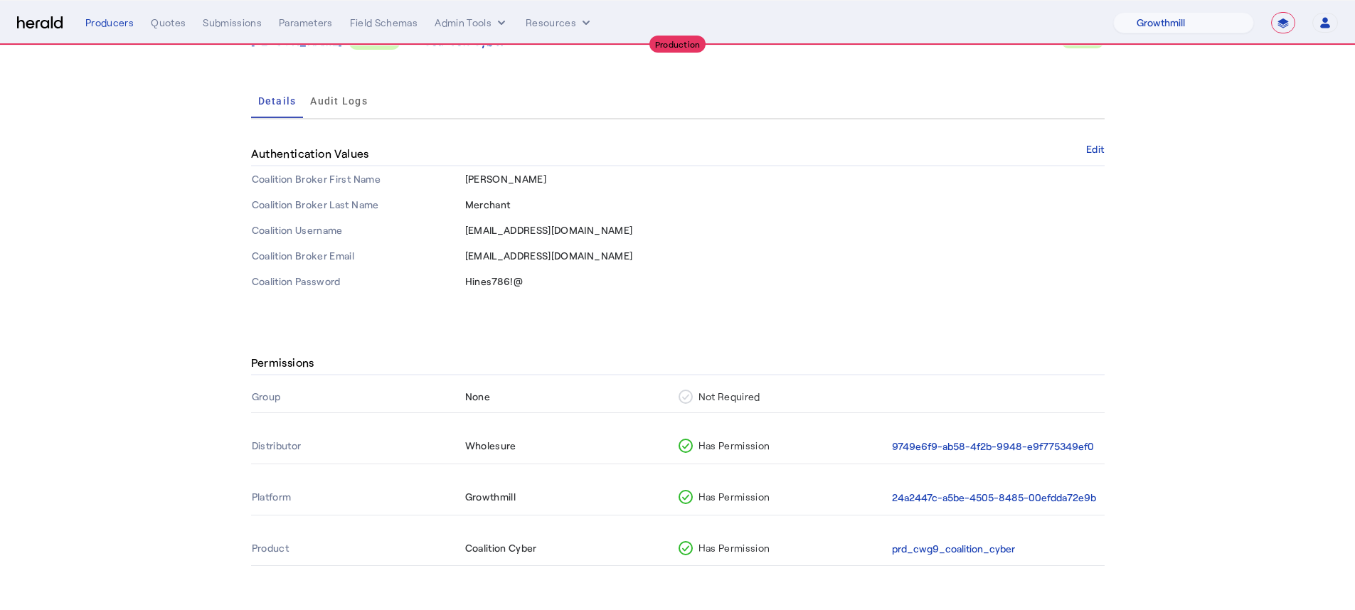
scroll to position [116, 0]
click at [916, 497] on button "24a2447c-a5be-4505-8485-00efdda72e9b" at bounding box center [994, 497] width 204 height 16
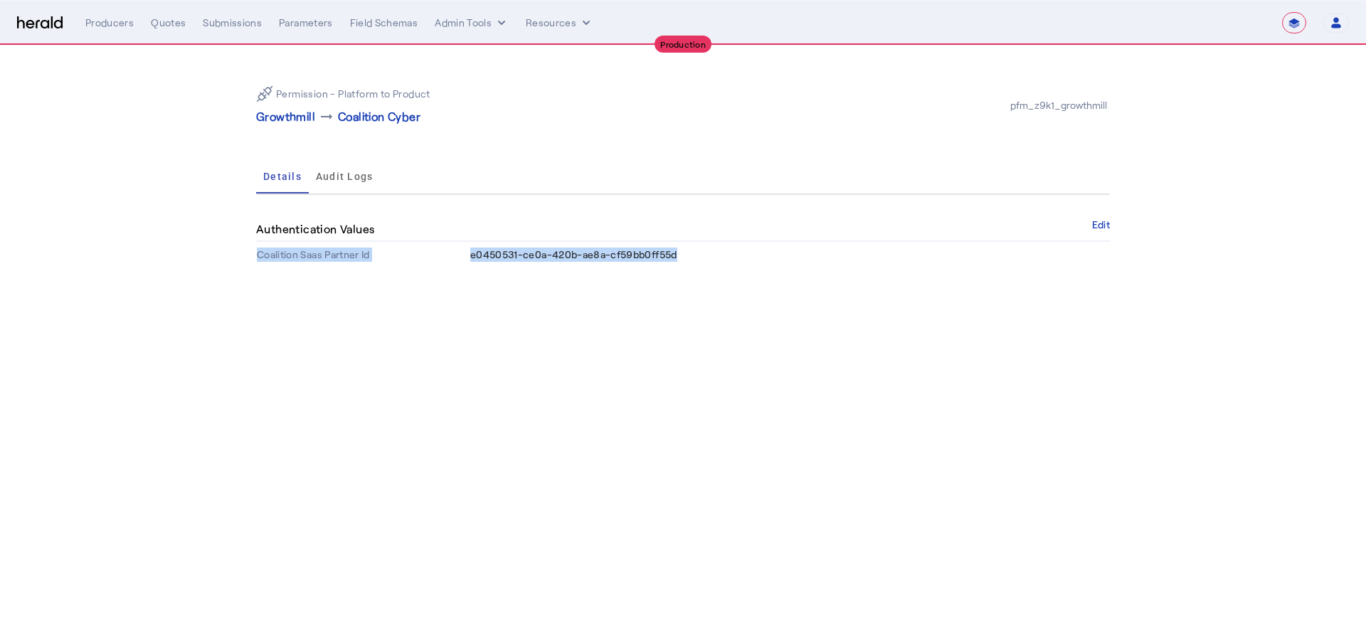
drag, startPoint x: 465, startPoint y: 260, endPoint x: 690, endPoint y: 263, distance: 224.8
click at [690, 263] on tr "Coalition Saas Partner Id e0450531-ce0a-420b-ae8a-cf59bb0ff55d" at bounding box center [683, 255] width 854 height 26
click at [465, 25] on button "Admin Tools" at bounding box center [472, 23] width 74 height 14
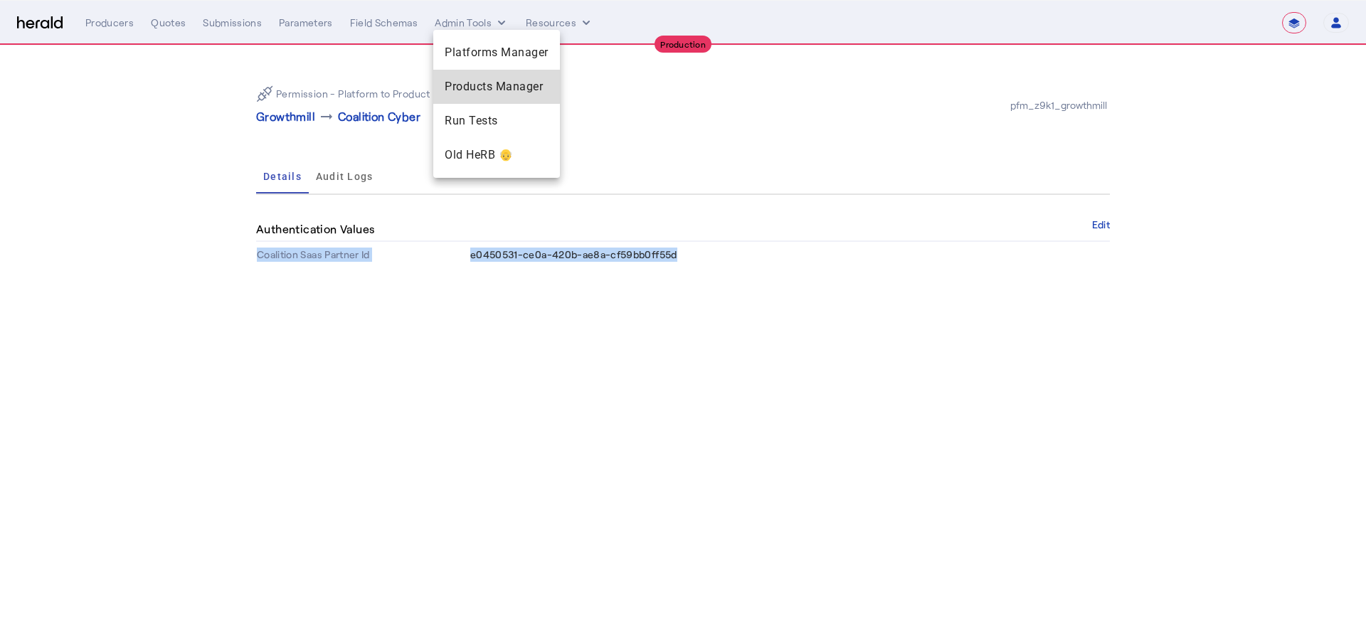
click at [489, 80] on span "Products Manager" at bounding box center [497, 86] width 104 height 17
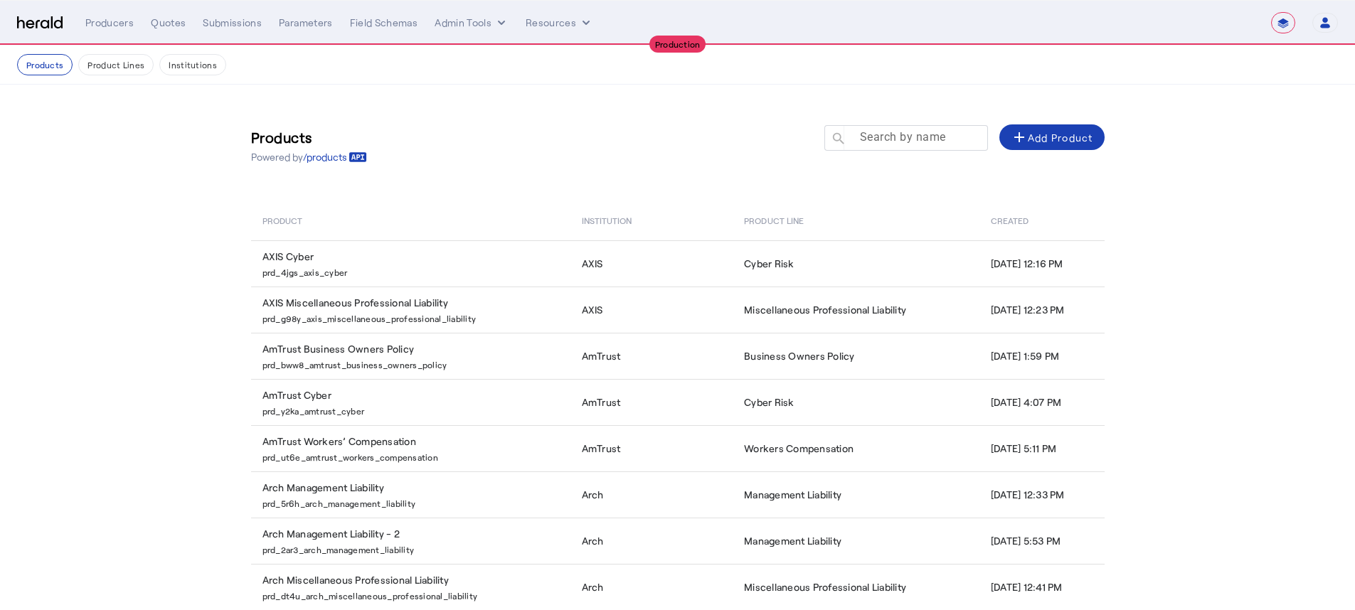
click at [946, 139] on mat-label "Search by name" at bounding box center [903, 137] width 86 height 14
click at [947, 139] on input "Search by name" at bounding box center [913, 137] width 128 height 17
type input "***"
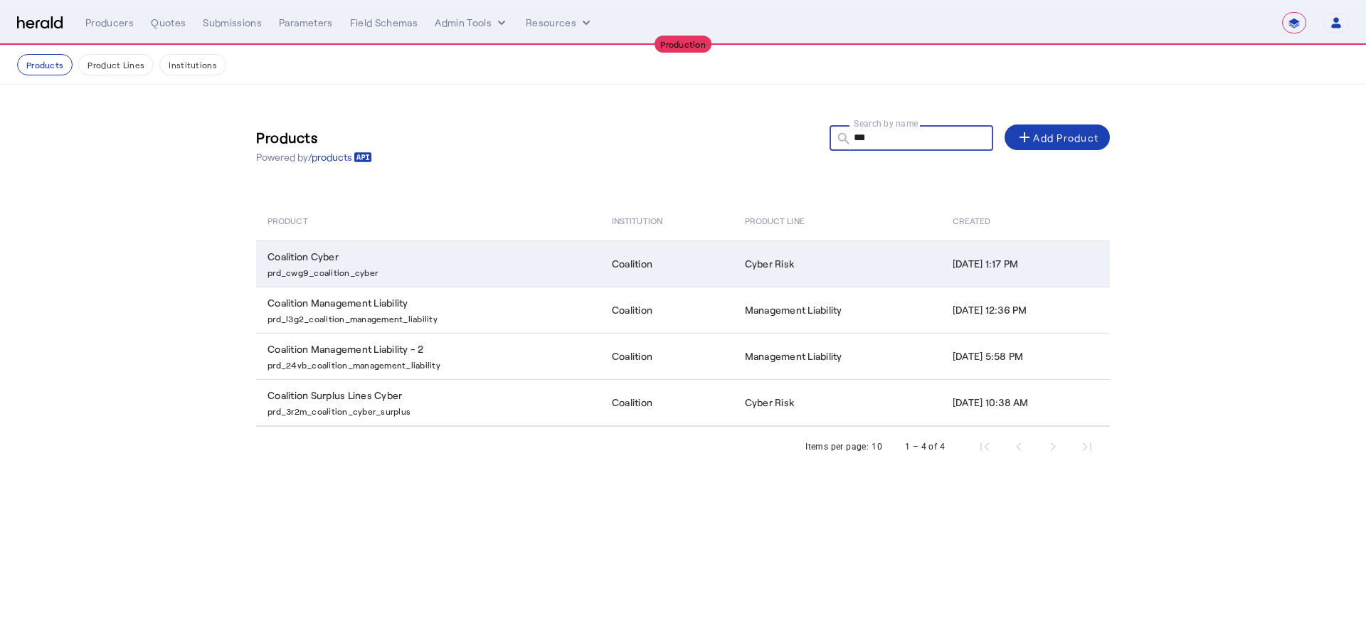
click at [492, 267] on p "prd_cwg9_coalition_cyber" at bounding box center [431, 271] width 327 height 14
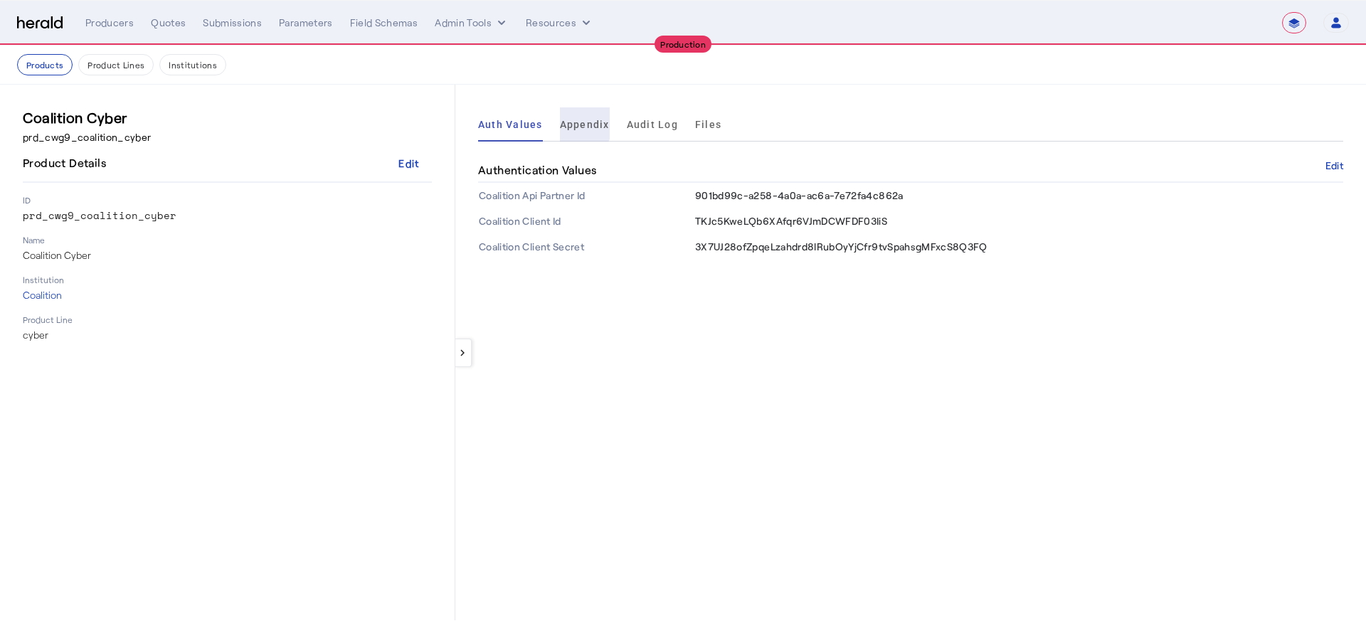
click at [574, 122] on span "Appendix" at bounding box center [585, 125] width 50 height 10
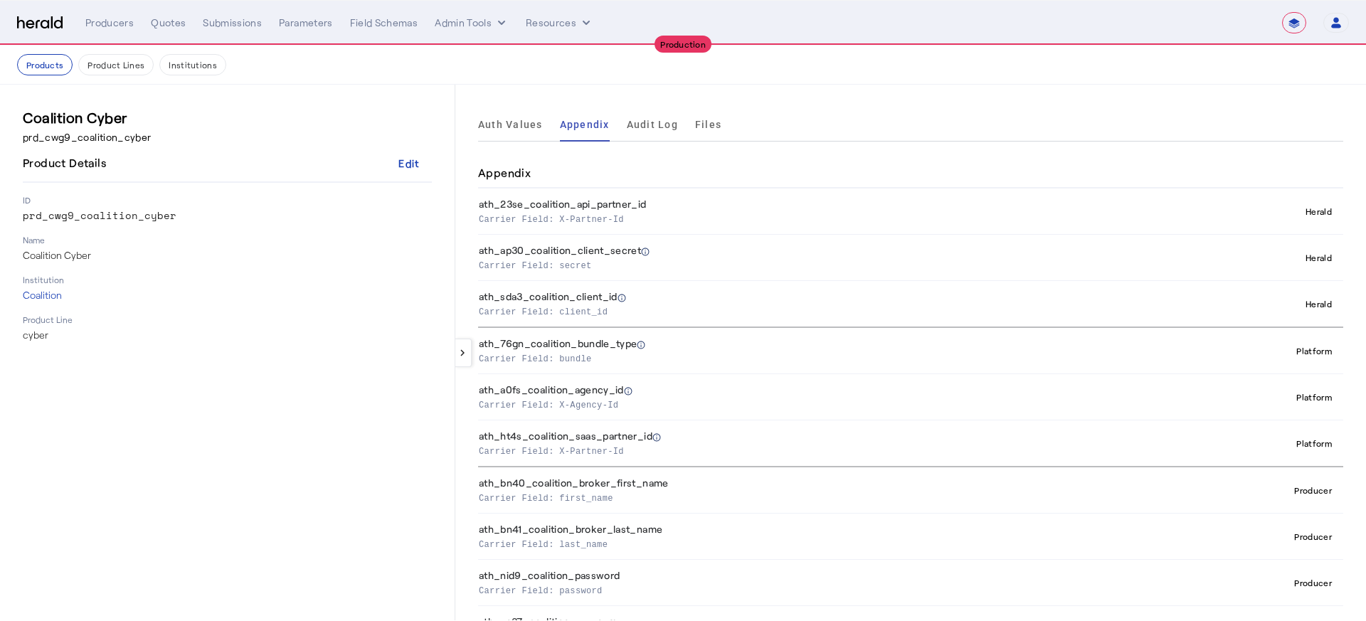
scroll to position [78, 0]
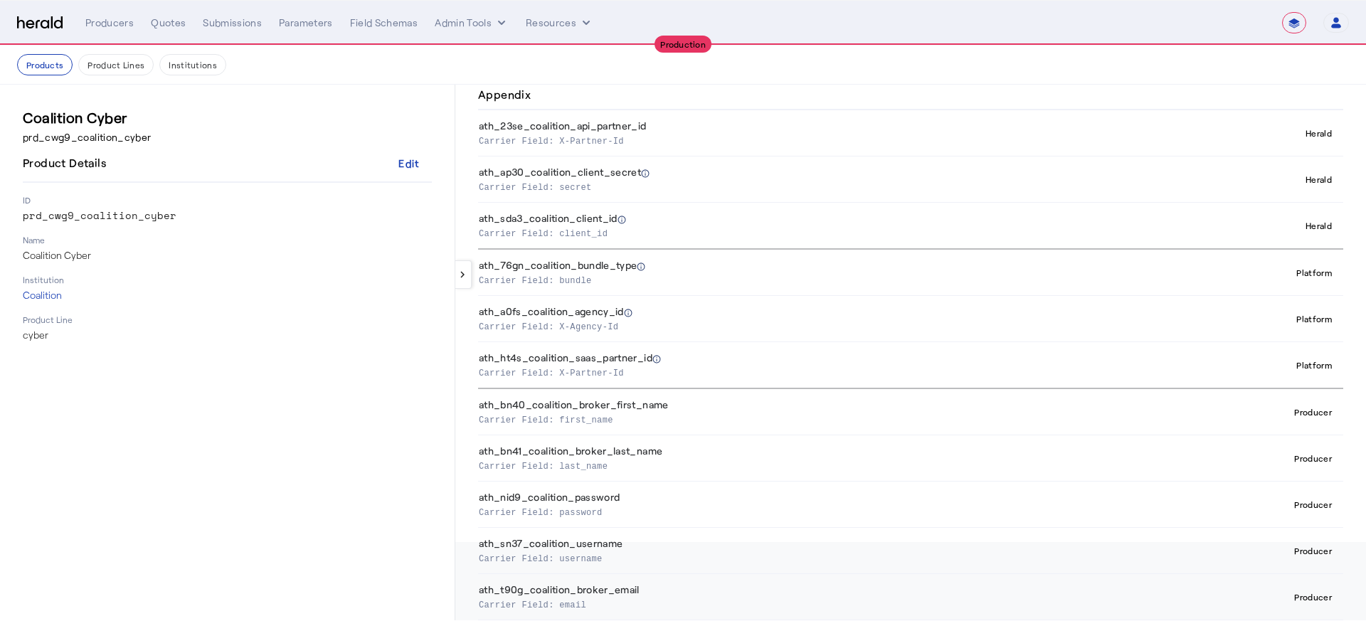
drag, startPoint x: 476, startPoint y: 268, endPoint x: 687, endPoint y: 354, distance: 227.8
click at [687, 354] on div "keyboard_arrow_left Auth Values Appendix Audit Log Files Appendix ath_23se_coal…" at bounding box center [910, 274] width 911 height 536
click at [687, 354] on th "ath_ht4s_coalition_saas_partner_id Carrier Field: X-Partner-Id" at bounding box center [811, 365] width 667 height 47
drag, startPoint x: 571, startPoint y: 310, endPoint x: 610, endPoint y: 305, distance: 38.7
click at [578, 309] on th "ath_a0fs_coalition_agency_id Carrier Field: X-Agency-Id" at bounding box center [811, 319] width 667 height 46
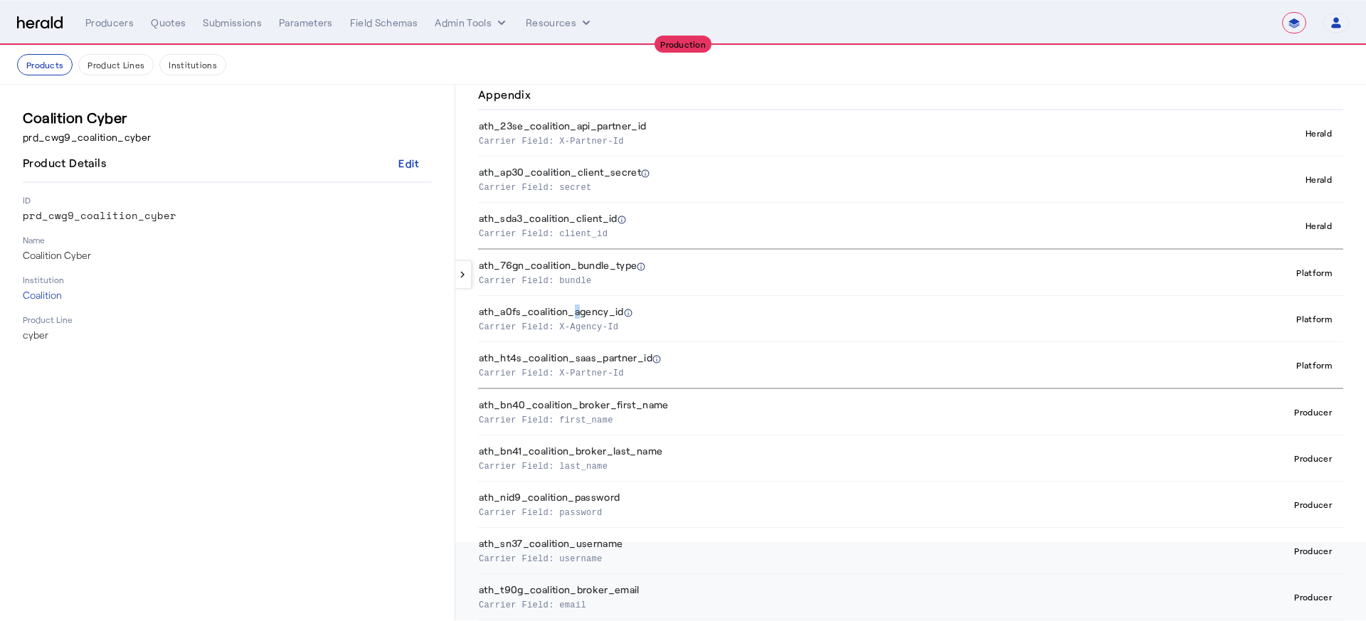
drag, startPoint x: 575, startPoint y: 355, endPoint x: 657, endPoint y: 360, distance: 82.0
click at [655, 360] on th "ath_ht4s_coalition_saas_partner_id Carrier Field: X-Partner-Id" at bounding box center [811, 365] width 667 height 47
drag, startPoint x: 571, startPoint y: 325, endPoint x: 643, endPoint y: 325, distance: 71.9
click at [643, 325] on p "Carrier Field: X-Agency-Id" at bounding box center [809, 326] width 661 height 14
drag, startPoint x: 573, startPoint y: 374, endPoint x: 615, endPoint y: 371, distance: 41.4
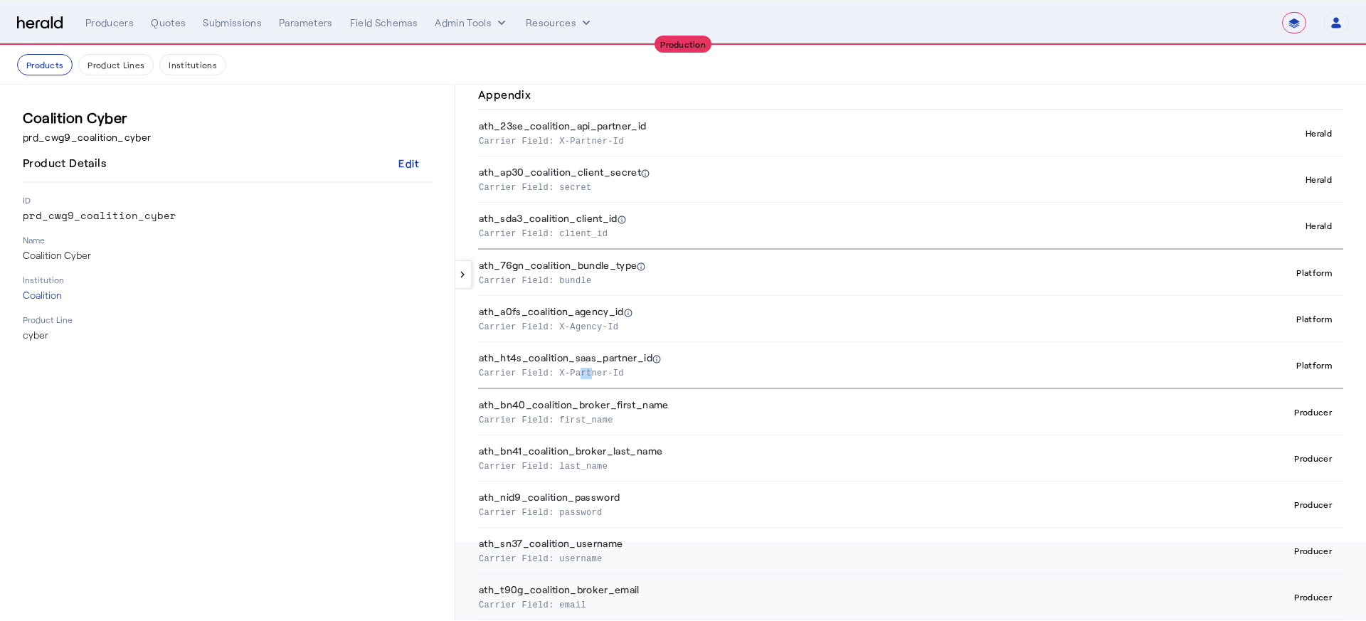
click at [613, 371] on p "Carrier Field: X-Partner-Id" at bounding box center [809, 372] width 661 height 14
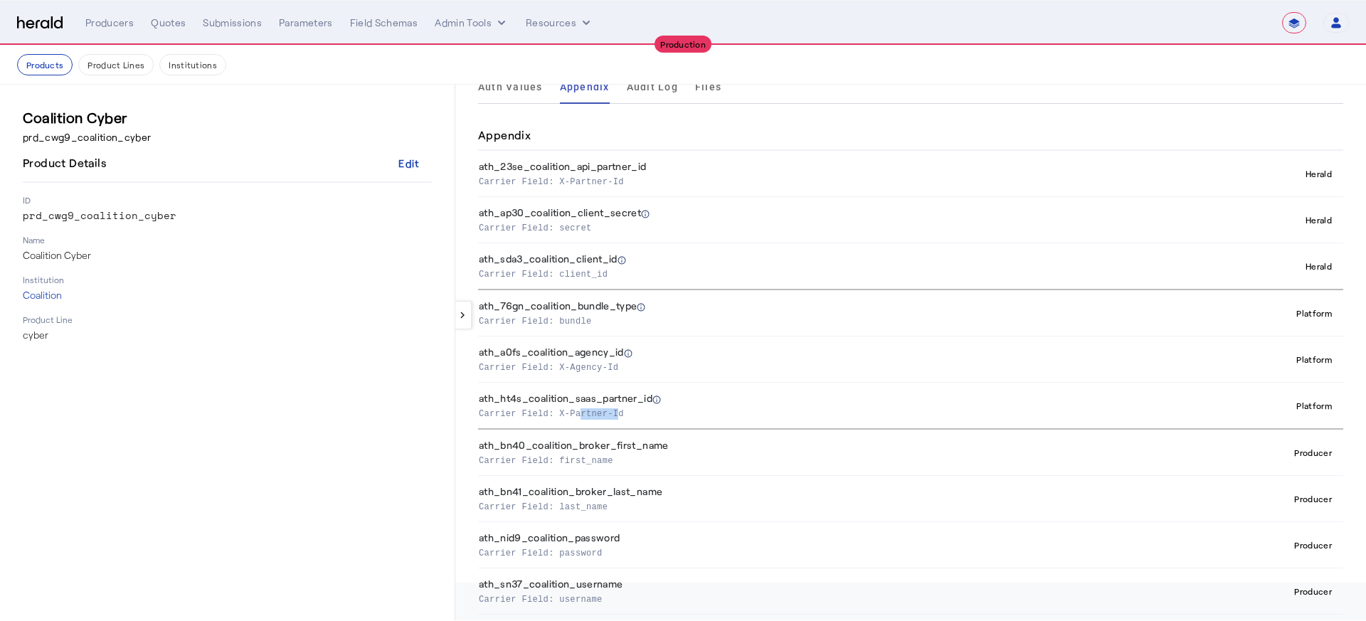
scroll to position [0, 0]
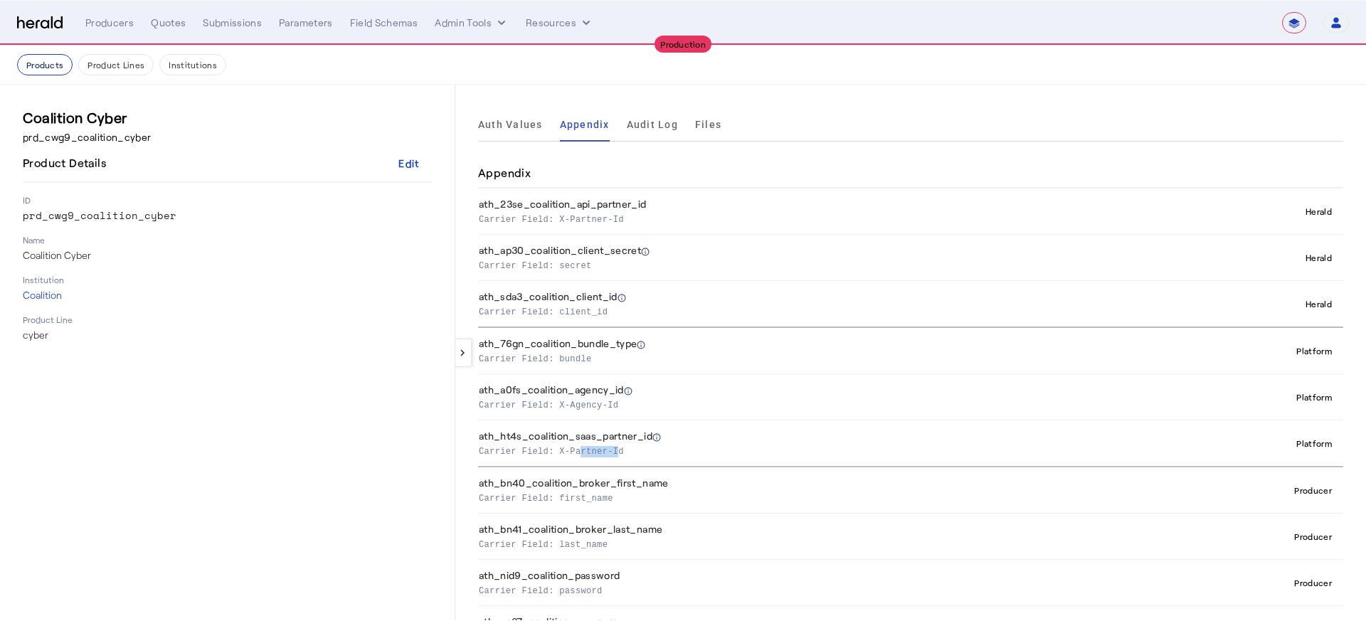
click at [33, 64] on button "Products" at bounding box center [44, 64] width 55 height 21
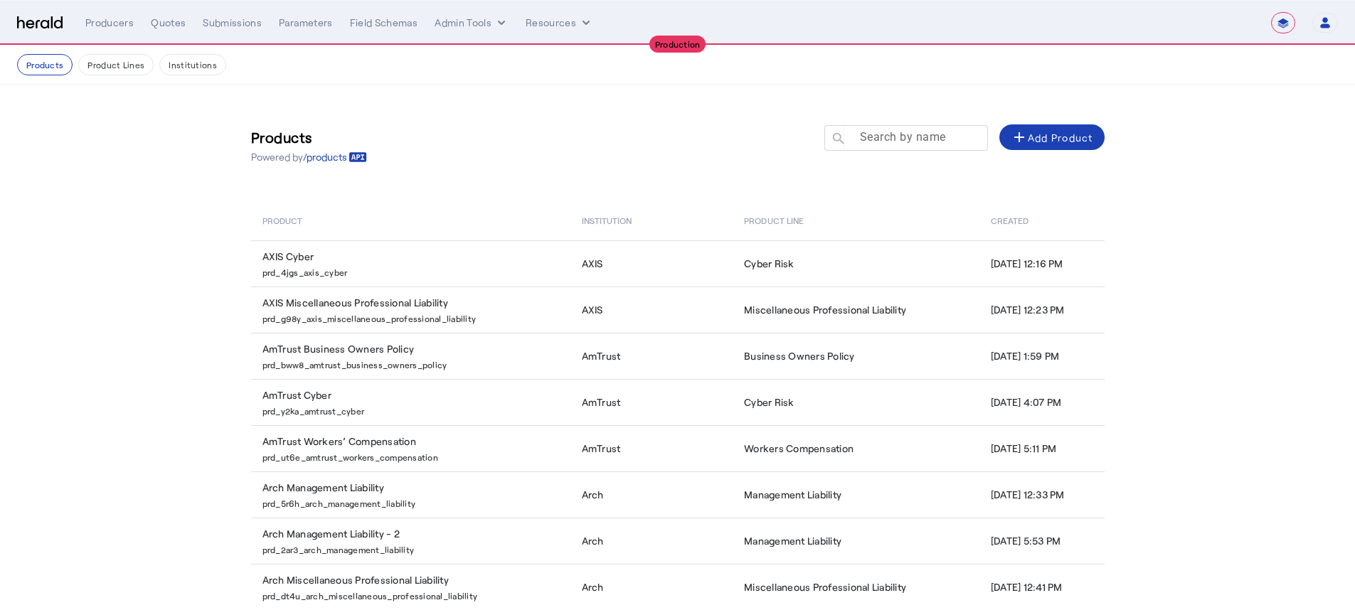
click at [884, 125] on div at bounding box center [913, 145] width 128 height 40
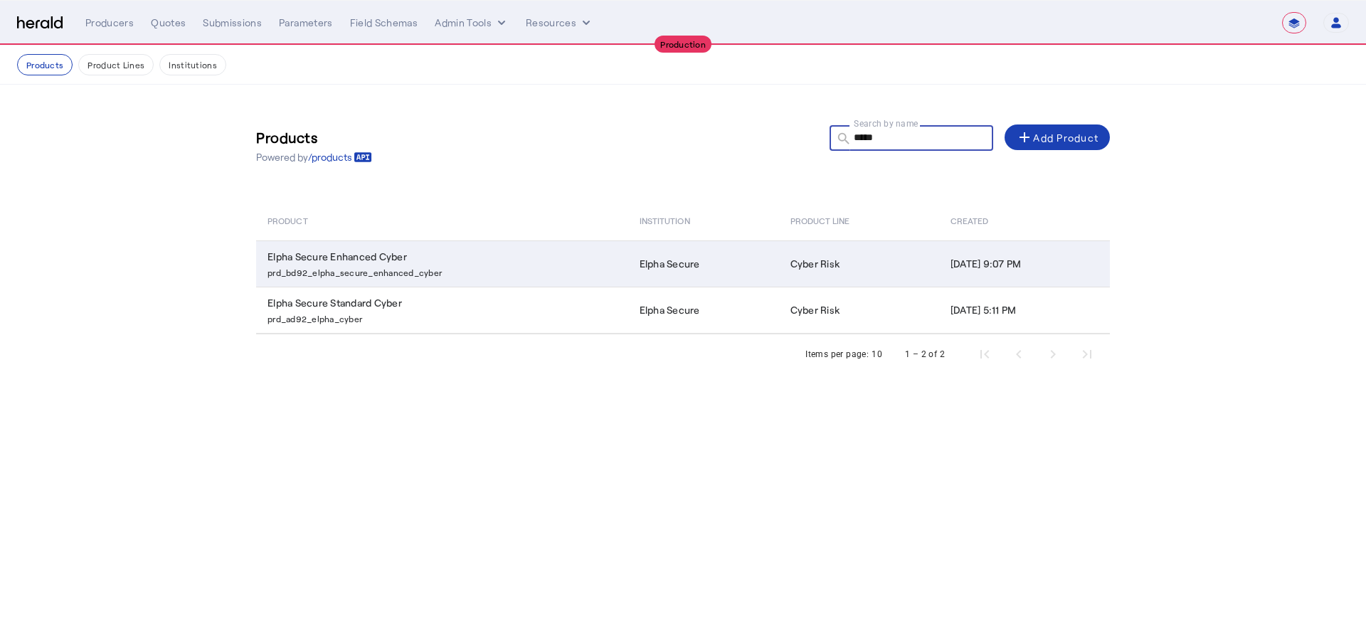
type input "*****"
click at [504, 277] on p "prd_bd92_elpha_secure_enhanced_cyber" at bounding box center [445, 271] width 355 height 14
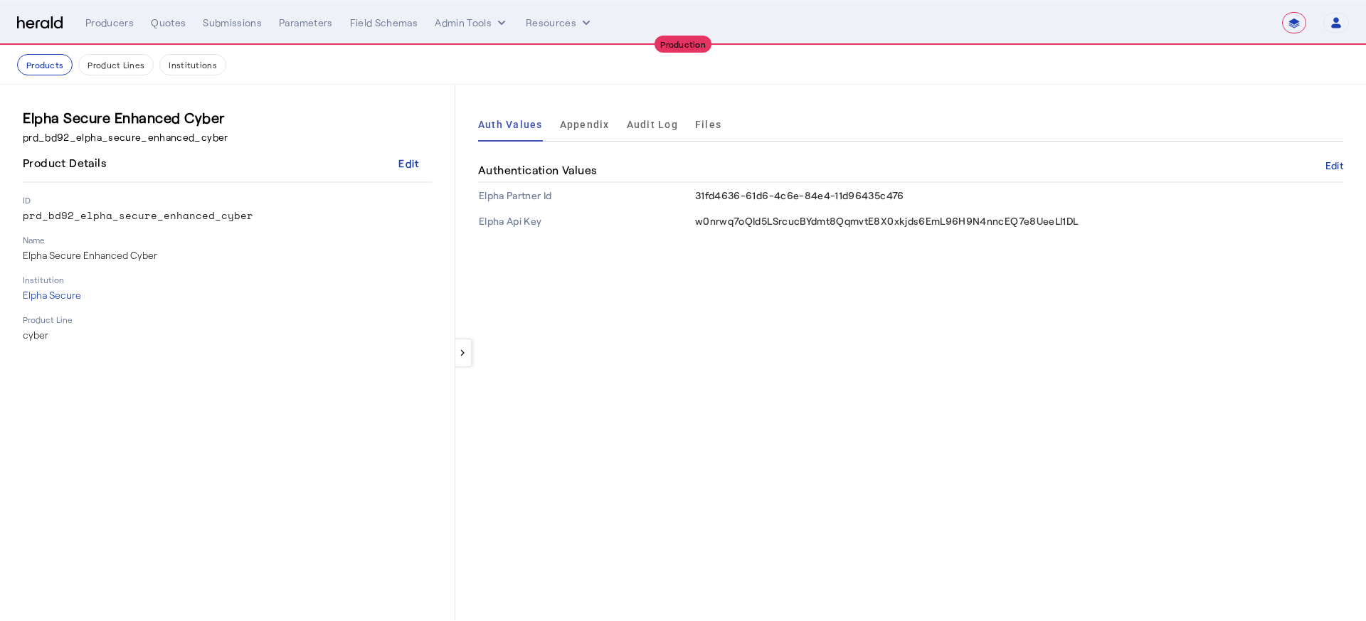
click at [583, 125] on span "Appendix" at bounding box center [585, 125] width 50 height 10
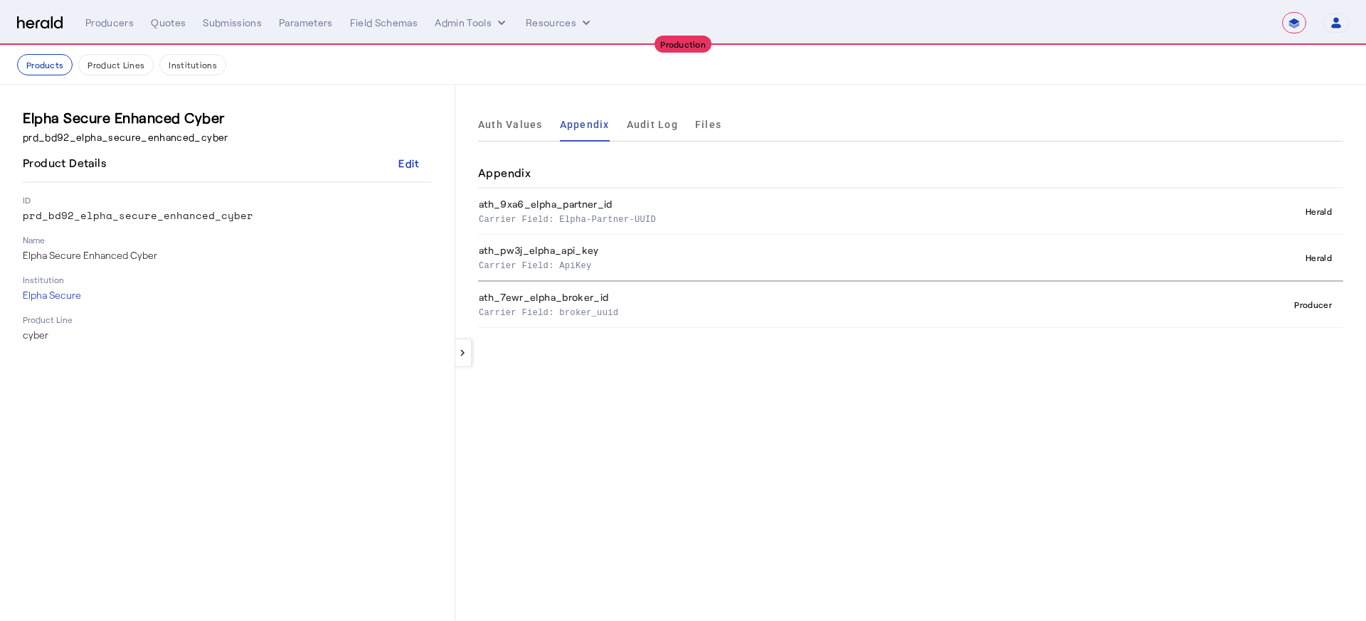
drag, startPoint x: 619, startPoint y: 313, endPoint x: 482, endPoint y: 307, distance: 136.7
click at [482, 307] on p "Carrier Field: broker_uuid" at bounding box center [804, 312] width 650 height 14
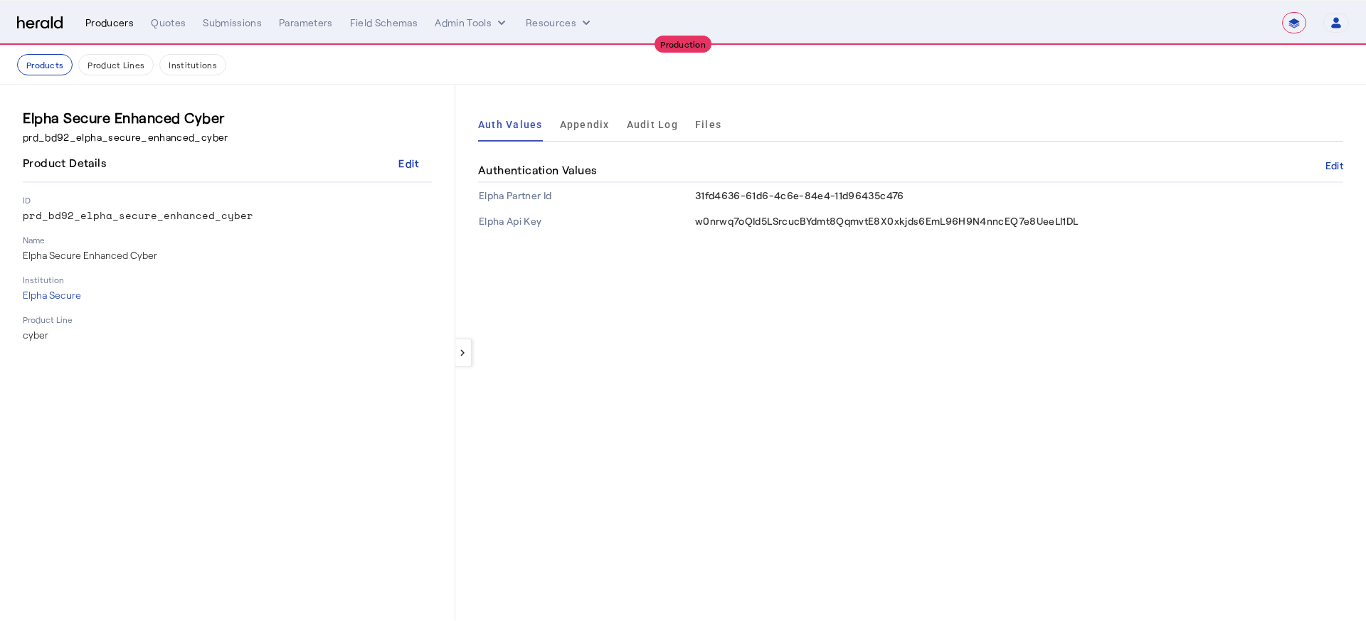
click at [105, 23] on div "Producers" at bounding box center [109, 23] width 48 height 14
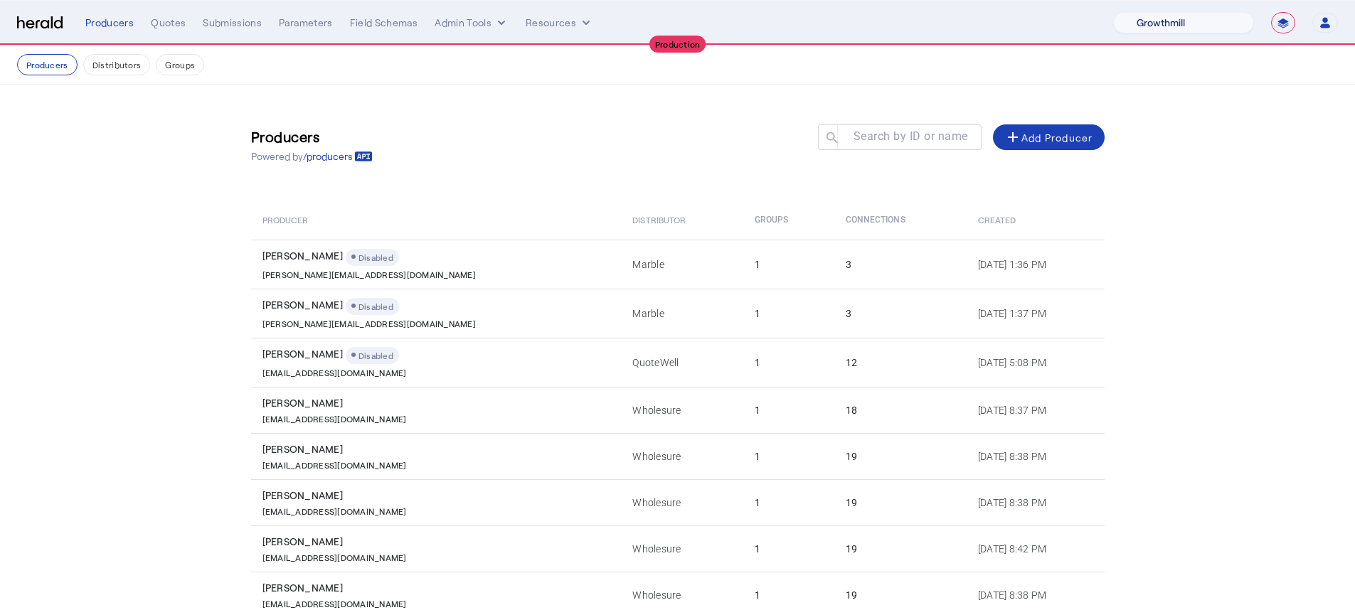
click at [1222, 26] on select "1Fort Affinity Risk [PERSON_NAME] [PERSON_NAME] CRC Campus Coverage Citadel Fif…" at bounding box center [1183, 22] width 141 height 21
select select "pfm_xsxs_xsbrokers"
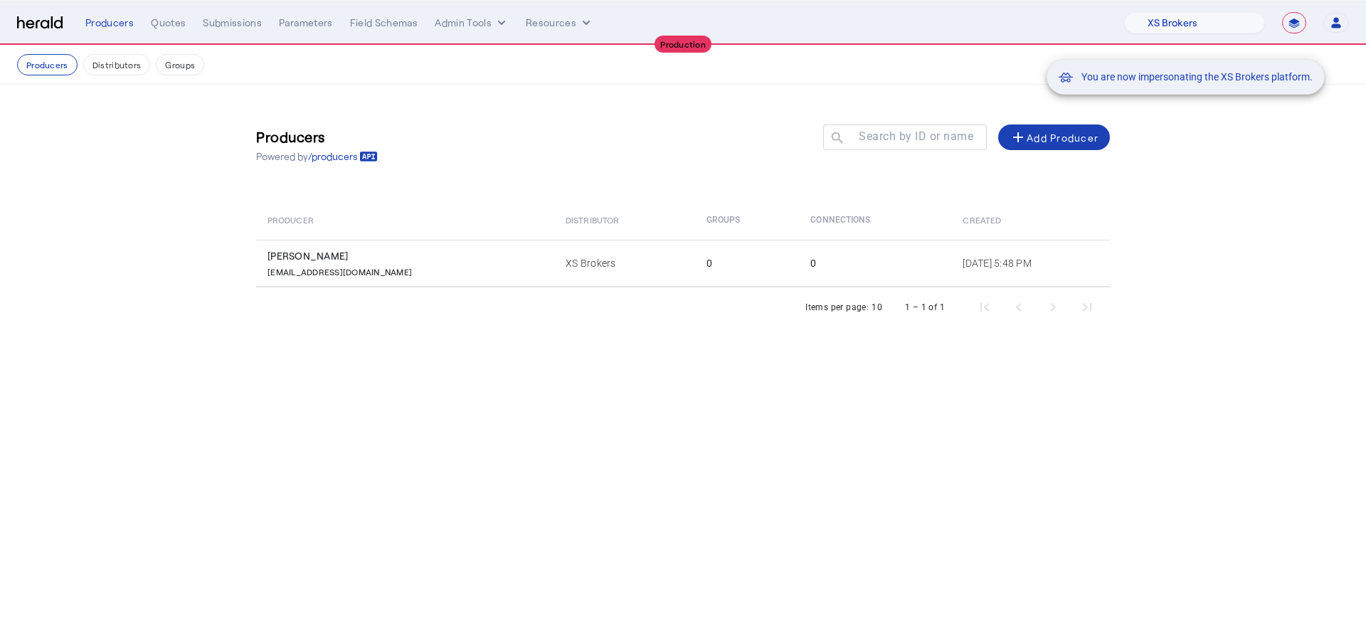
click at [558, 263] on div "You are now impersonating the XS Brokers platform." at bounding box center [683, 310] width 1366 height 621
click at [825, 259] on div "You are now impersonating the XS Brokers platform." at bounding box center [683, 310] width 1366 height 621
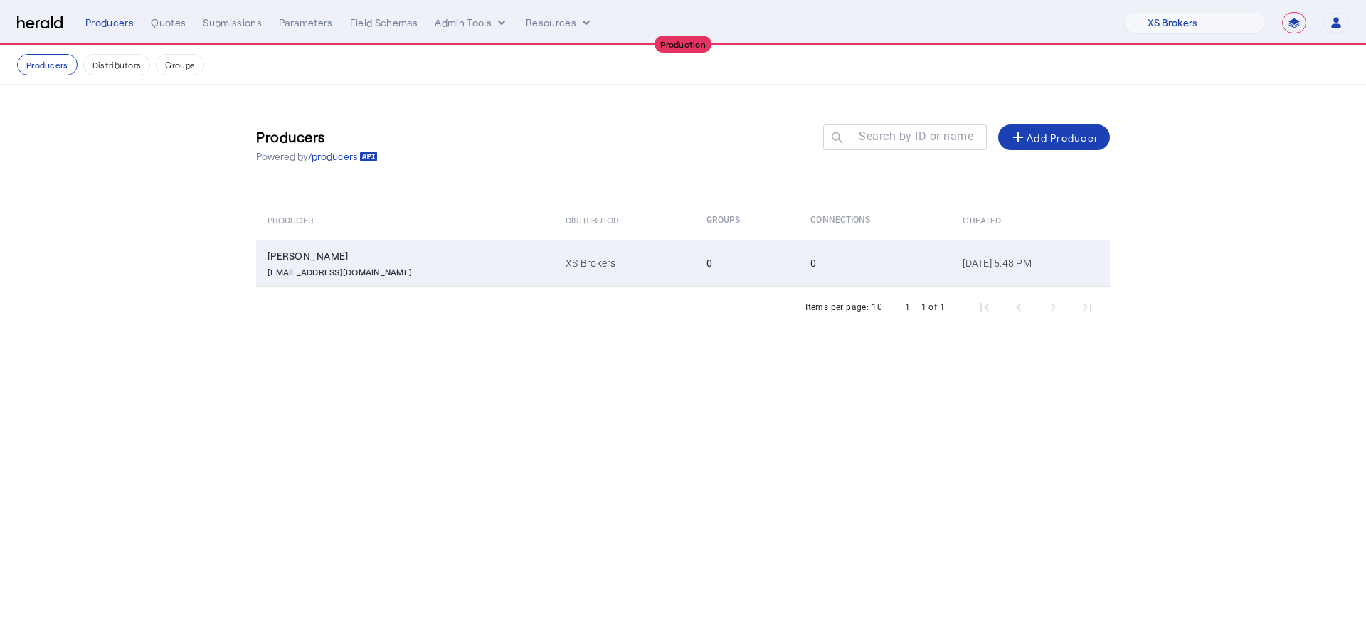
click at [350, 261] on div "[PERSON_NAME]" at bounding box center [408, 256] width 281 height 14
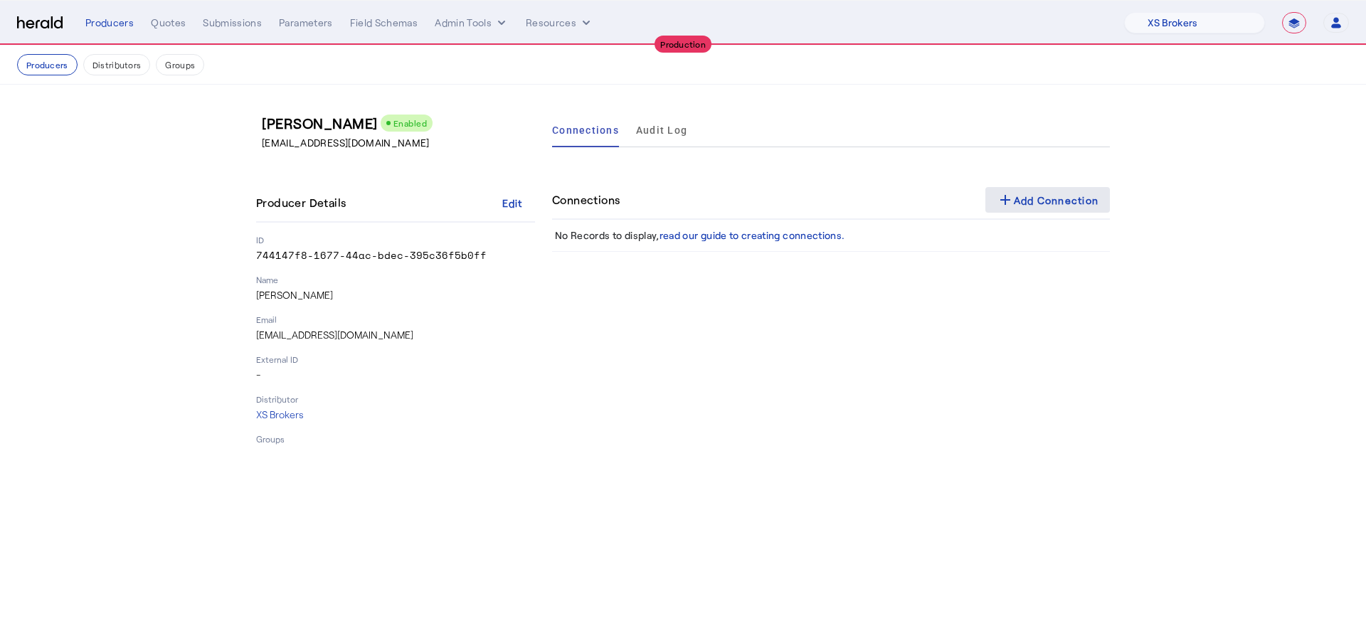
click at [1044, 196] on div "add Add Connection" at bounding box center [1048, 199] width 102 height 17
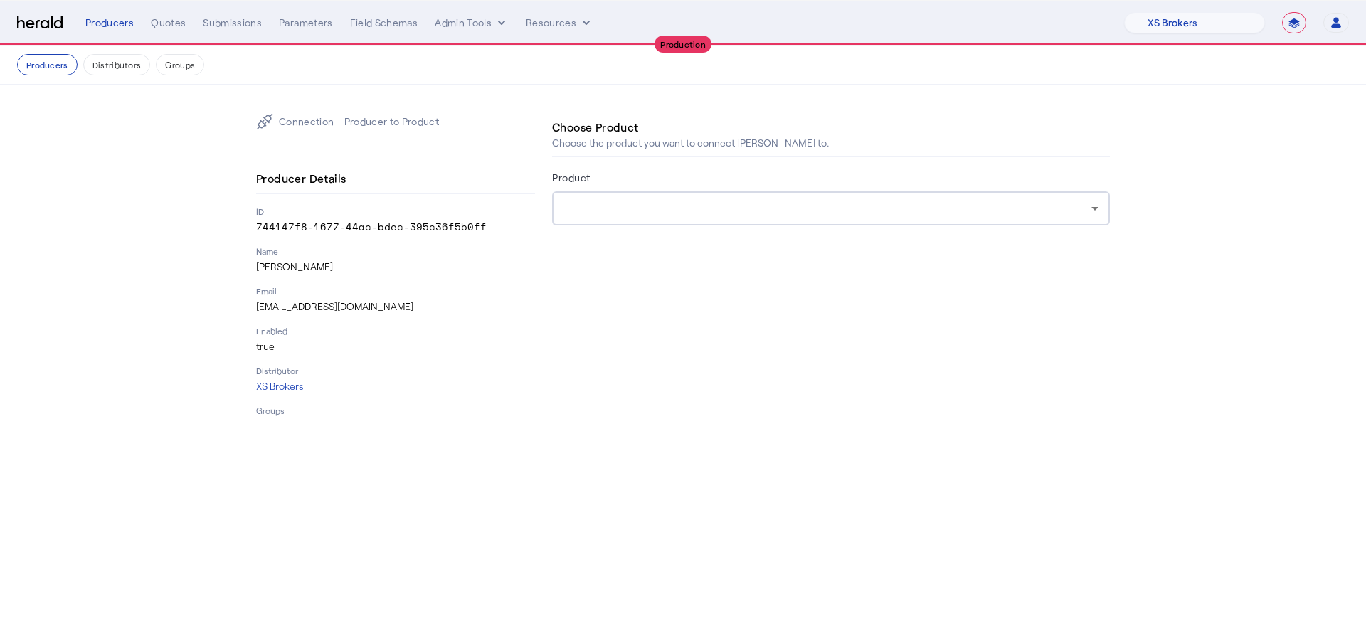
click at [741, 194] on div at bounding box center [830, 208] width 535 height 34
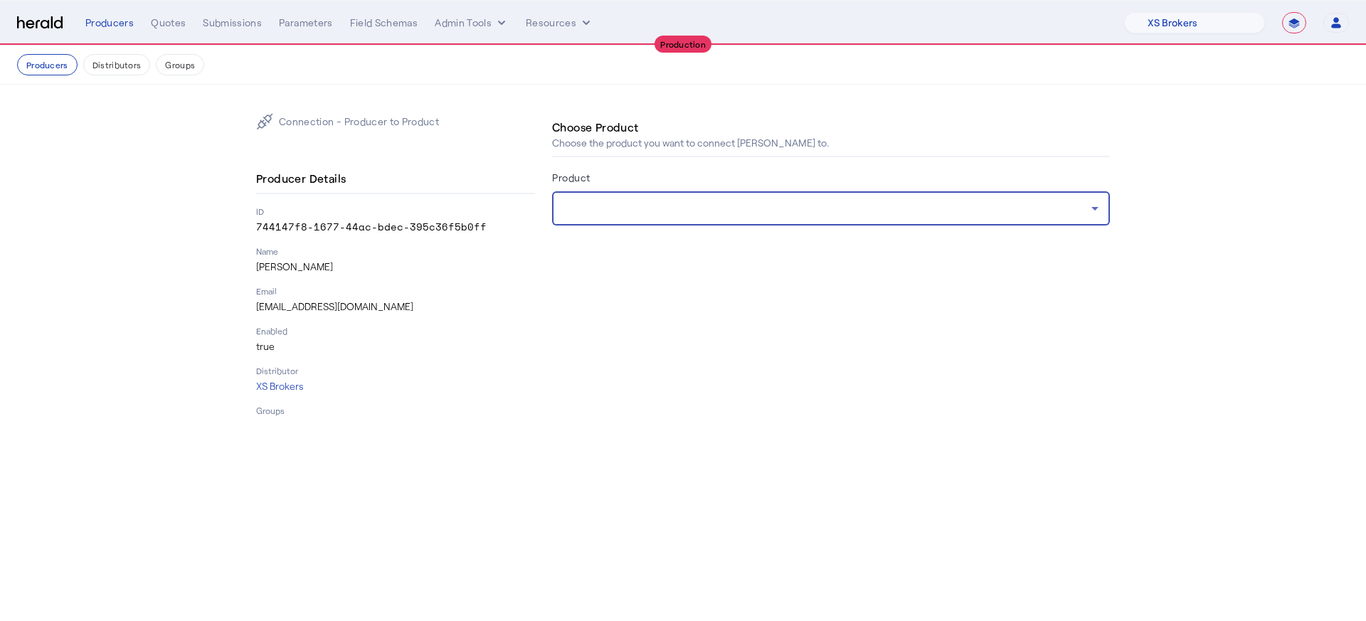
click at [741, 227] on form "Product" at bounding box center [831, 217] width 558 height 97
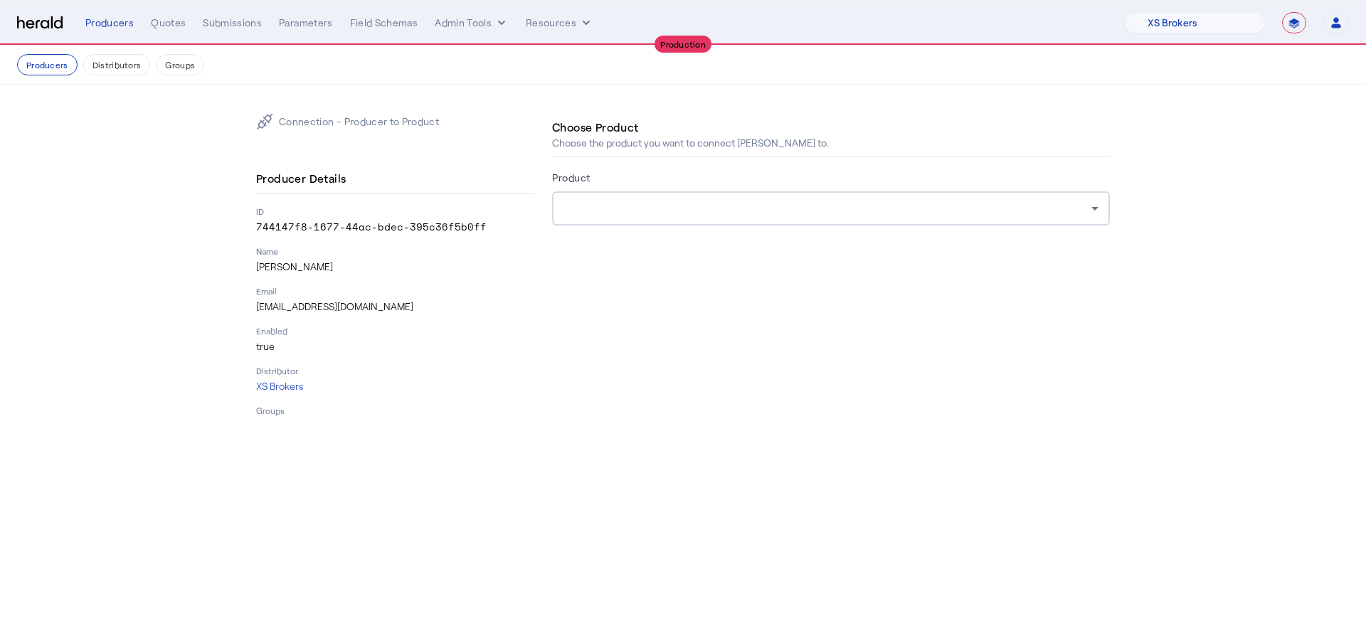
click at [520, 16] on div "Producers Quotes Submissions Parameters Field Schemas Admin Tools Resources" at bounding box center [604, 23] width 1039 height 14
click at [463, 21] on button "Admin Tools" at bounding box center [472, 23] width 74 height 14
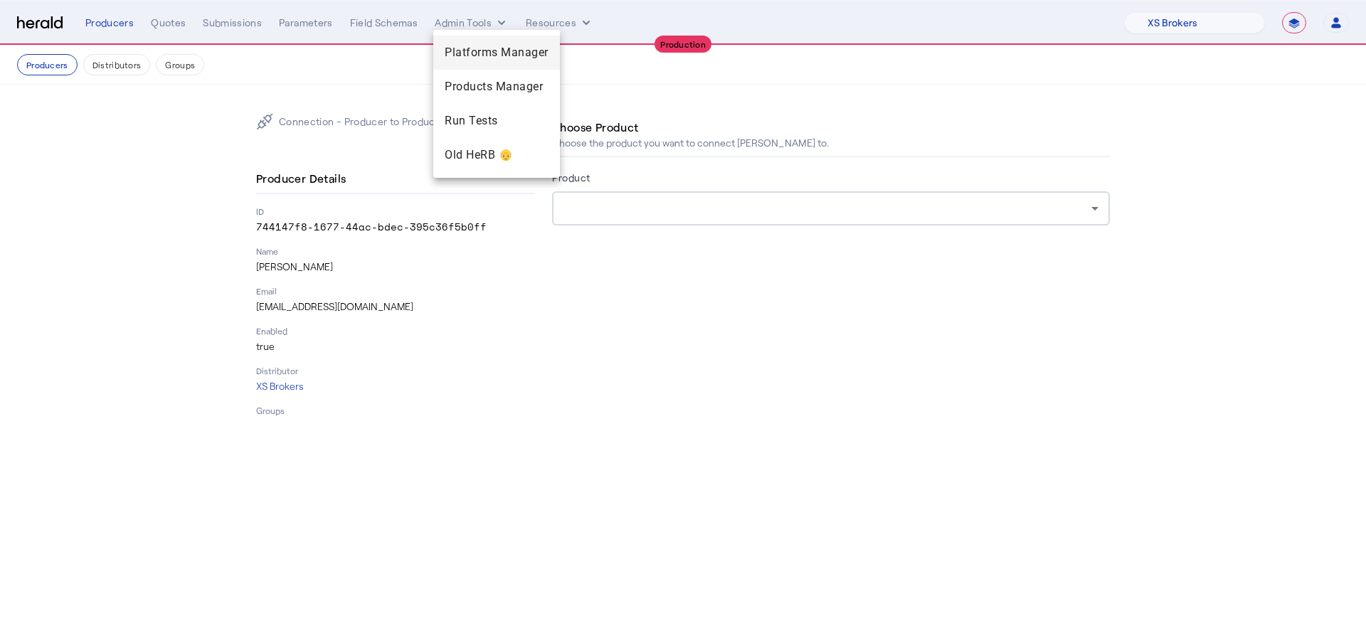
click at [477, 55] on span "Platforms Manager" at bounding box center [497, 52] width 104 height 17
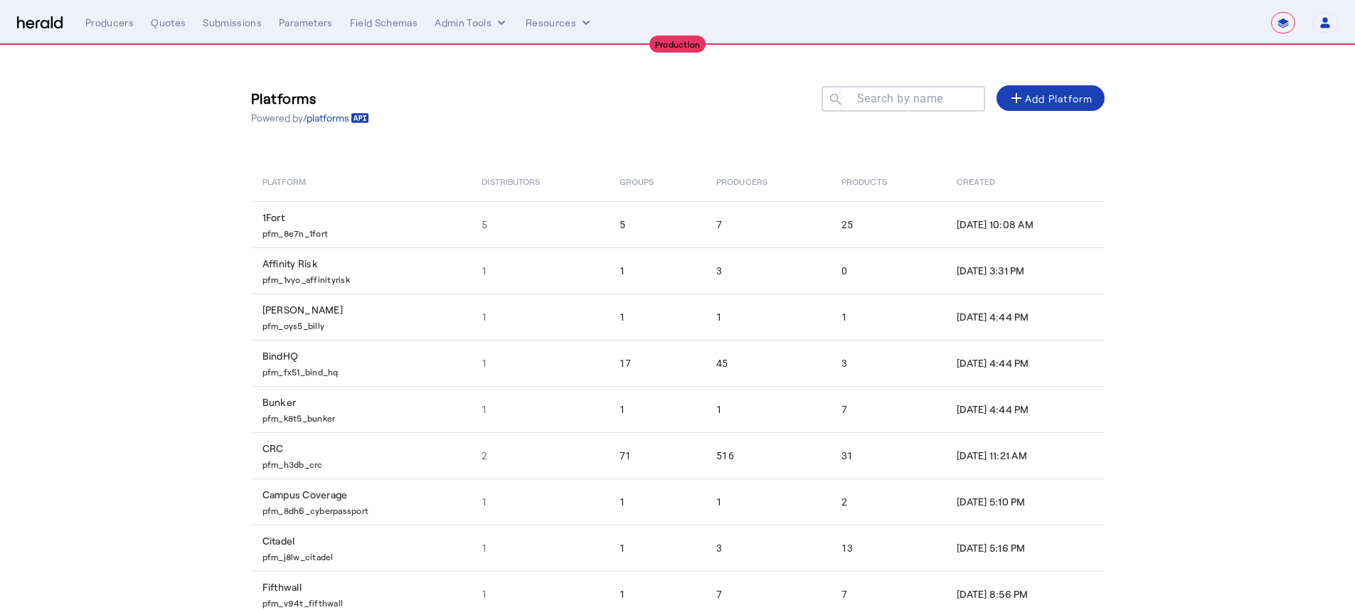
click at [899, 96] on mat-label "Search by name" at bounding box center [900, 99] width 86 height 14
click at [899, 96] on input "Search by name" at bounding box center [910, 98] width 128 height 17
type input "*"
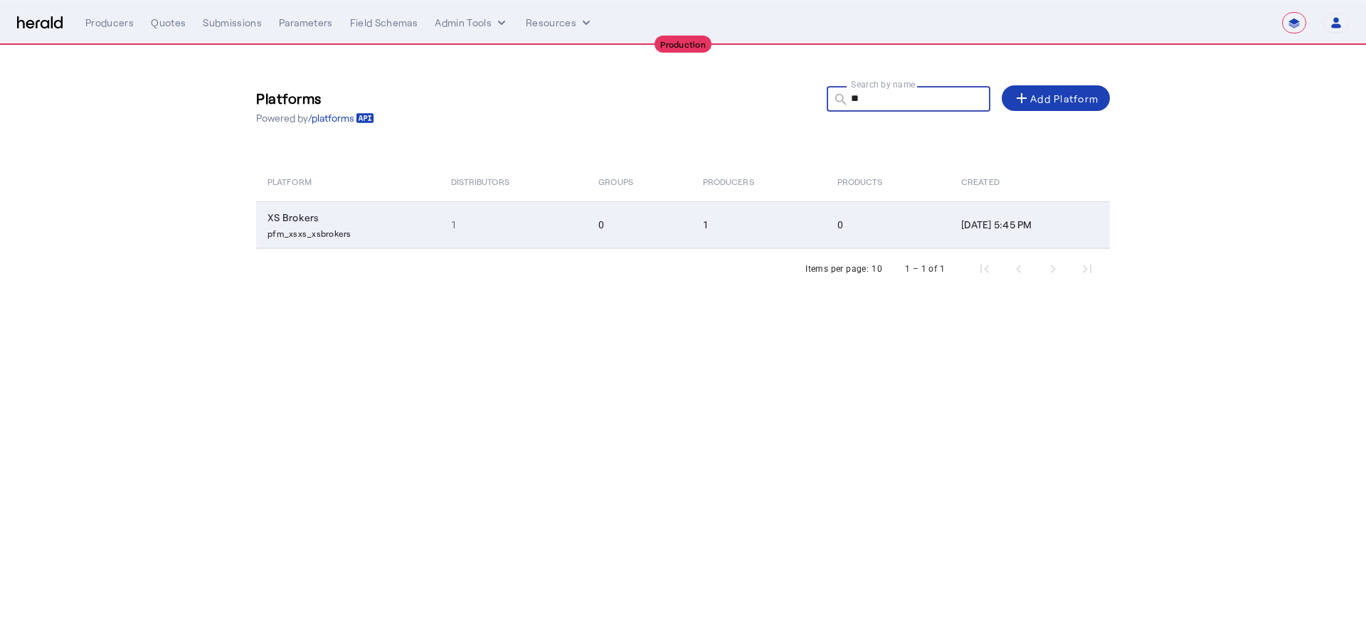
type input "**"
click at [457, 230] on td "1" at bounding box center [514, 224] width 148 height 47
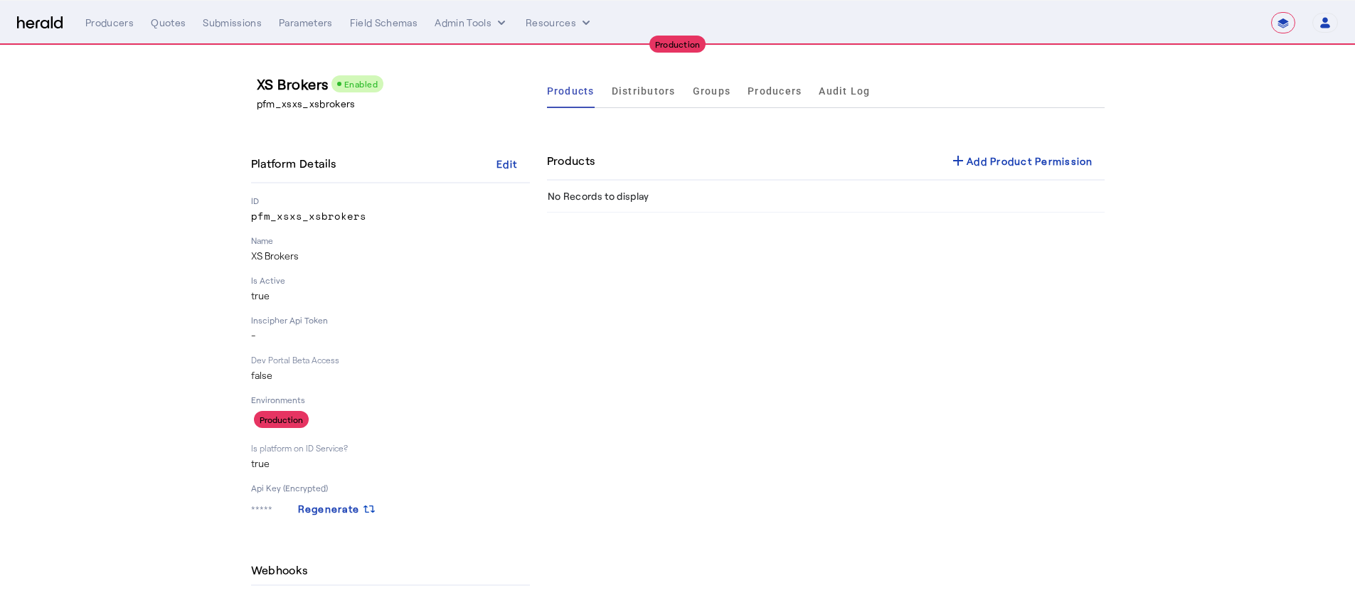
click at [1009, 156] on div "add Add Product Permission" at bounding box center [1022, 160] width 144 height 17
select select "pfm_xsxs_xsbrokers"
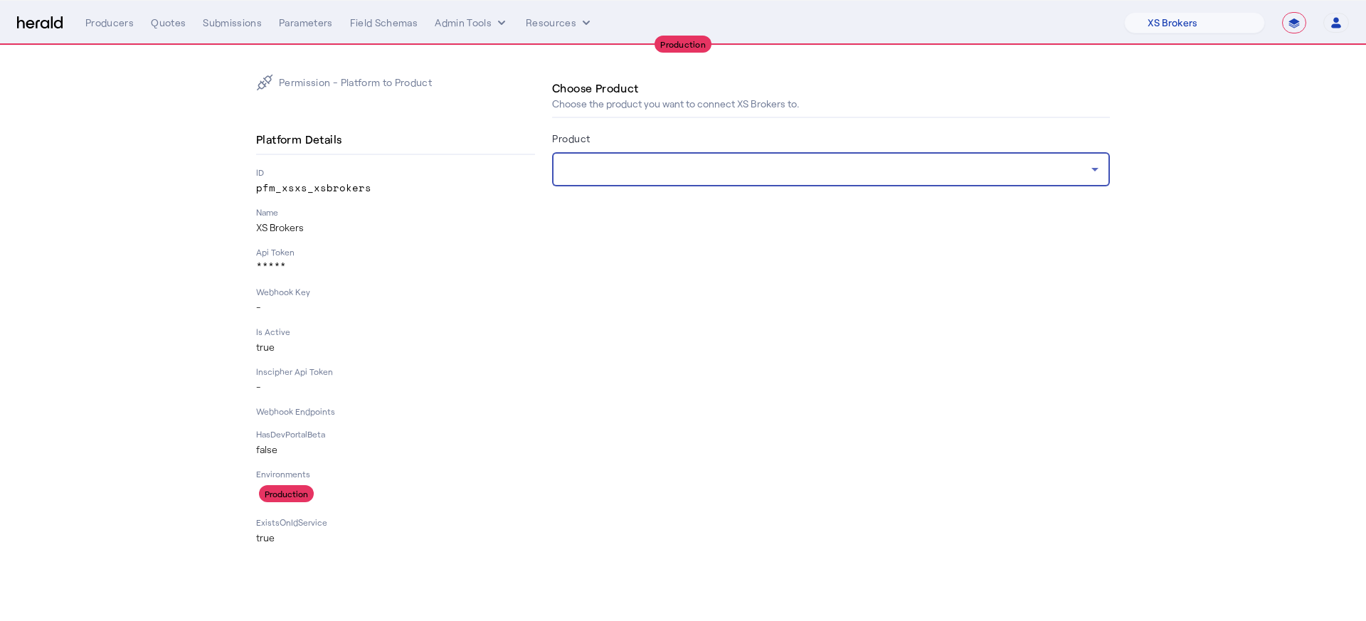
click at [801, 176] on div at bounding box center [827, 169] width 528 height 17
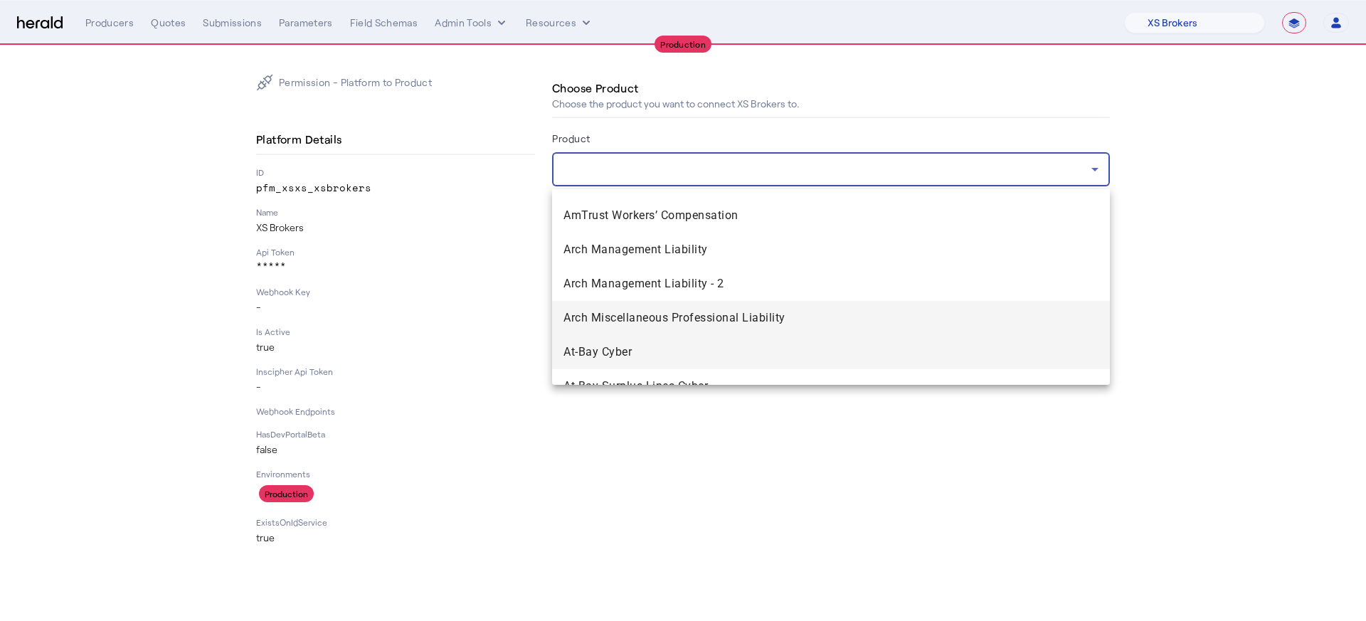
scroll to position [73, 0]
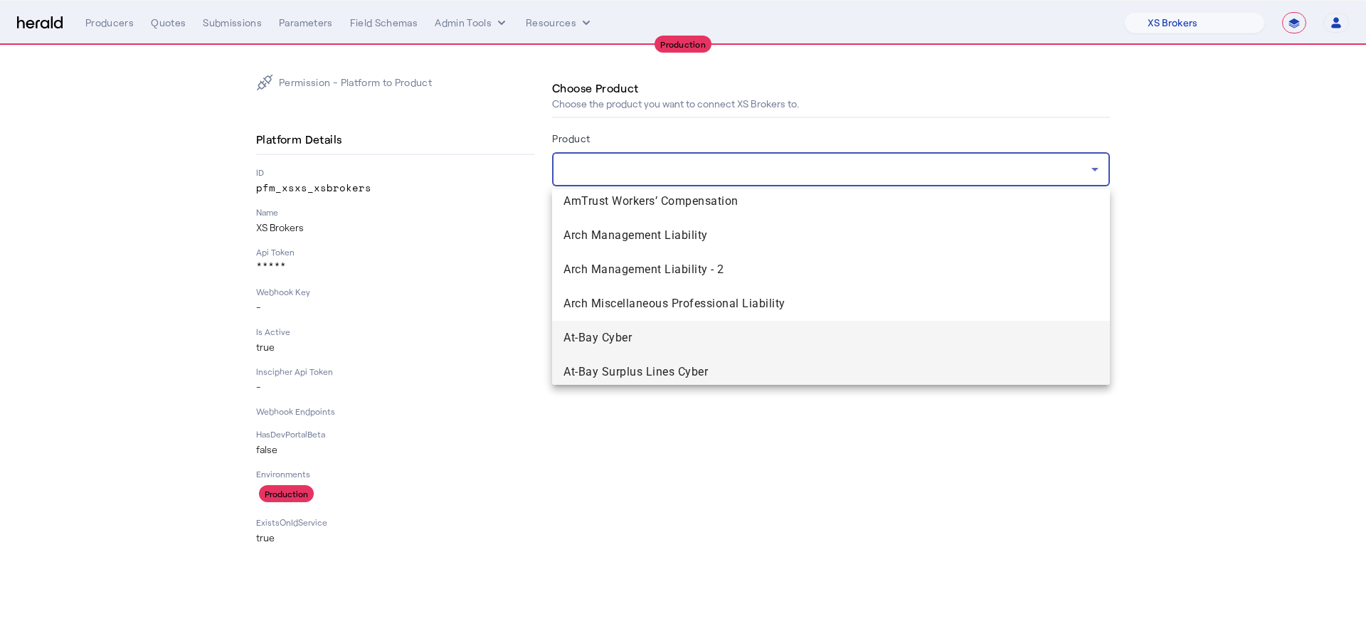
click at [809, 356] on mat-option "At-Bay Surplus Lines Cyber" at bounding box center [831, 372] width 558 height 34
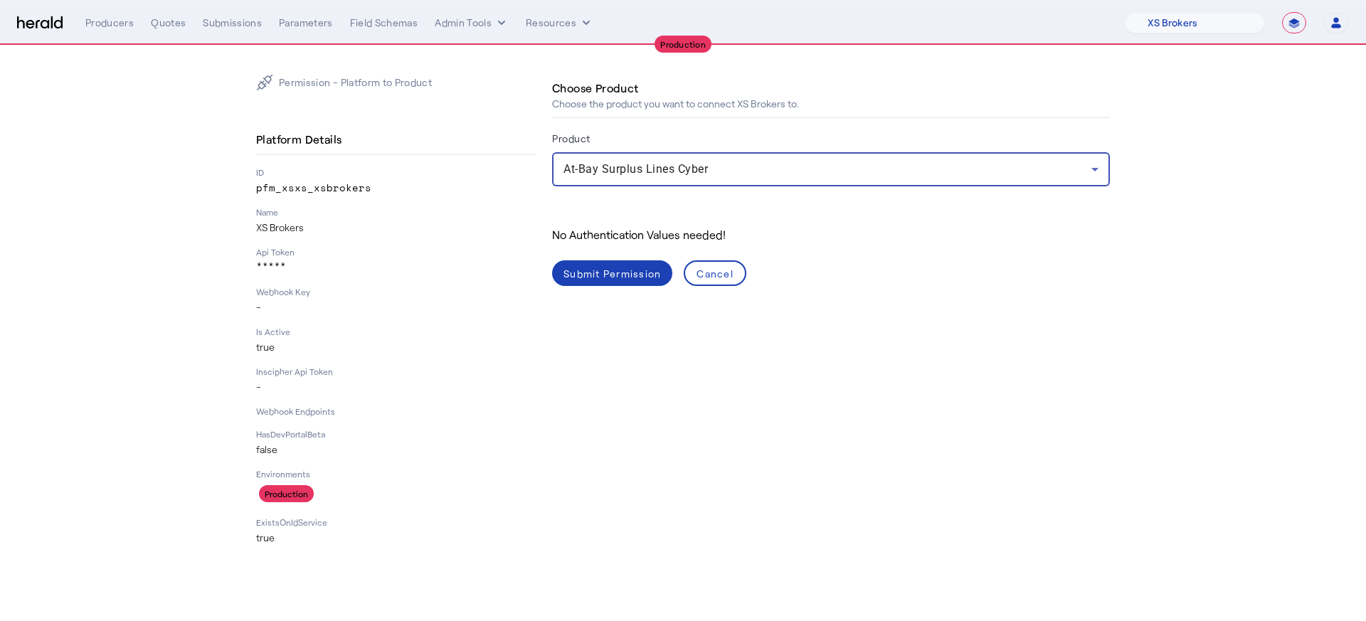
click at [588, 273] on div "Submit Permission" at bounding box center [611, 273] width 97 height 15
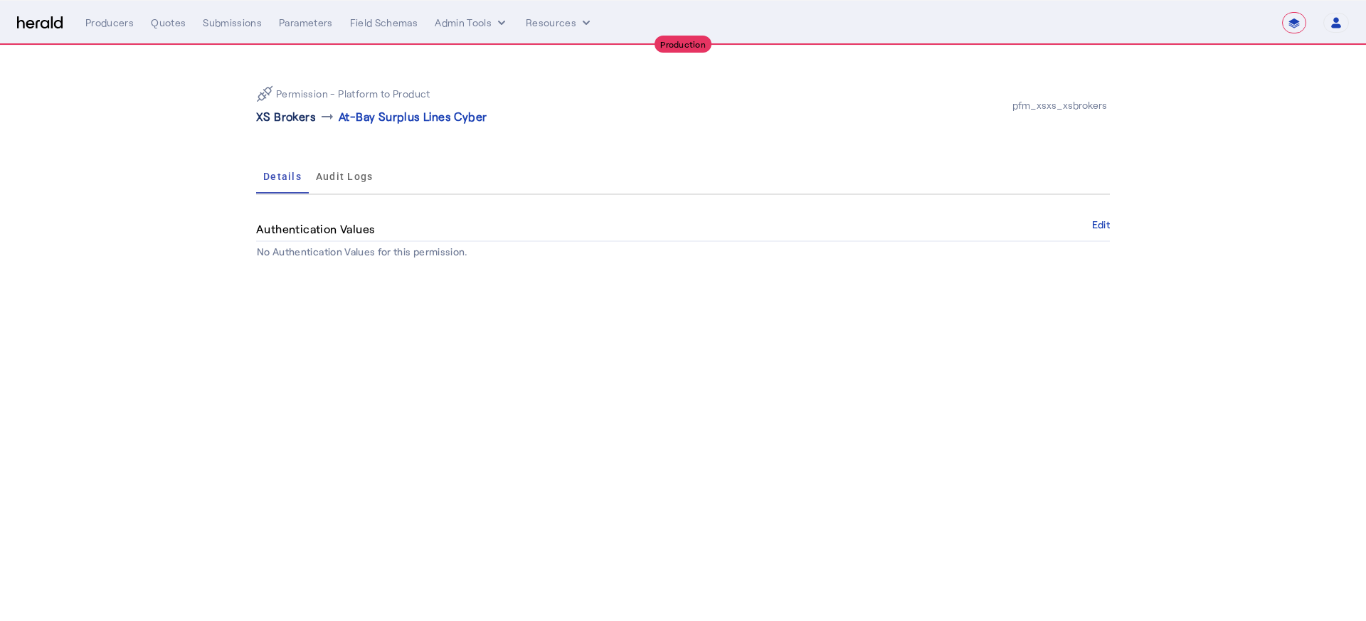
click at [288, 112] on p "XS Brokers" at bounding box center [286, 116] width 60 height 17
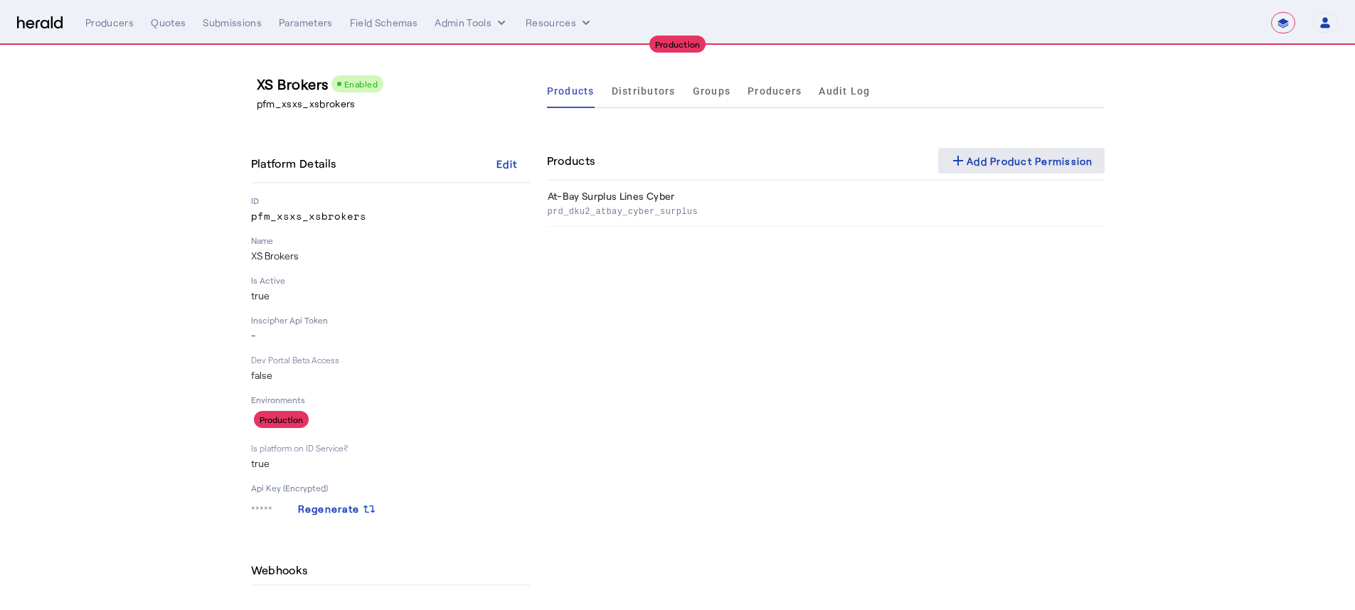
click at [956, 158] on mat-icon "add" at bounding box center [958, 160] width 17 height 17
select select "pfm_xsxs_xsbrokers"
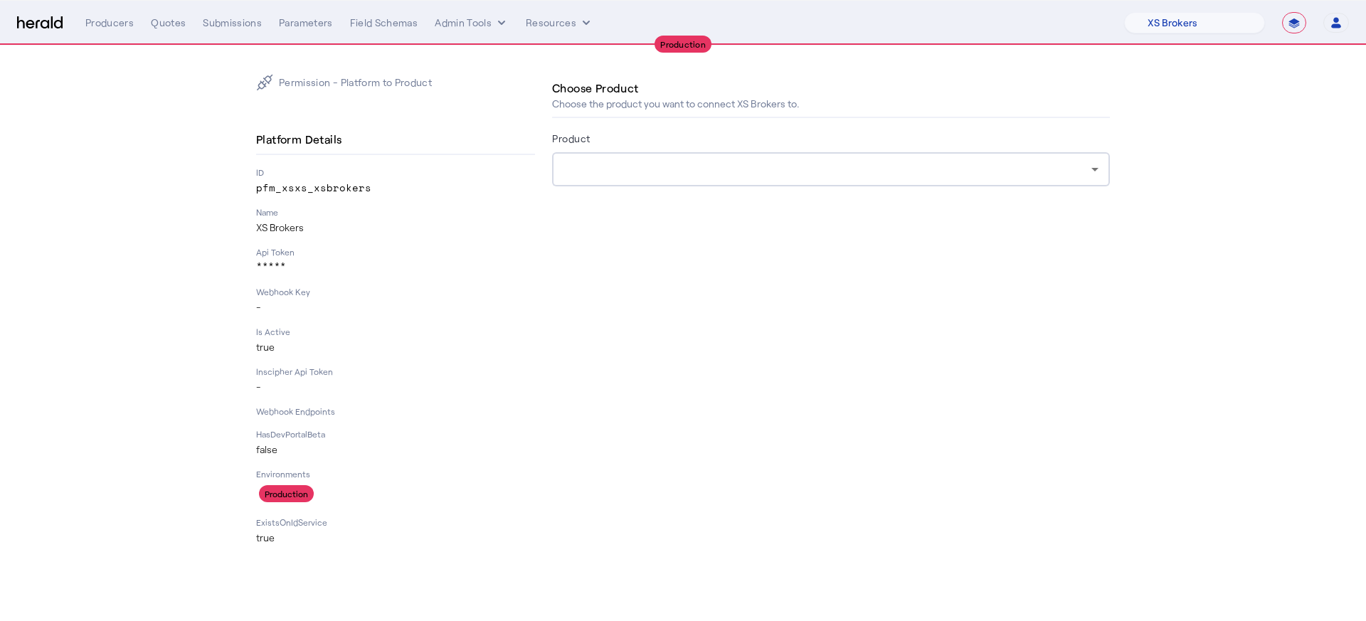
click at [658, 182] on div at bounding box center [830, 169] width 535 height 34
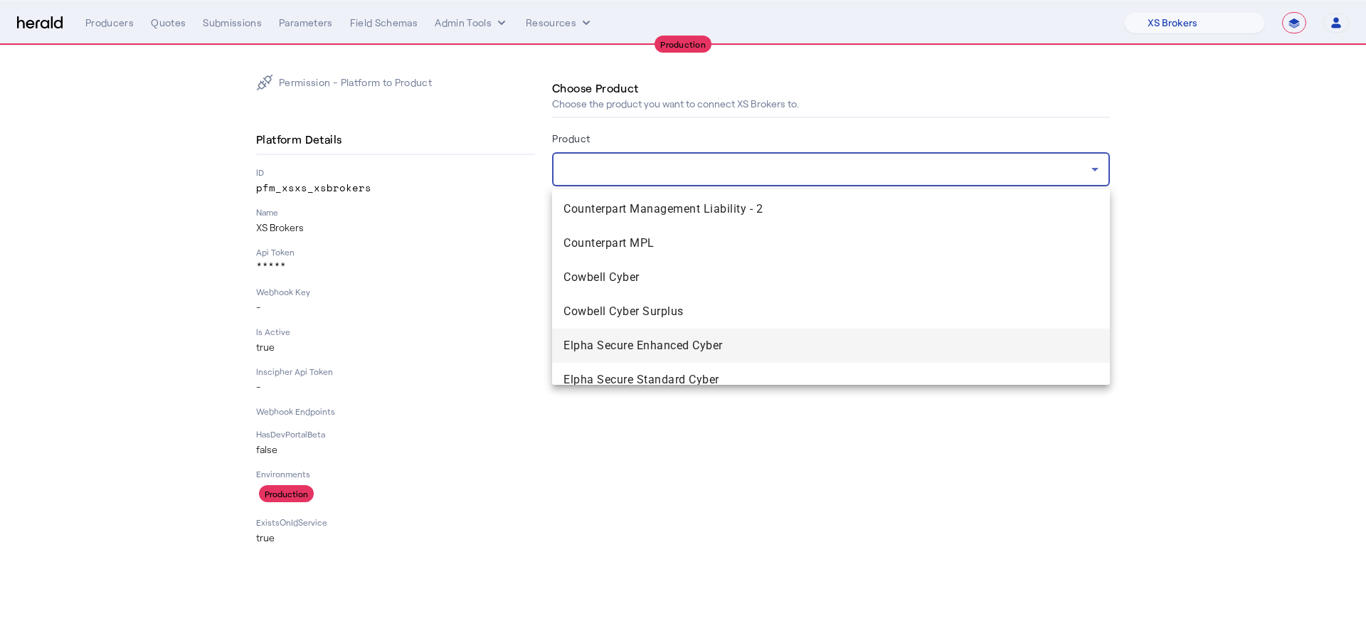
scroll to position [1216, 0]
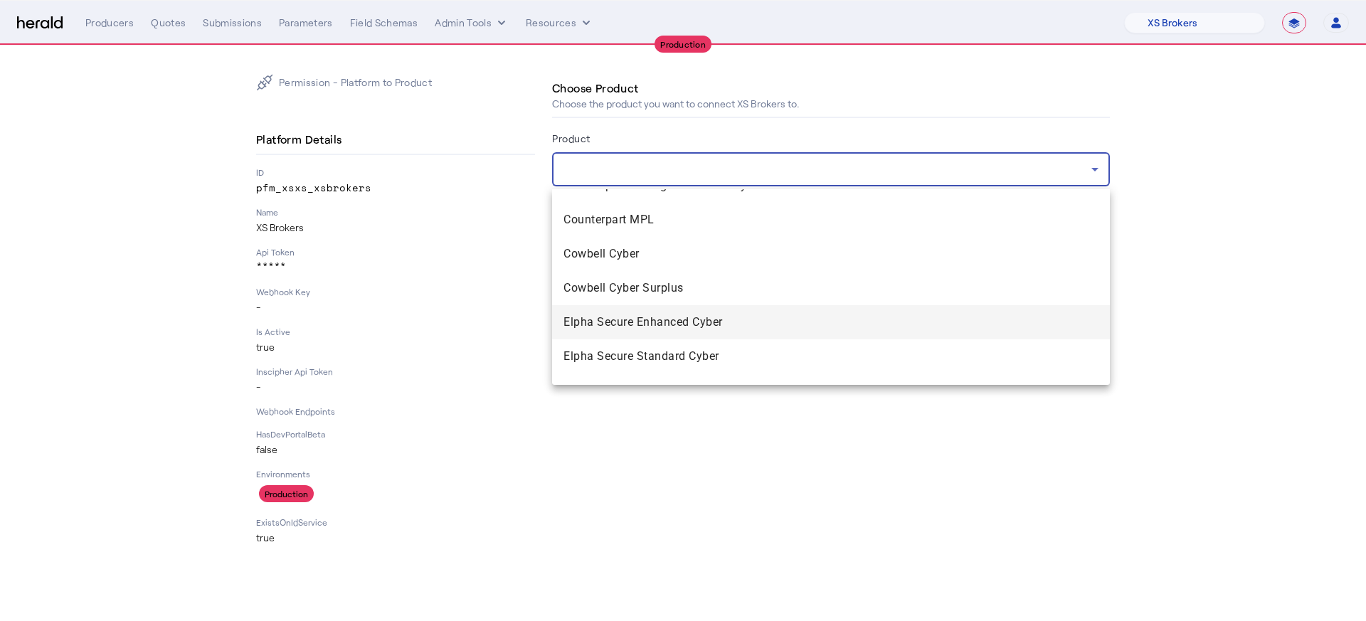
click at [672, 321] on span "Elpha Secure Enhanced Cyber" at bounding box center [830, 322] width 535 height 17
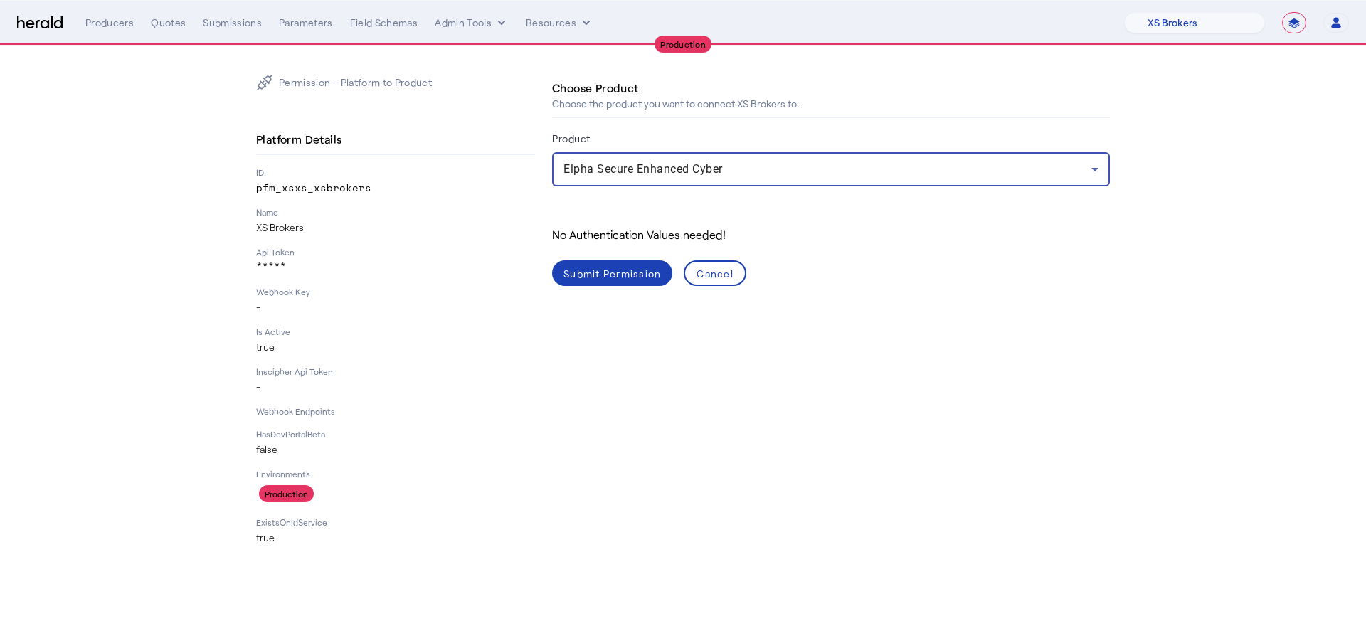
click at [615, 275] on div "Submit Permission" at bounding box center [611, 273] width 97 height 15
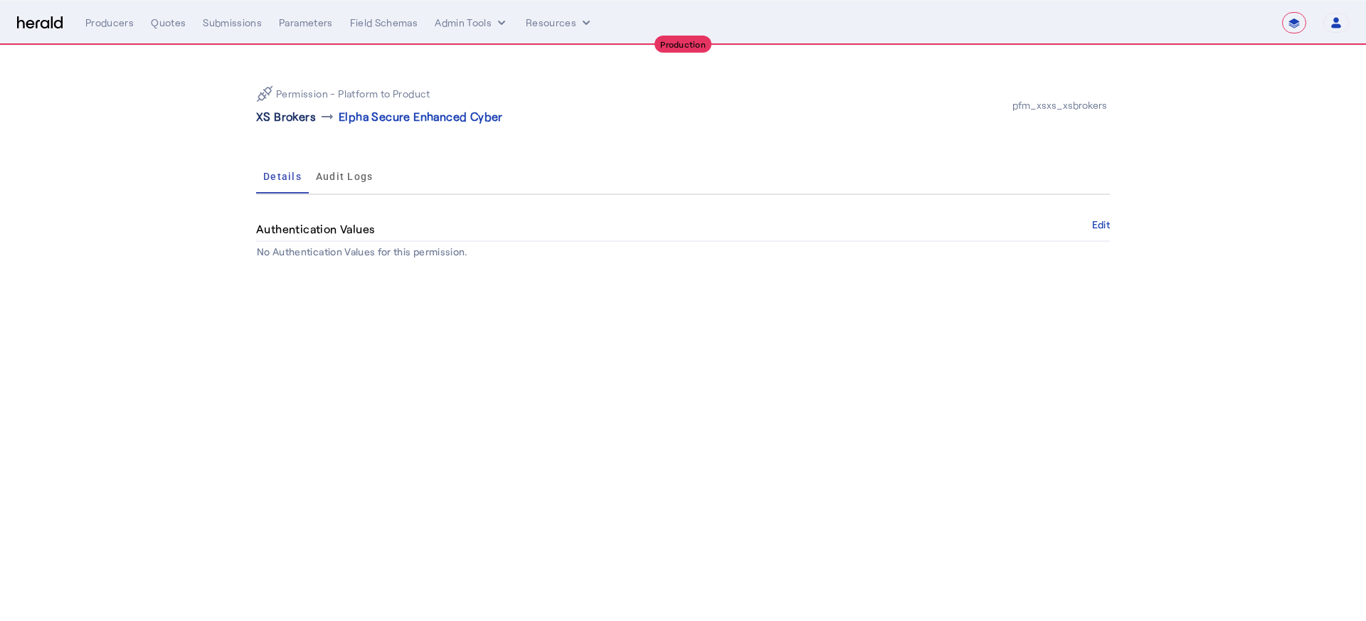
click at [303, 117] on p "XS Brokers" at bounding box center [286, 116] width 60 height 17
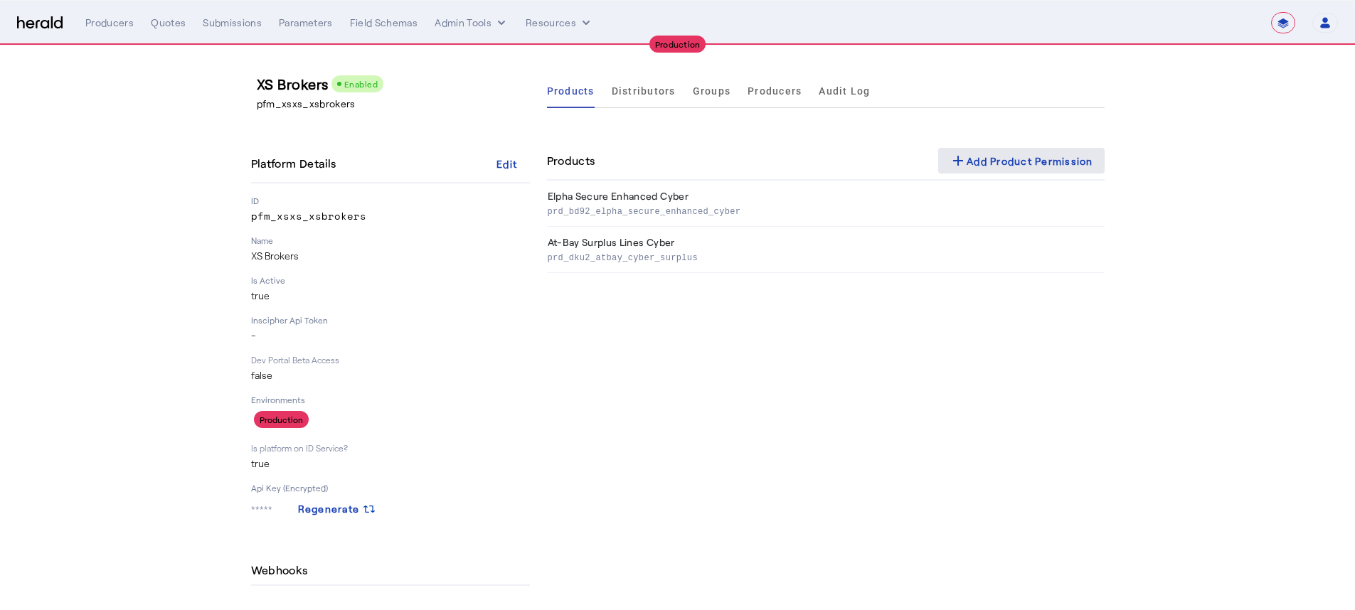
click at [981, 159] on div "add Add Product Permission" at bounding box center [1022, 160] width 144 height 17
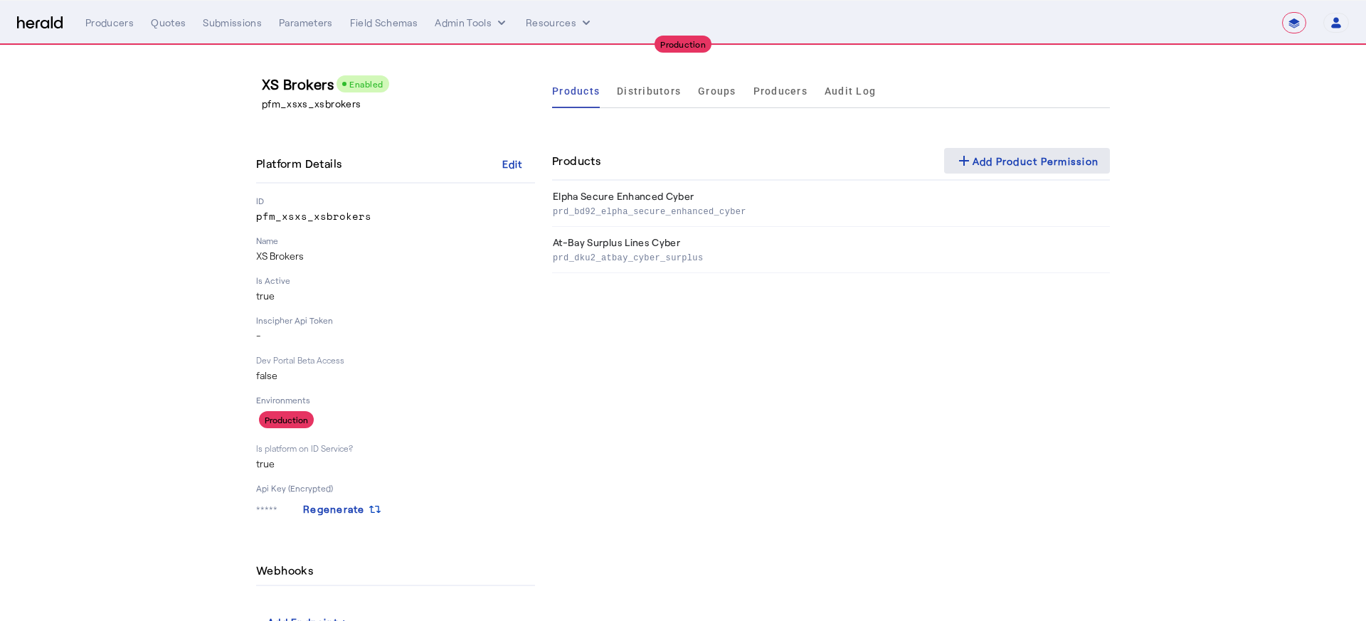
select select "pfm_xsxs_xsbrokers"
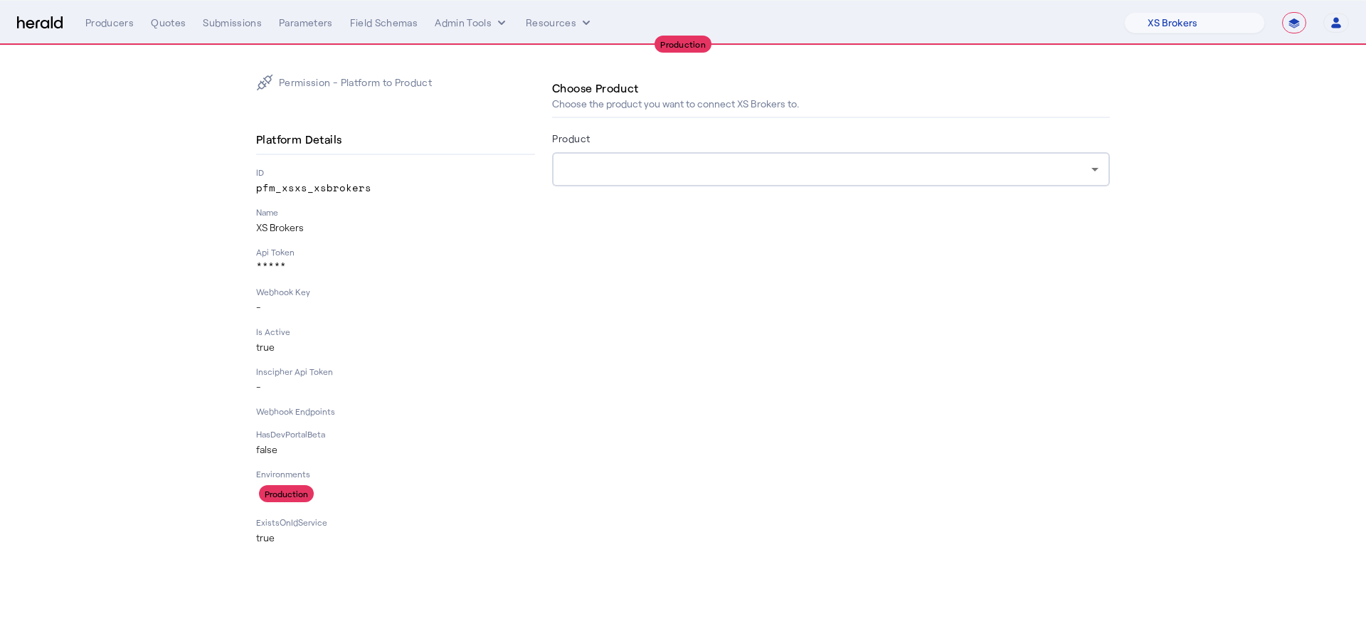
click at [862, 166] on div at bounding box center [827, 169] width 528 height 17
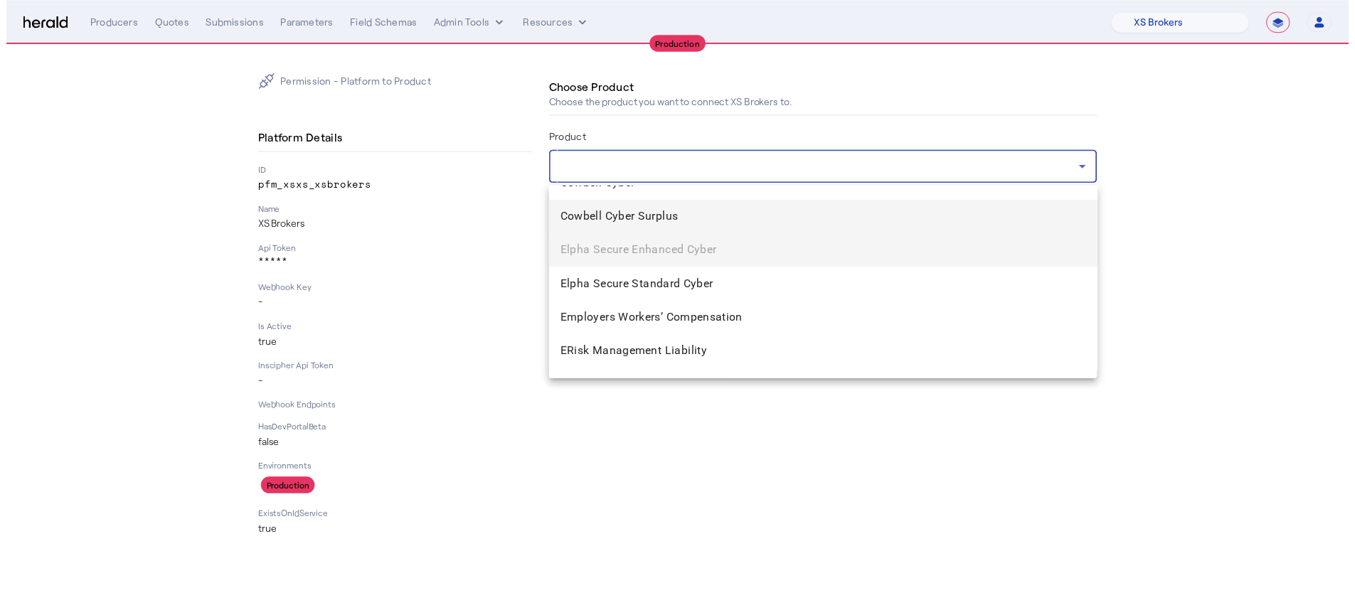
scroll to position [1285, 0]
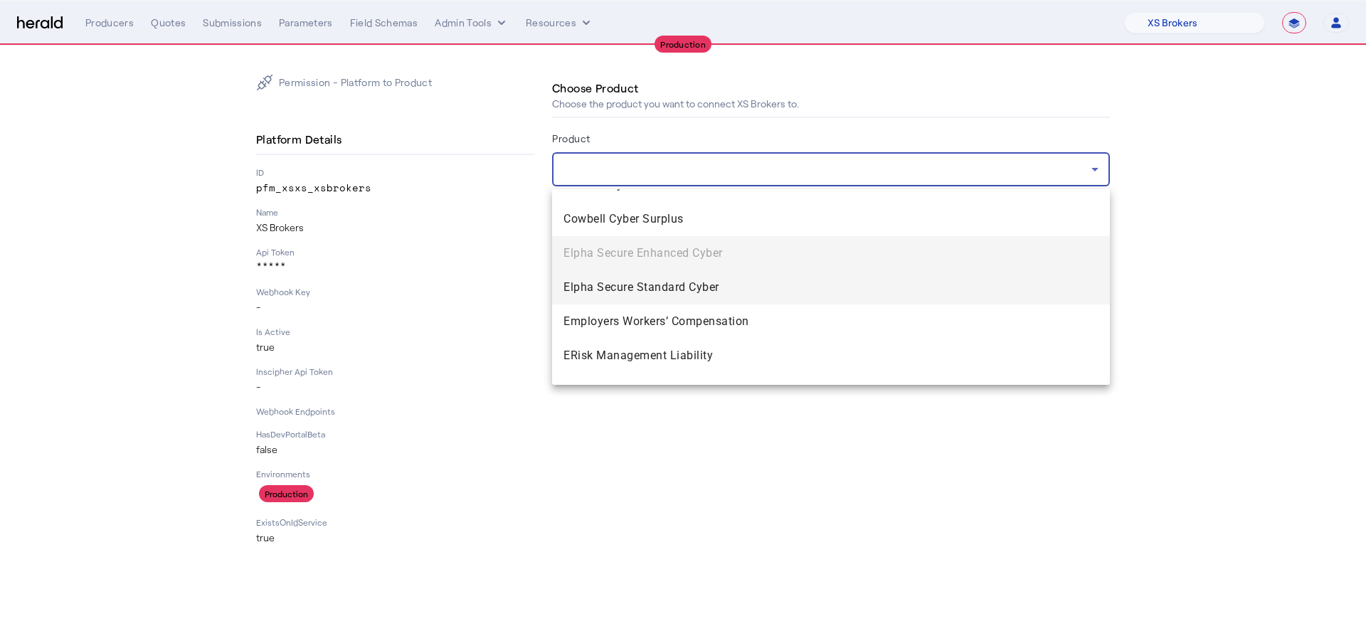
click at [704, 295] on span "Elpha Secure Standard Cyber" at bounding box center [830, 287] width 535 height 17
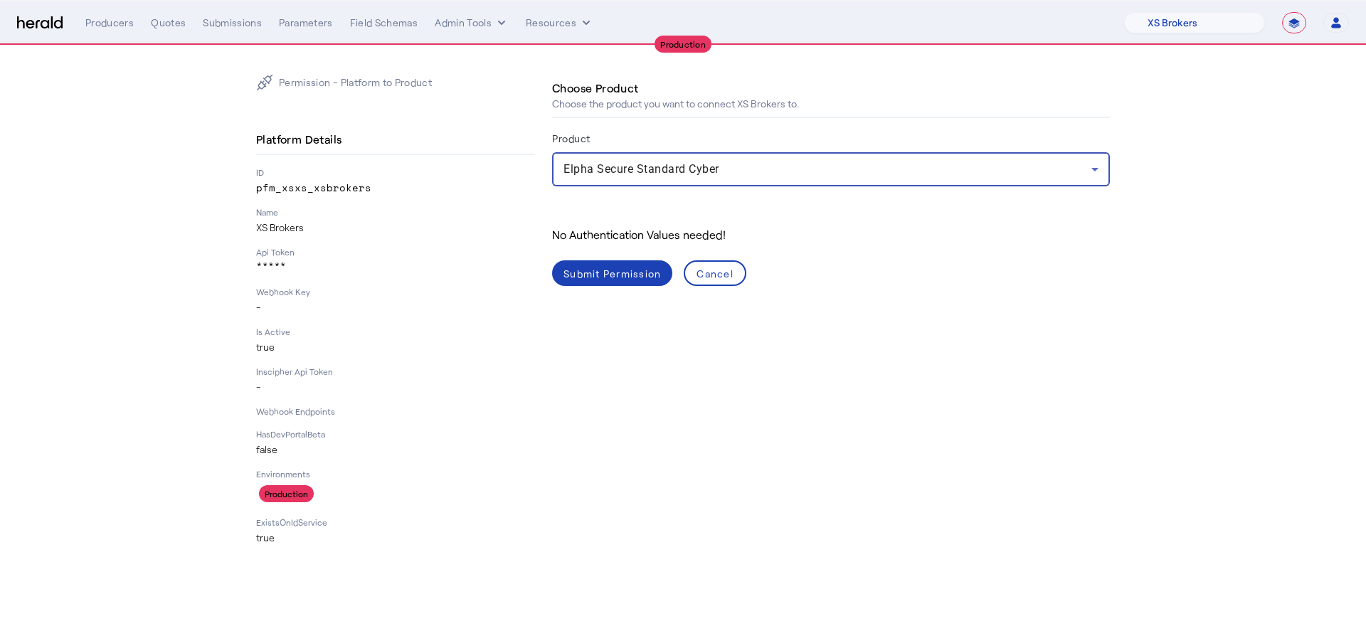
click at [608, 267] on div "Submit Permission" at bounding box center [611, 273] width 97 height 15
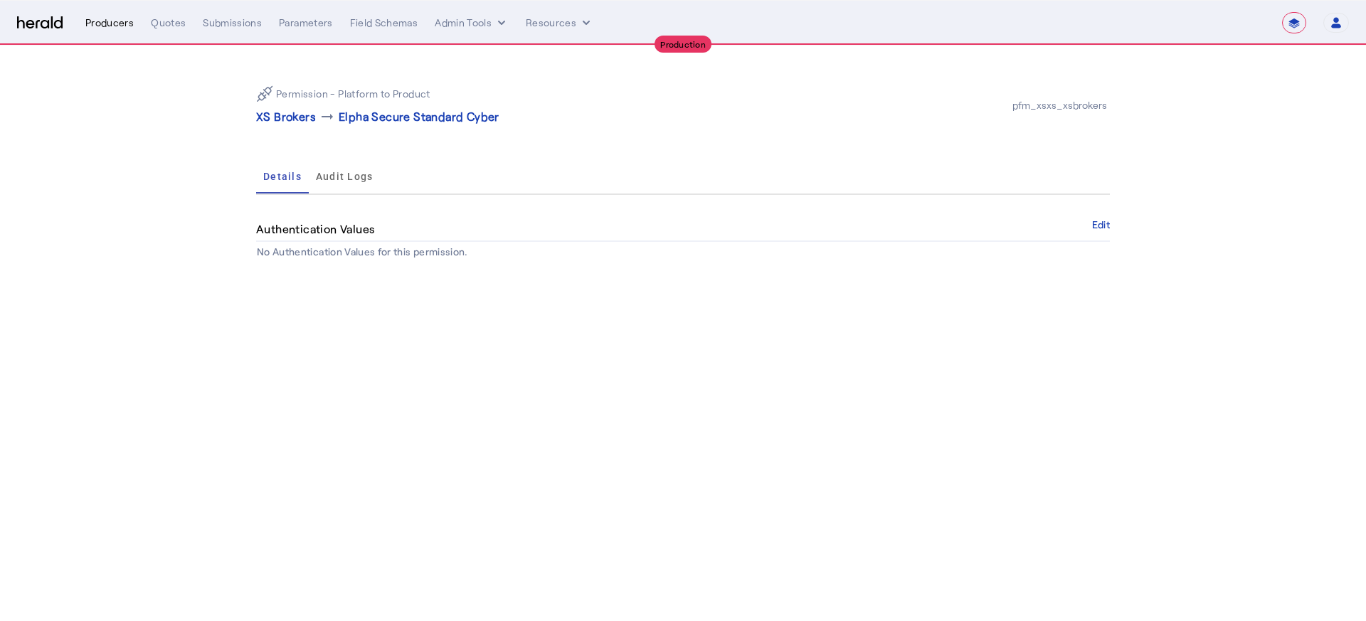
click at [116, 19] on div "Producers" at bounding box center [109, 23] width 48 height 14
select select "pfm_xsxs_xsbrokers"
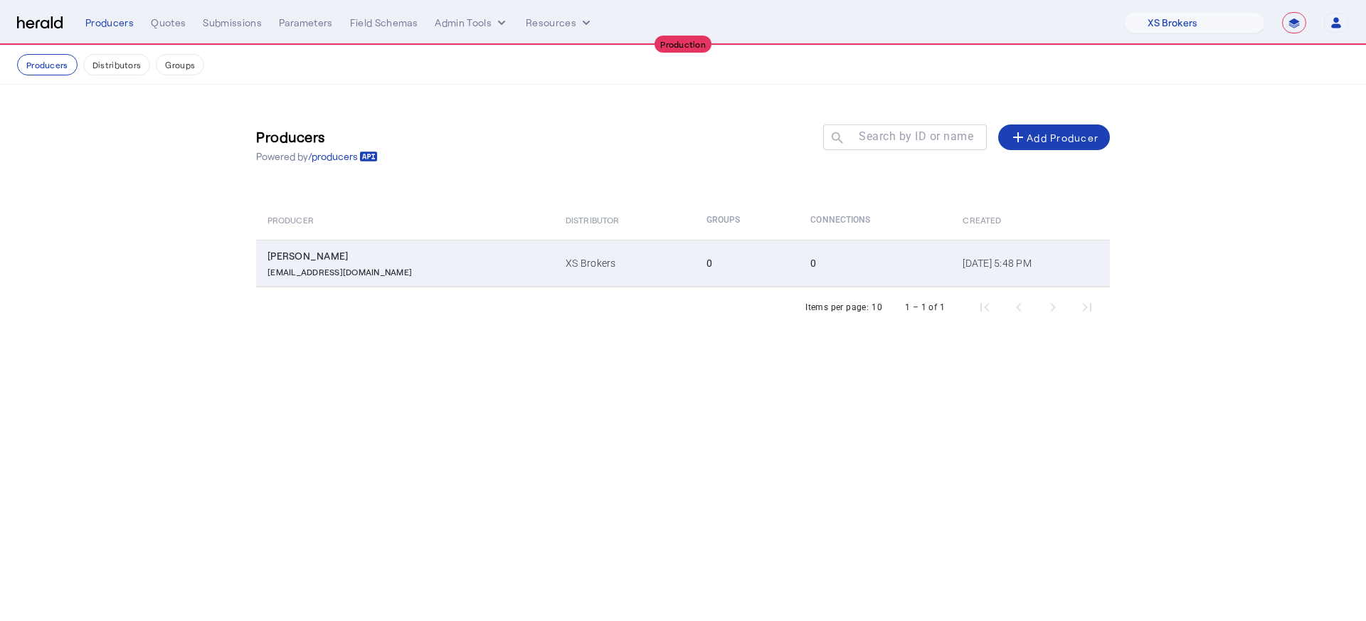
click at [610, 251] on td "XS Brokers" at bounding box center [624, 263] width 140 height 47
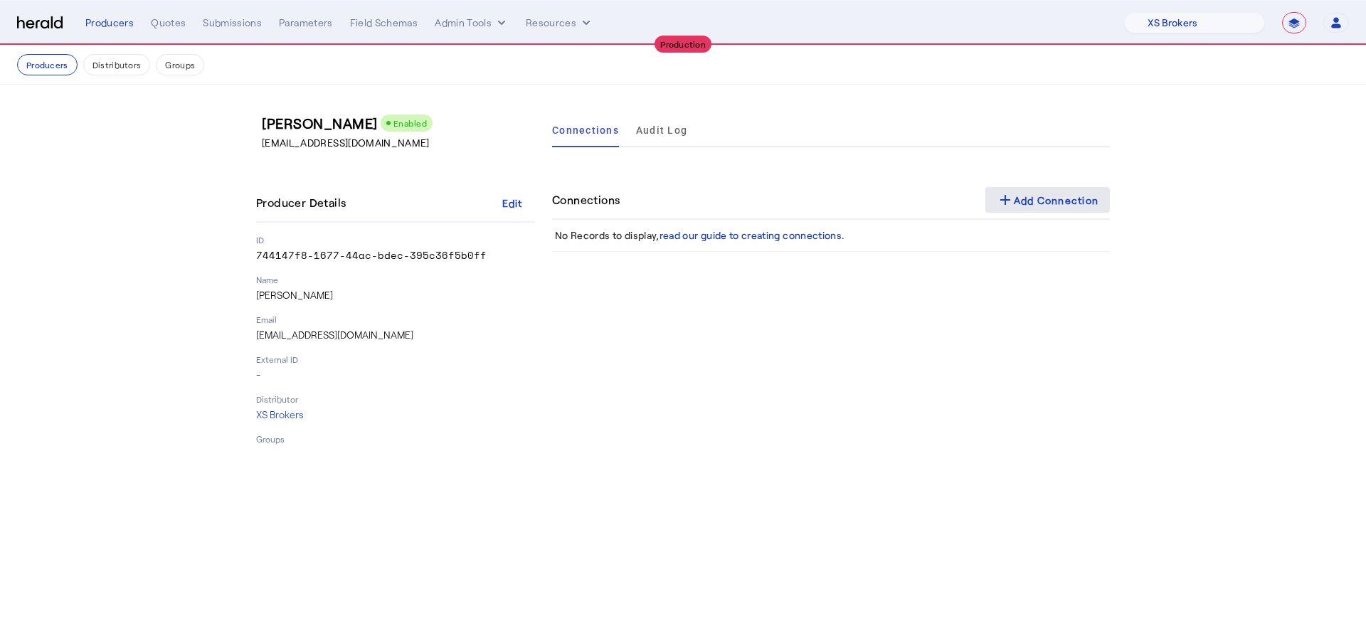
click at [1037, 190] on span at bounding box center [1047, 200] width 125 height 34
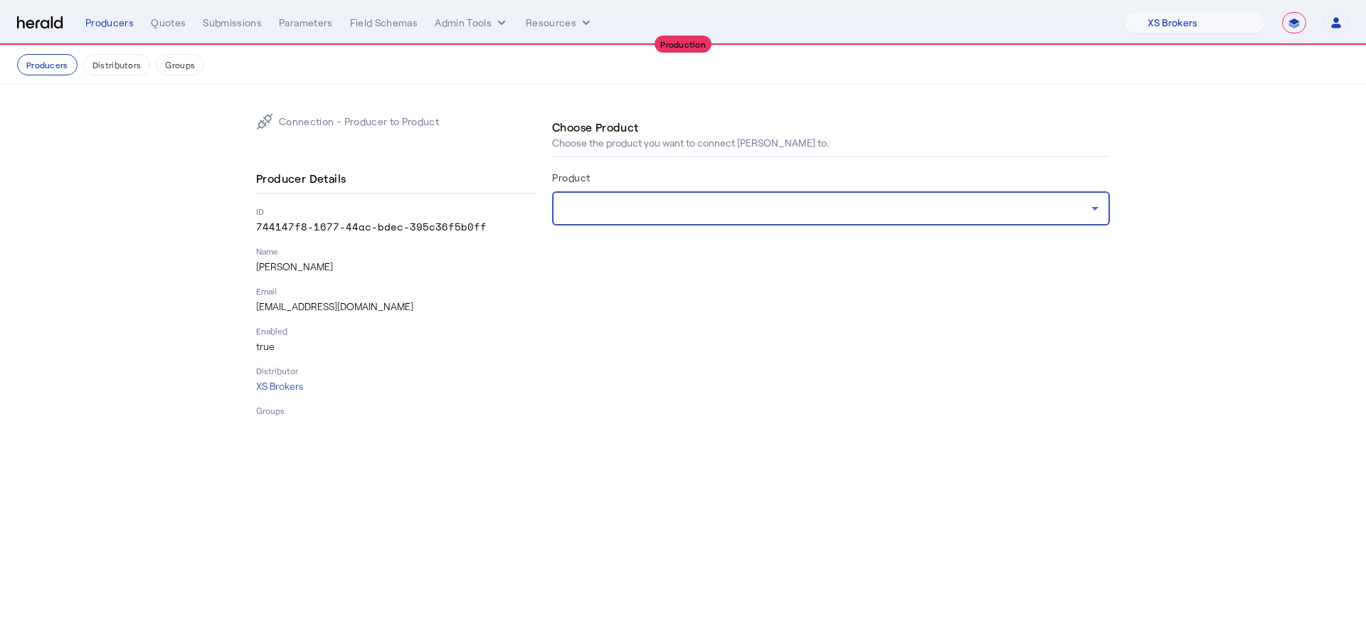
click at [692, 203] on div at bounding box center [827, 208] width 528 height 17
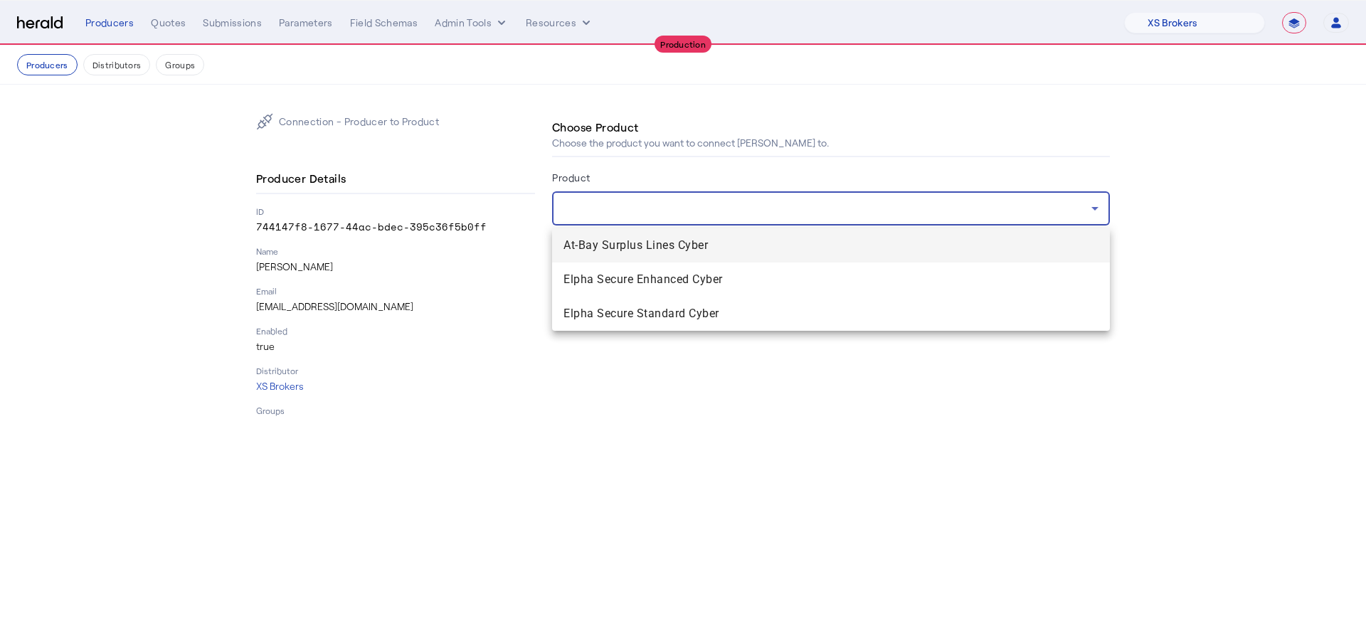
click at [696, 250] on span "At-Bay Surplus Lines Cyber" at bounding box center [830, 245] width 535 height 17
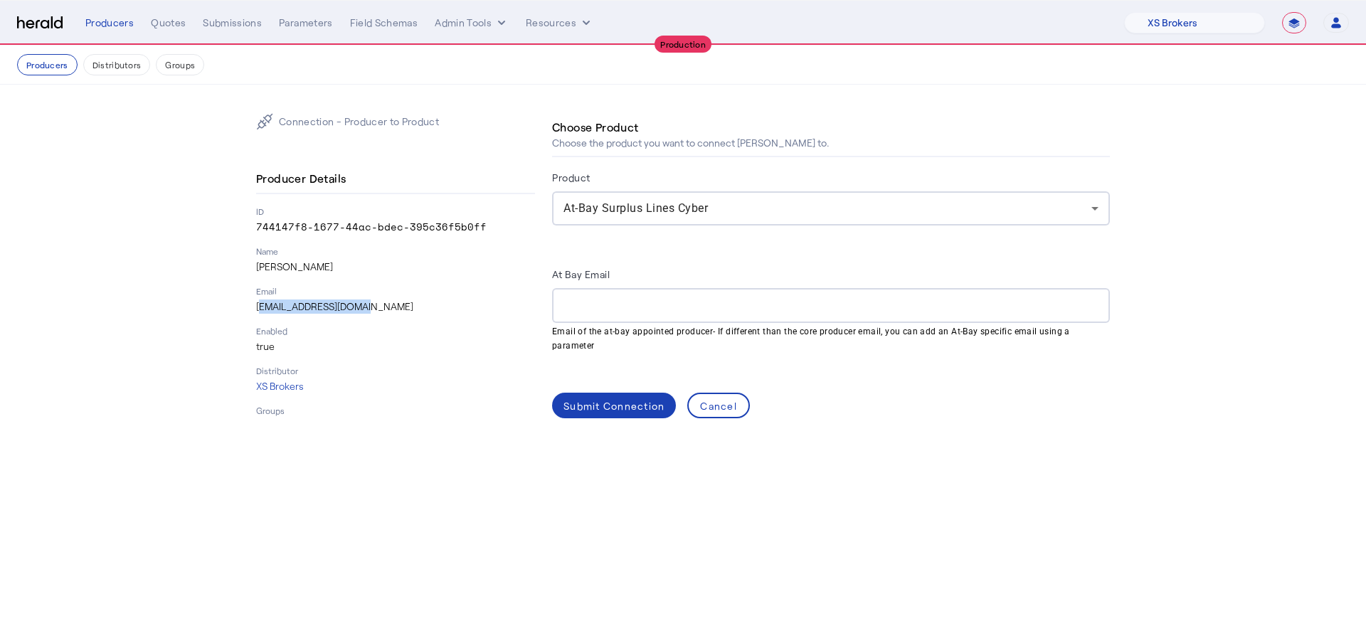
drag, startPoint x: 377, startPoint y: 315, endPoint x: 258, endPoint y: 308, distance: 119.7
click at [258, 308] on p "[EMAIL_ADDRESS][DOMAIN_NAME]" at bounding box center [395, 307] width 279 height 14
copy p "[EMAIL_ADDRESS][DOMAIN_NAME]"
click at [692, 316] on div at bounding box center [830, 305] width 535 height 35
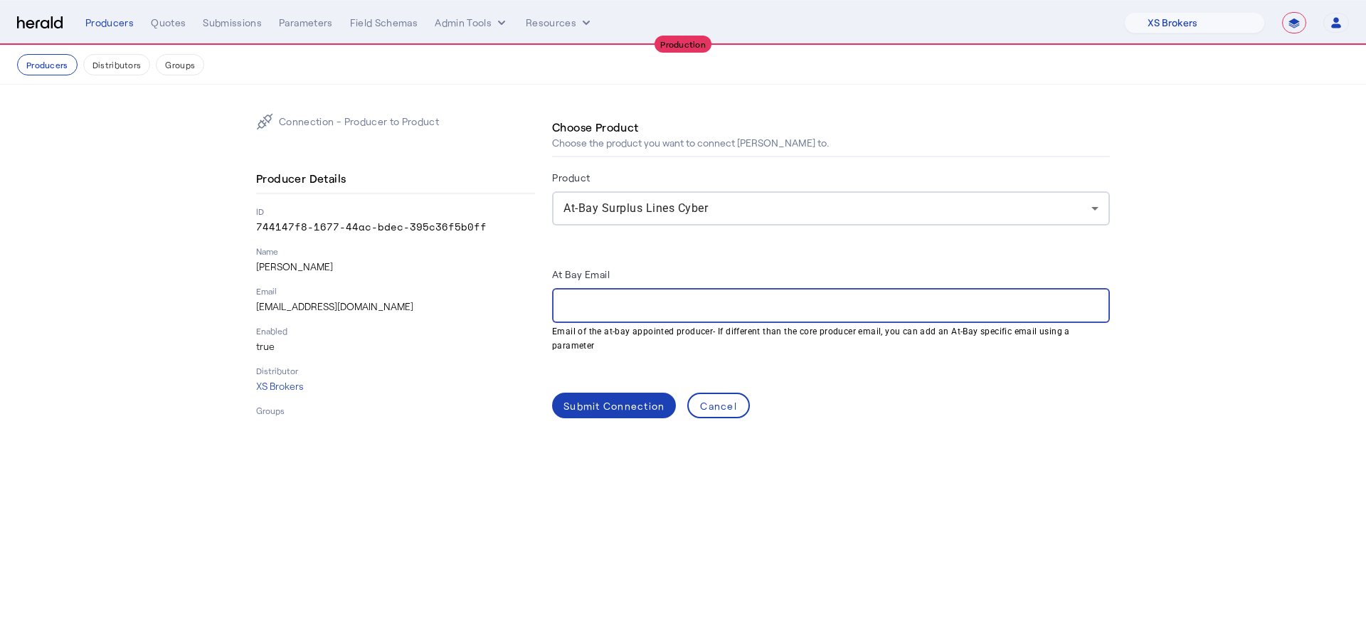
paste input "**********"
type input "**********"
click at [627, 399] on div "Submit Connection" at bounding box center [613, 405] width 101 height 15
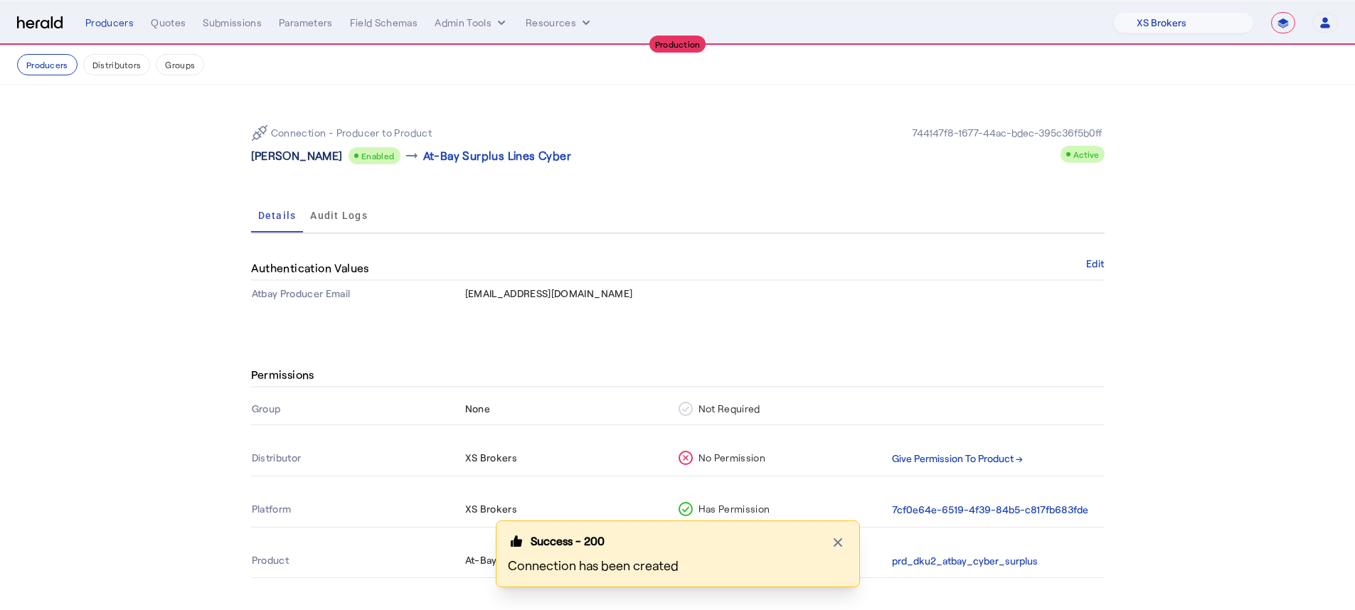
click at [290, 162] on p "[PERSON_NAME]" at bounding box center [297, 155] width 92 height 17
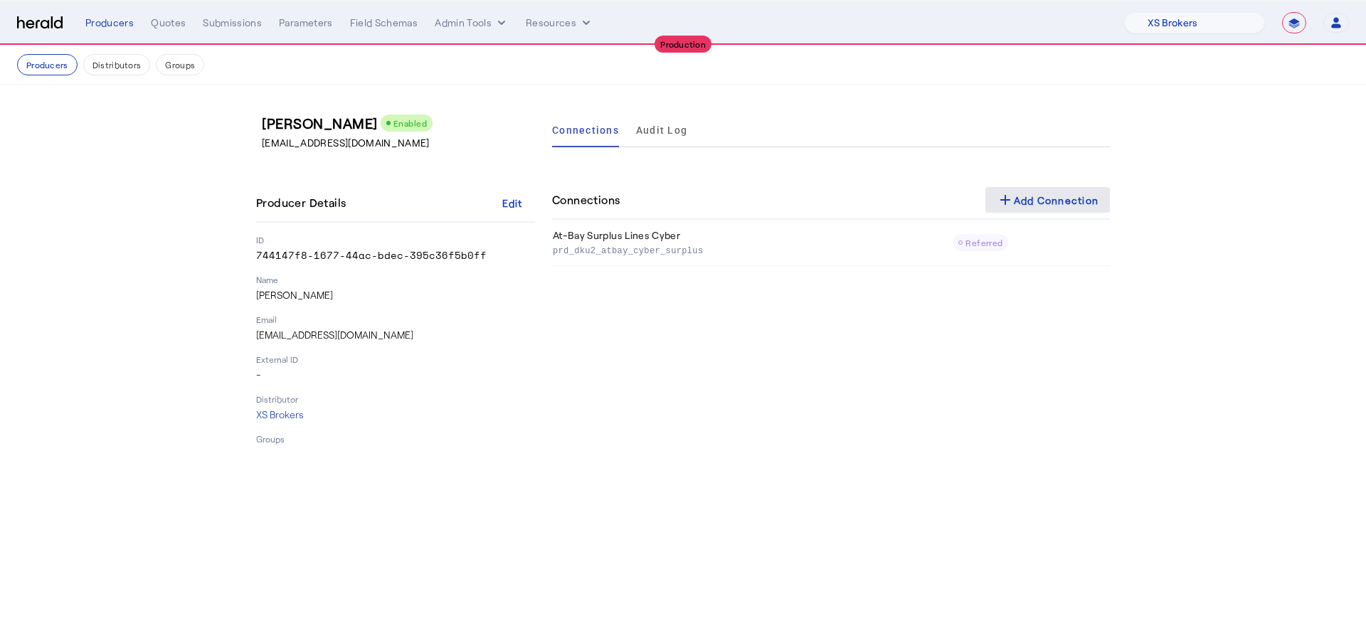
click at [1040, 189] on span at bounding box center [1047, 200] width 125 height 34
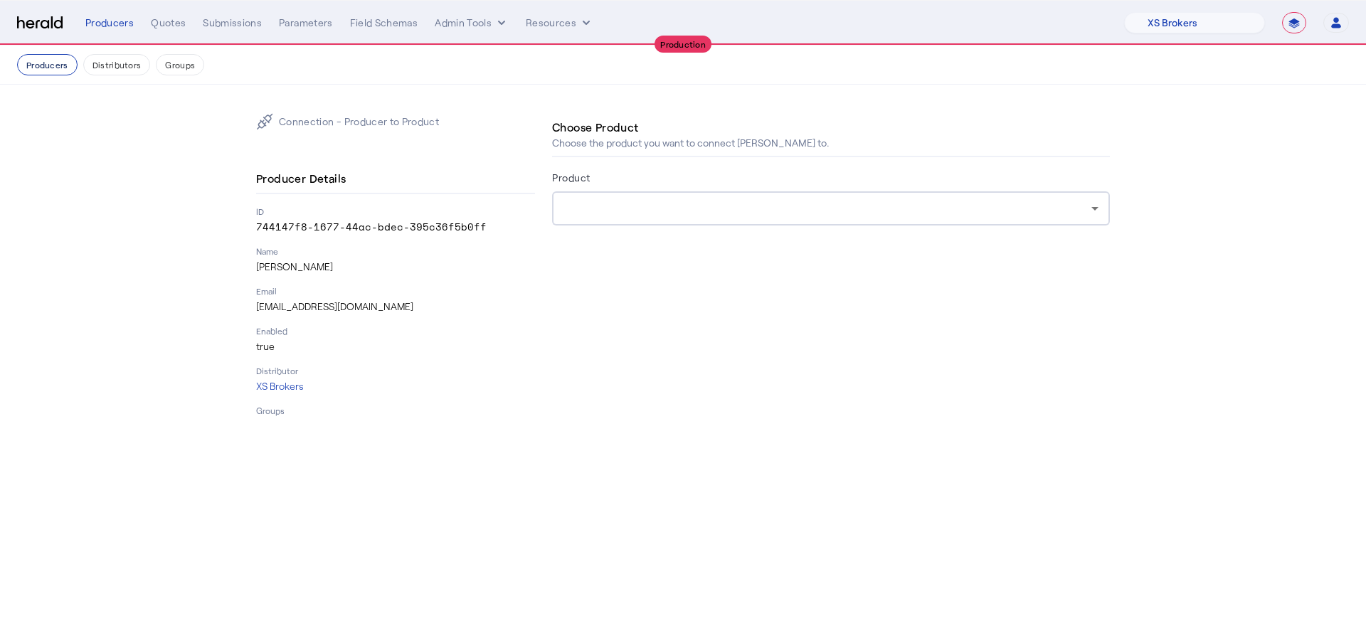
click at [47, 71] on button "Producers" at bounding box center [47, 64] width 60 height 21
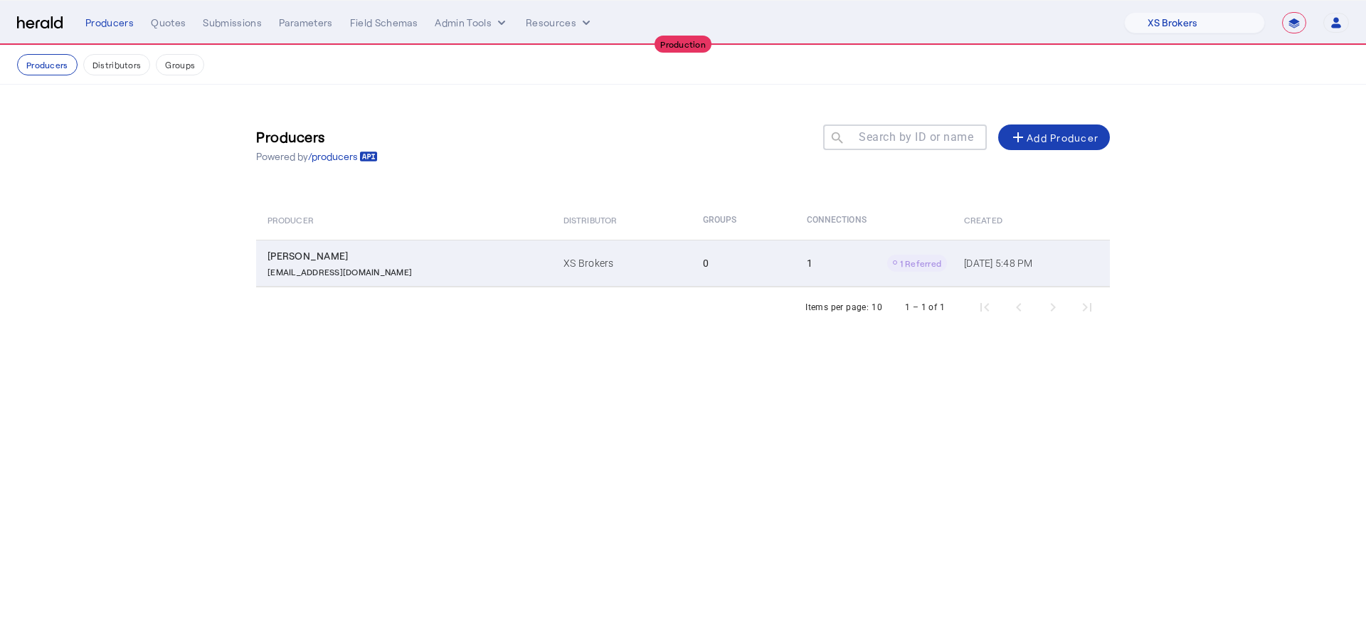
click at [807, 268] on div "1 1 Referred" at bounding box center [877, 263] width 140 height 17
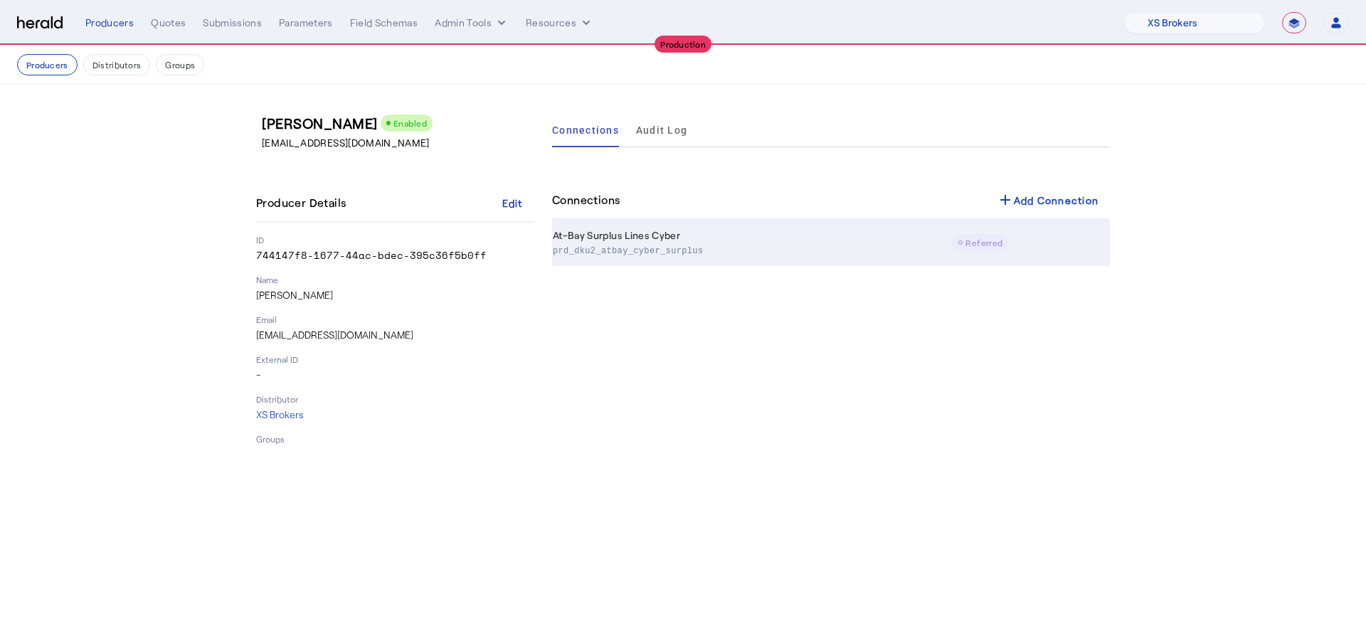
click at [962, 240] on icon at bounding box center [960, 242] width 4 height 4
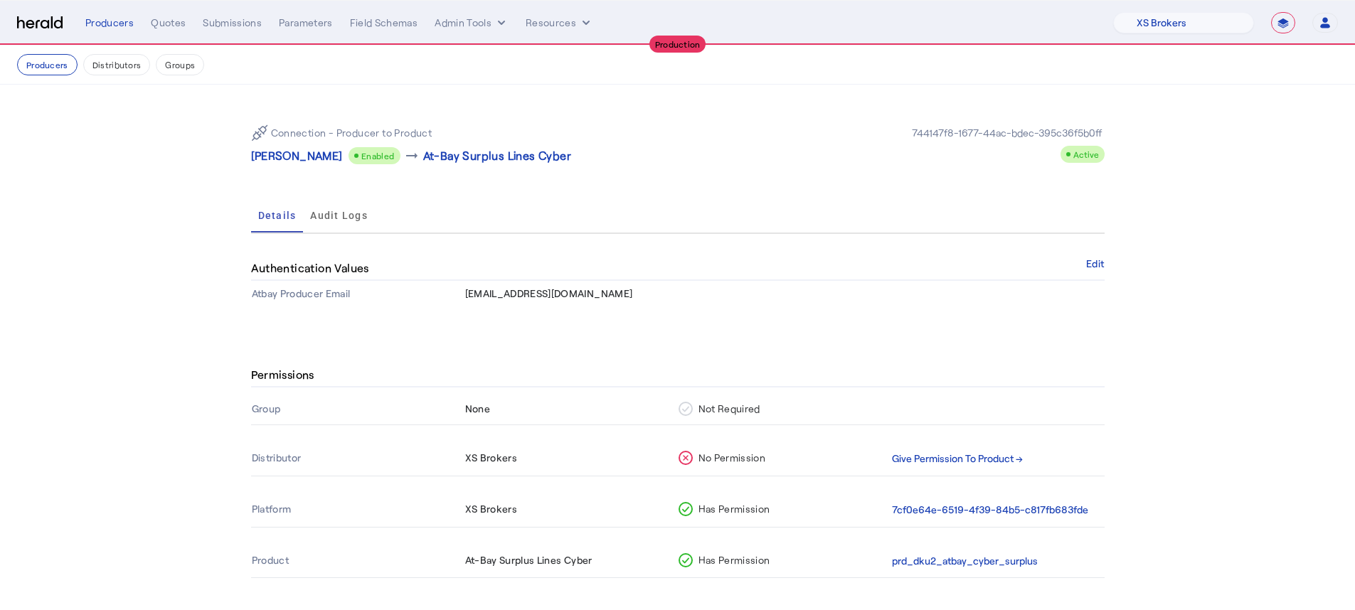
scroll to position [3, 0]
click at [963, 440] on th "Give Permission To Product →" at bounding box center [997, 456] width 213 height 33
click at [970, 443] on th "Give Permission To Product →" at bounding box center [997, 456] width 213 height 33
click at [970, 445] on th "Give Permission To Product →" at bounding box center [997, 456] width 213 height 33
click at [993, 464] on th "Give Permission To Product →" at bounding box center [997, 456] width 213 height 33
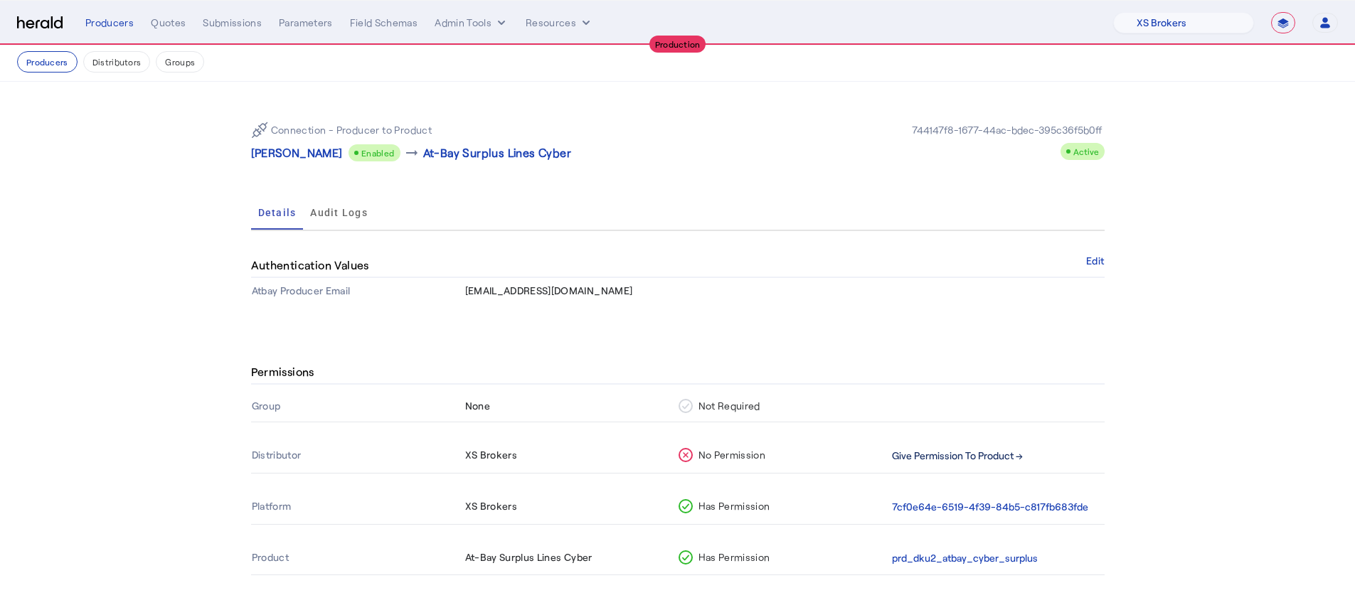
click at [993, 457] on button "Give Permission To Product →" at bounding box center [957, 456] width 131 height 16
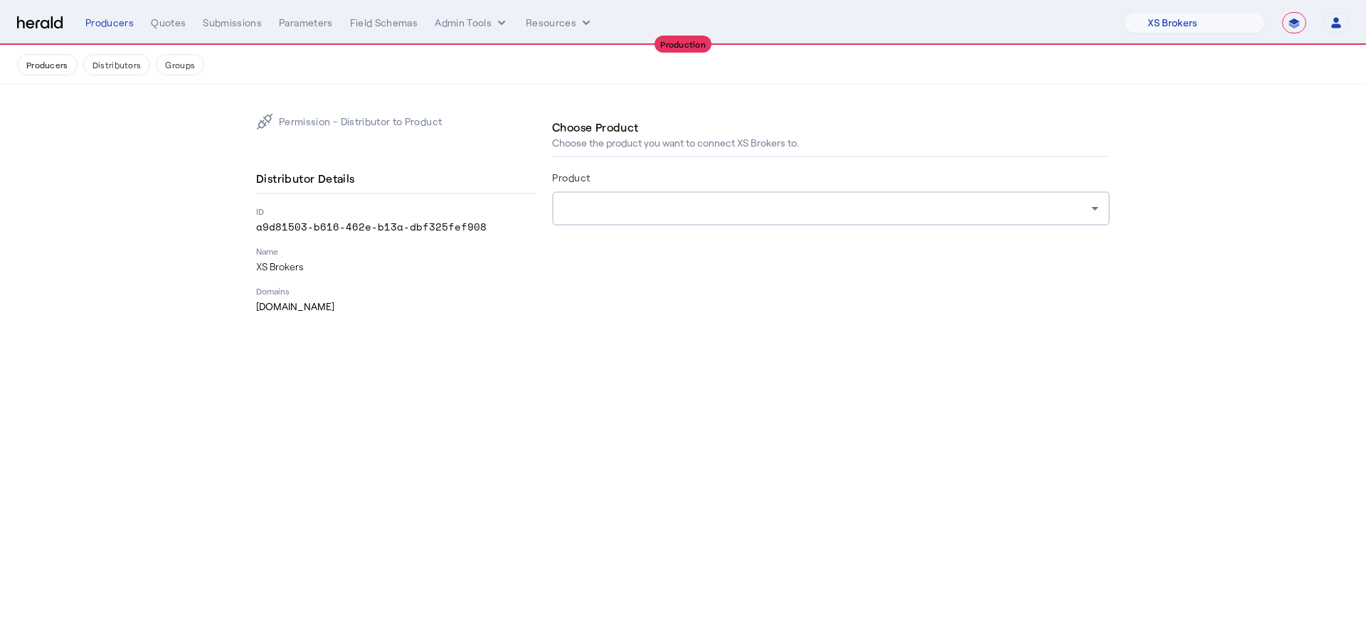
click at [872, 208] on div at bounding box center [827, 208] width 528 height 17
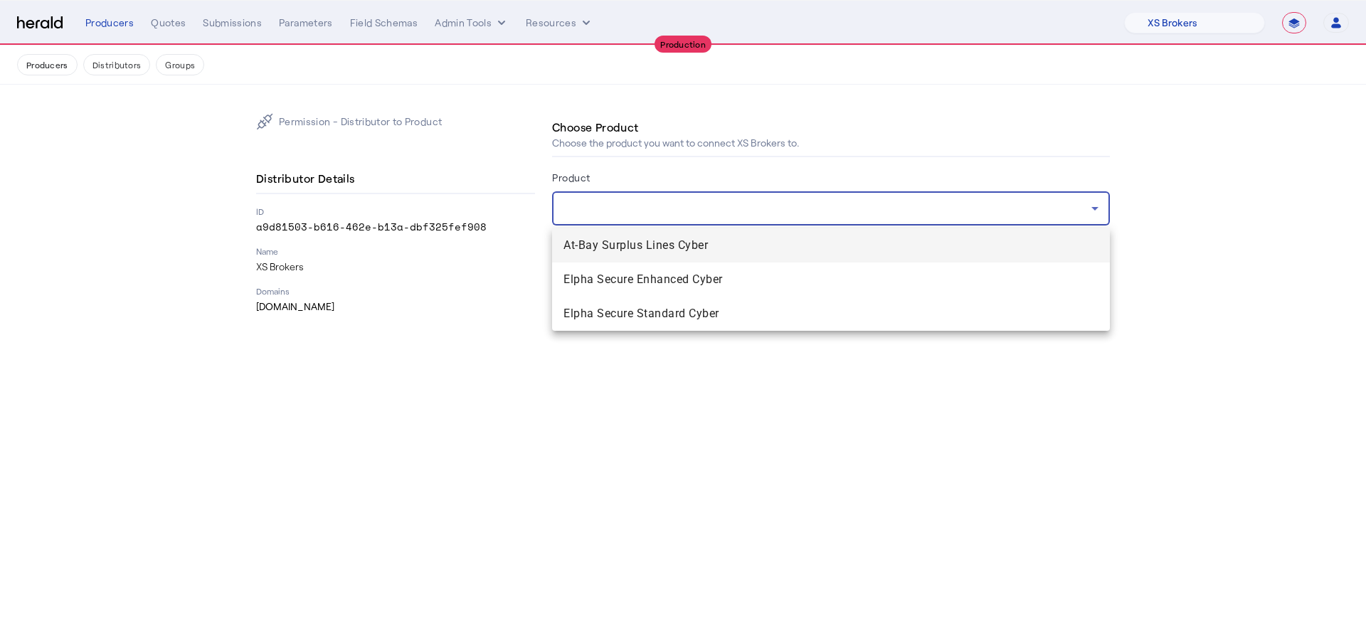
click at [769, 245] on span "At-Bay Surplus Lines Cyber" at bounding box center [830, 245] width 535 height 17
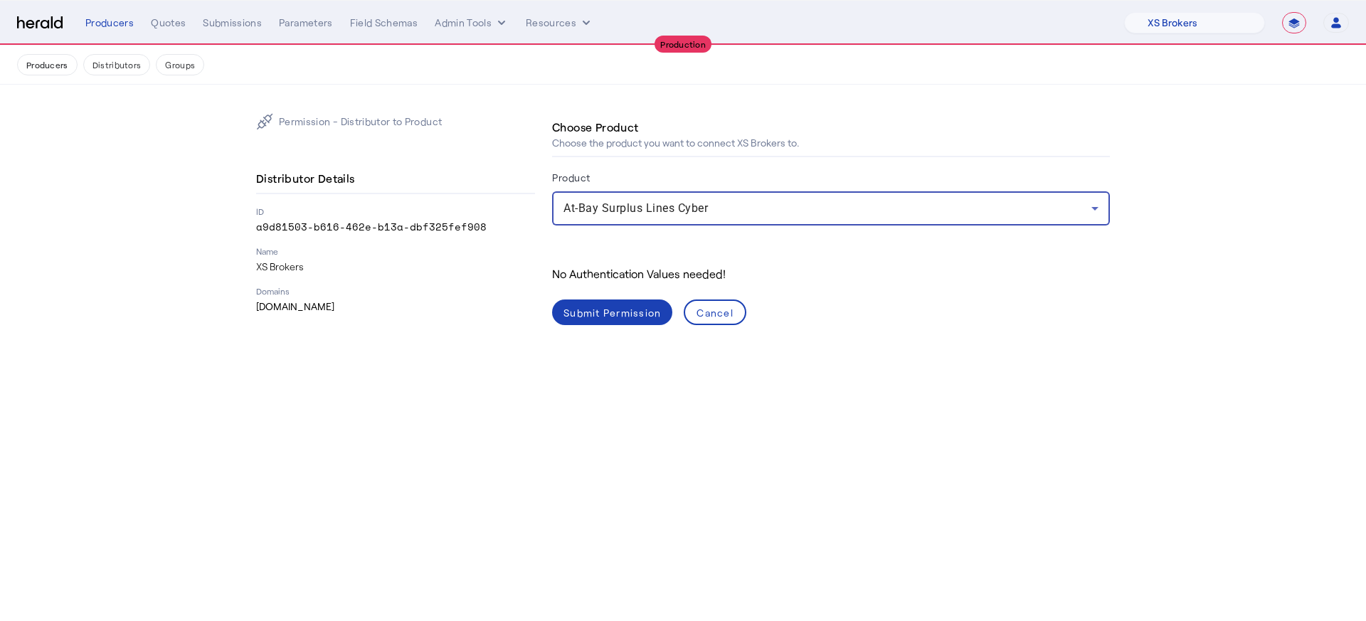
click at [636, 309] on div "Submit Permission" at bounding box center [611, 312] width 97 height 15
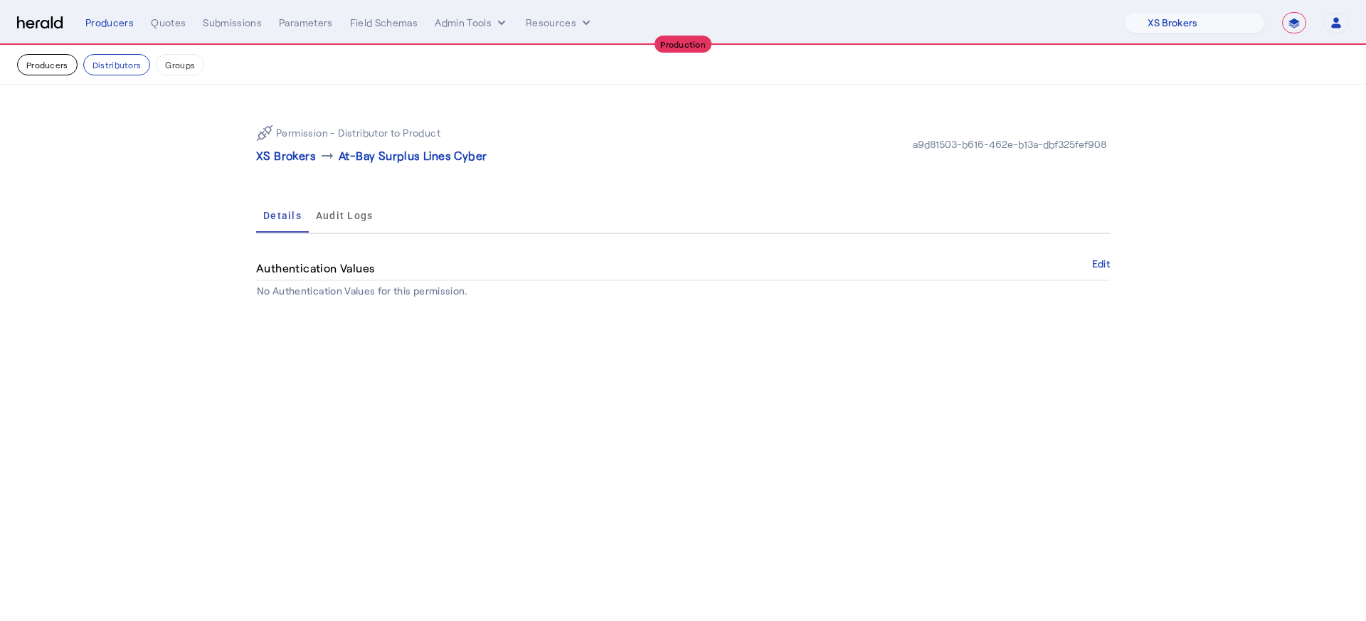
click at [58, 70] on button "Producers" at bounding box center [47, 64] width 60 height 21
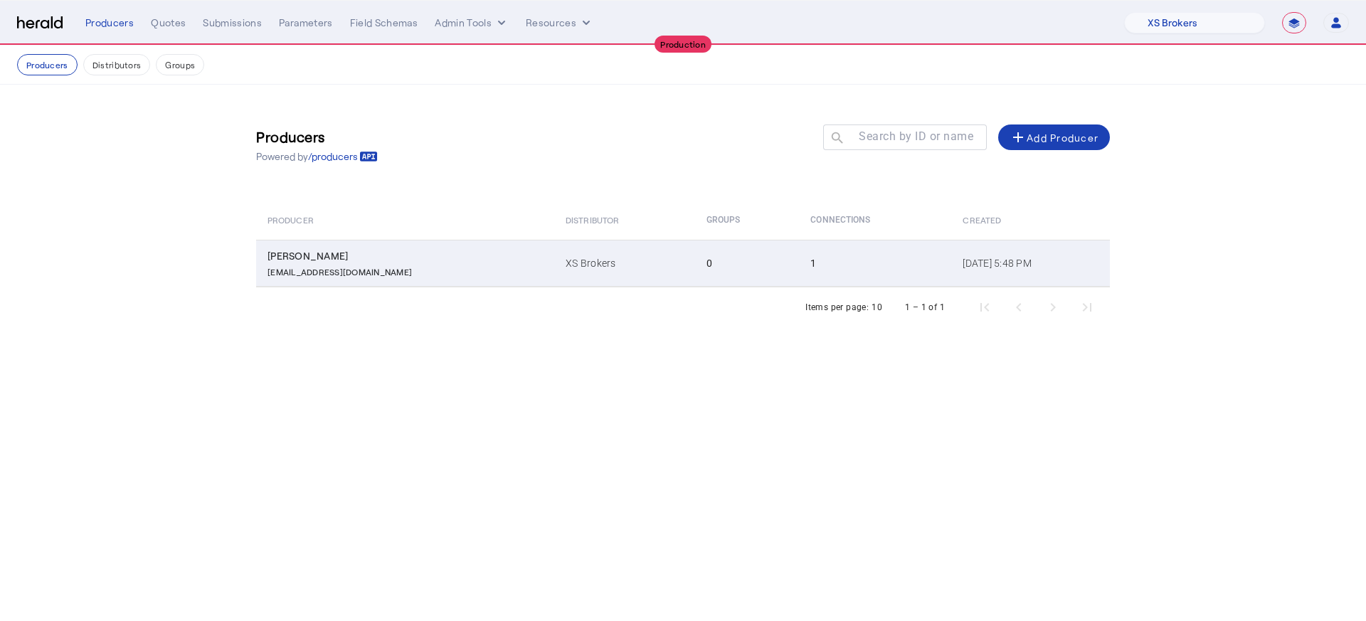
click at [554, 257] on td "XS Brokers" at bounding box center [624, 263] width 140 height 47
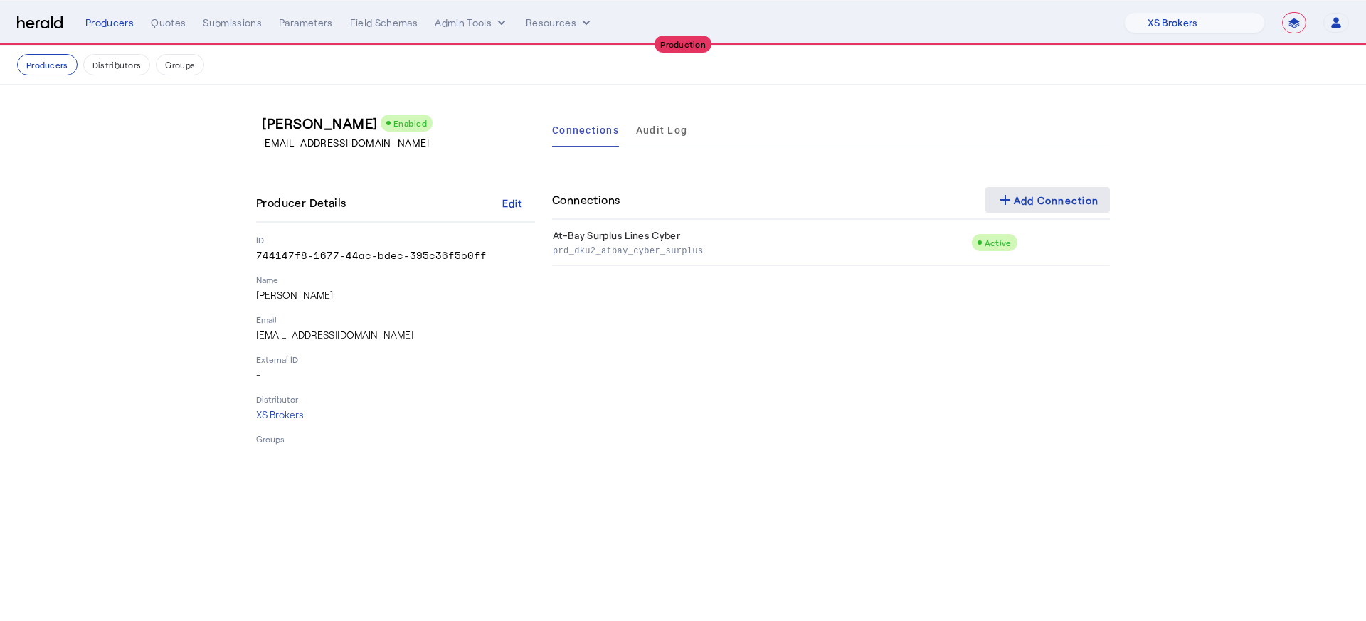
click at [1015, 206] on div "add Add Connection" at bounding box center [1048, 199] width 102 height 17
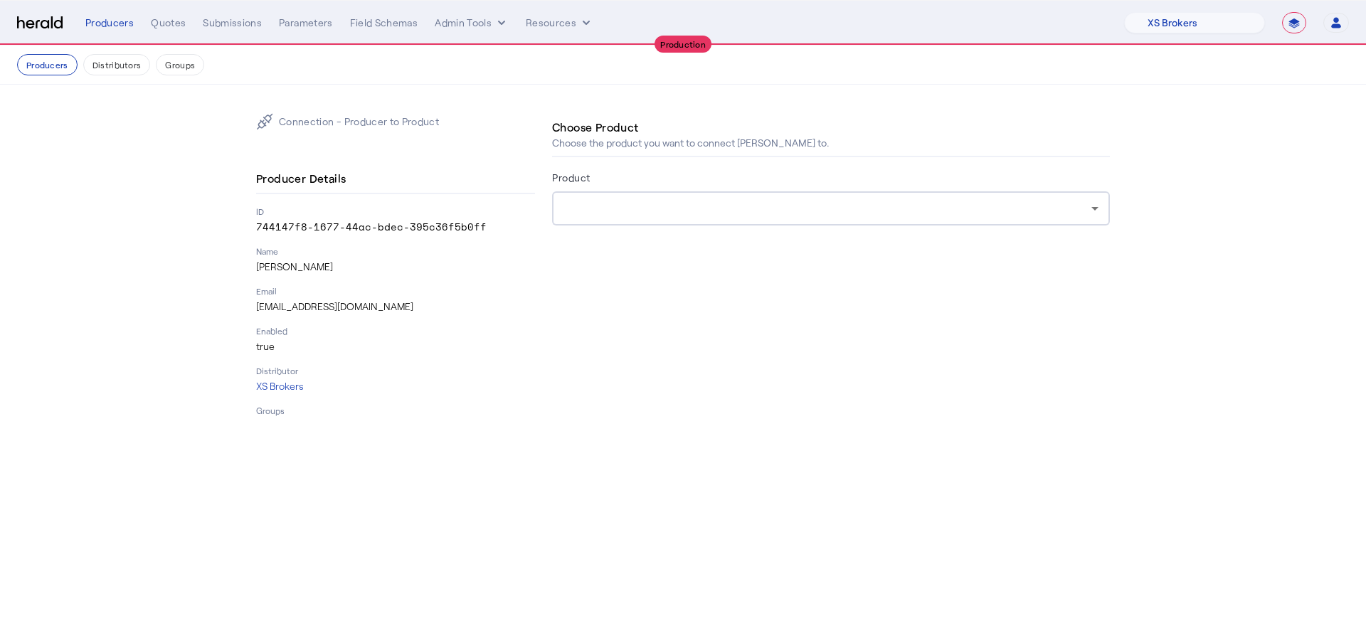
click at [611, 219] on div at bounding box center [830, 208] width 535 height 34
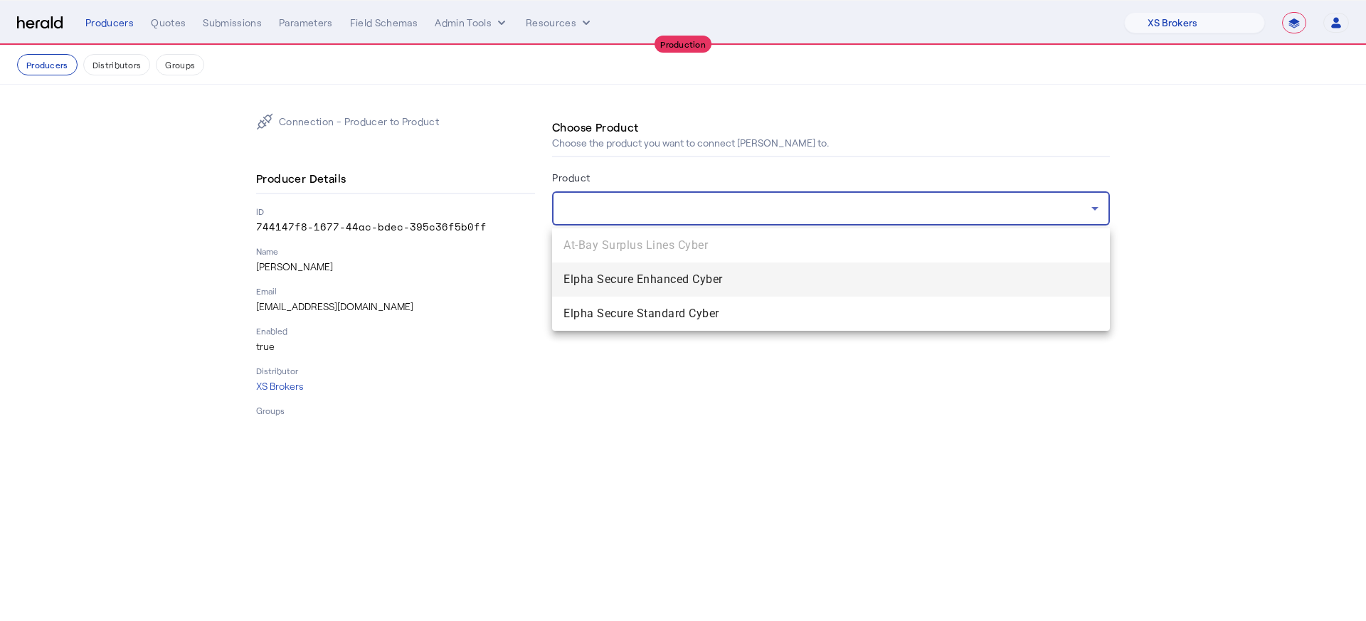
click at [643, 286] on span "Elpha Secure Enhanced Cyber" at bounding box center [830, 279] width 535 height 17
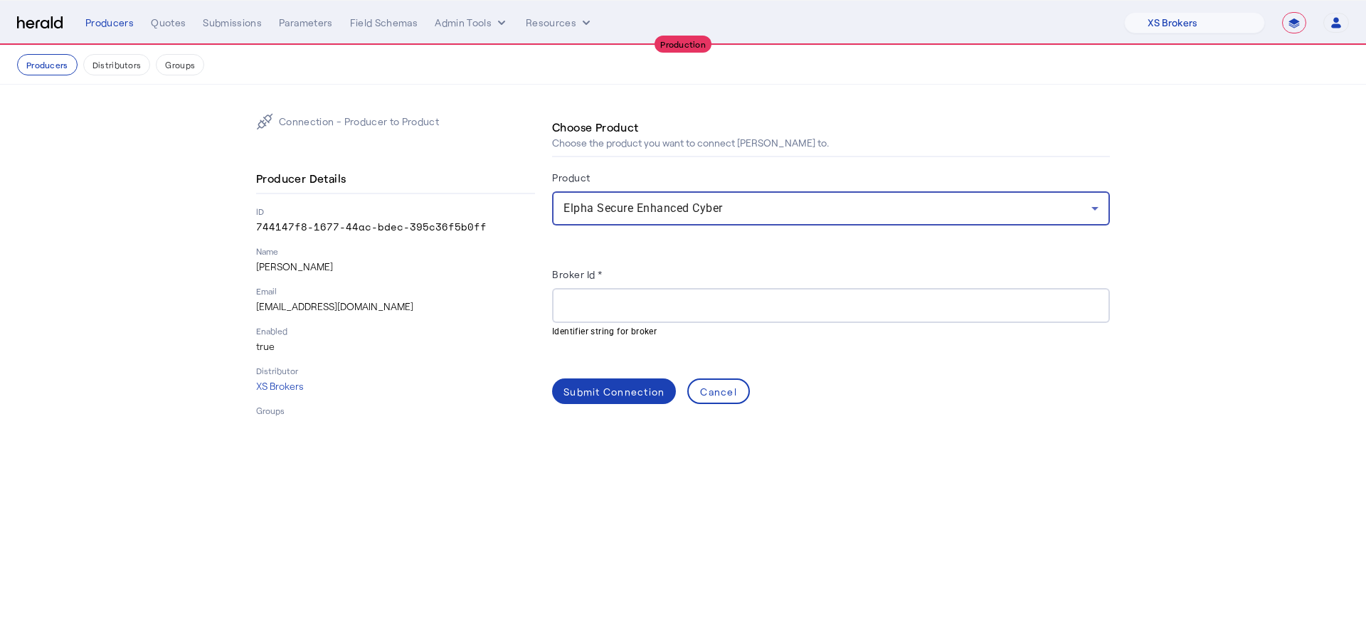
click at [635, 299] on input "Broker Id *" at bounding box center [830, 305] width 535 height 17
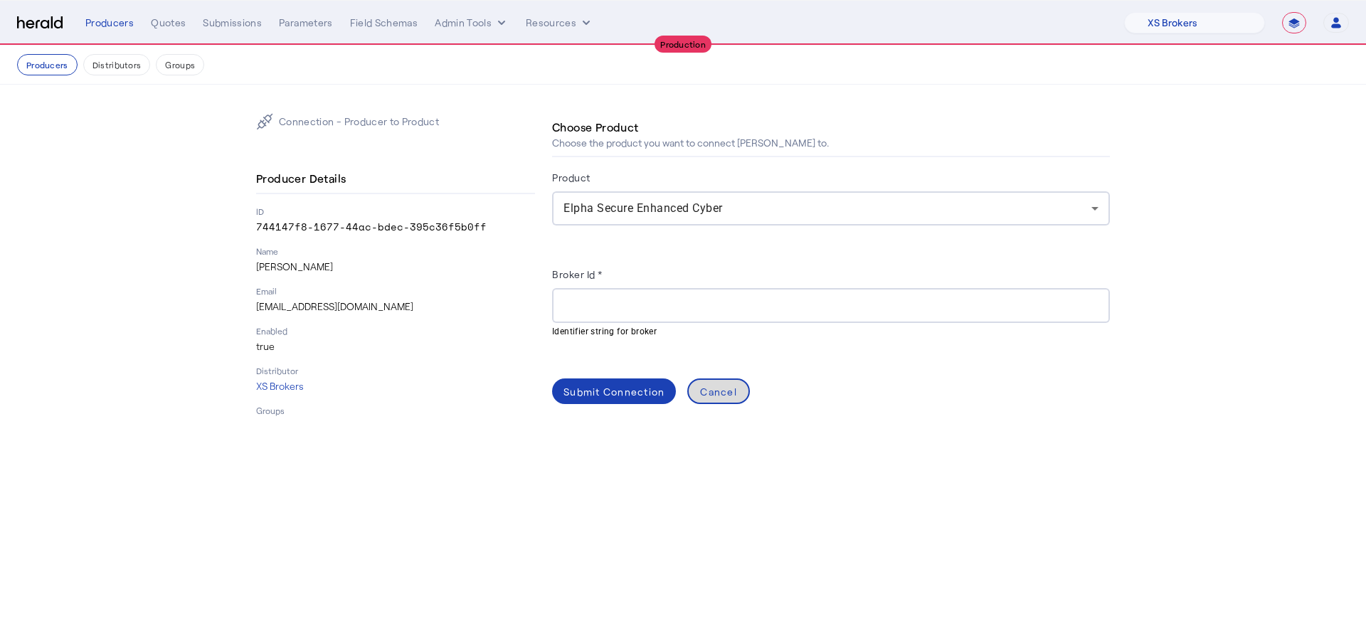
click at [741, 383] on span at bounding box center [719, 391] width 60 height 34
